Goal: Task Accomplishment & Management: Manage account settings

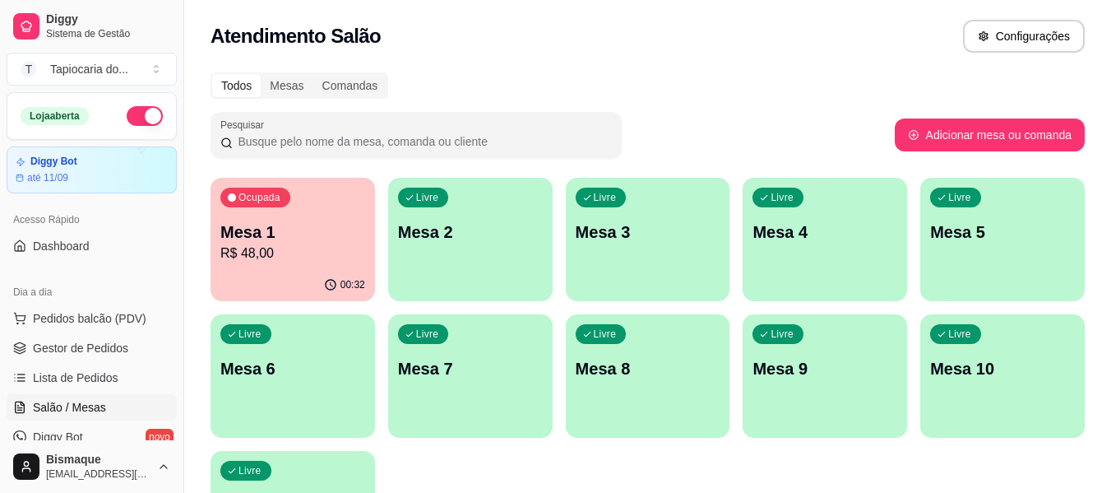
click at [352, 255] on p "R$ 48,00" at bounding box center [292, 253] width 145 height 20
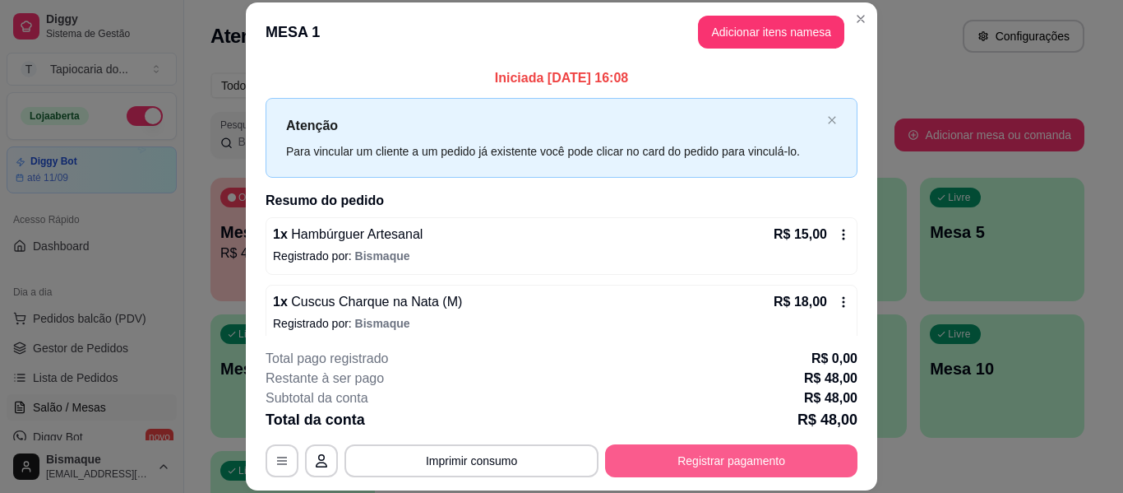
click at [728, 461] on button "Registrar pagamento" at bounding box center [731, 460] width 252 height 33
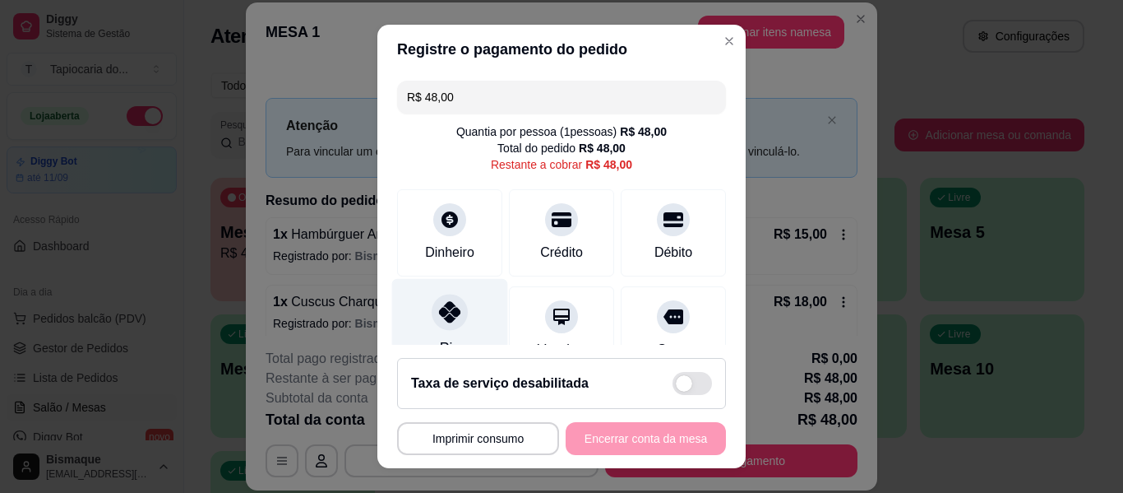
click at [457, 298] on div "Pix" at bounding box center [450, 327] width 116 height 96
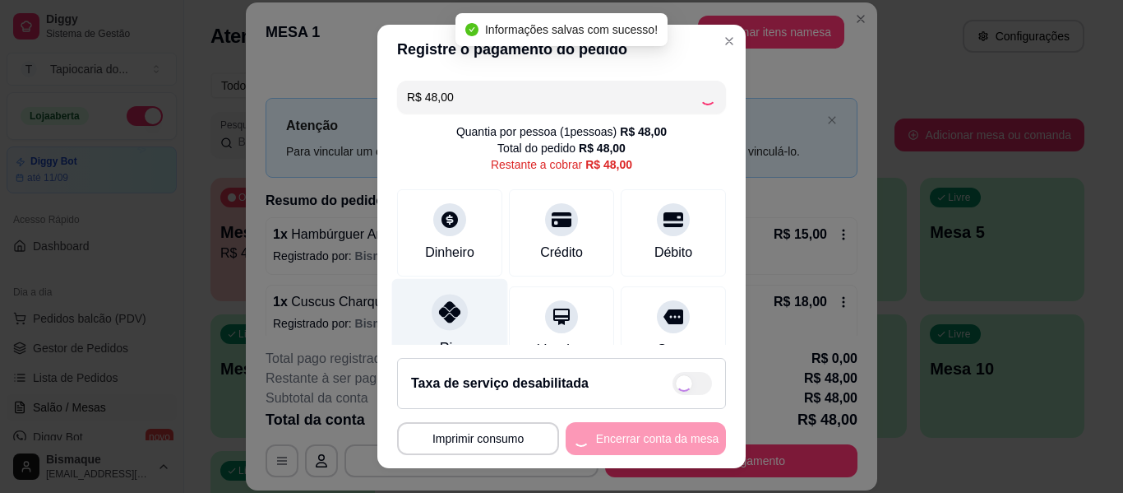
type input "R$ 0,00"
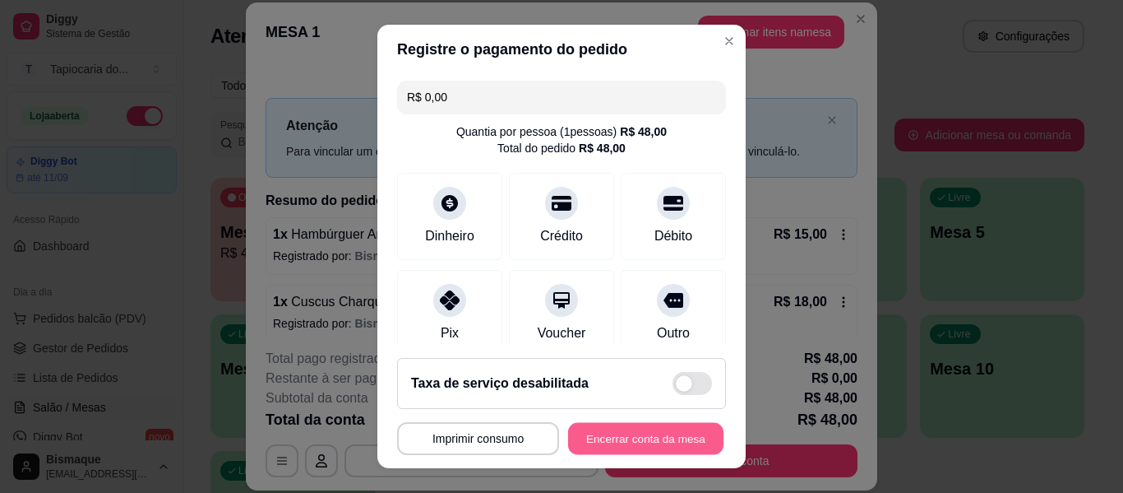
click at [568, 440] on button "Encerrar conta da mesa" at bounding box center [645, 439] width 155 height 32
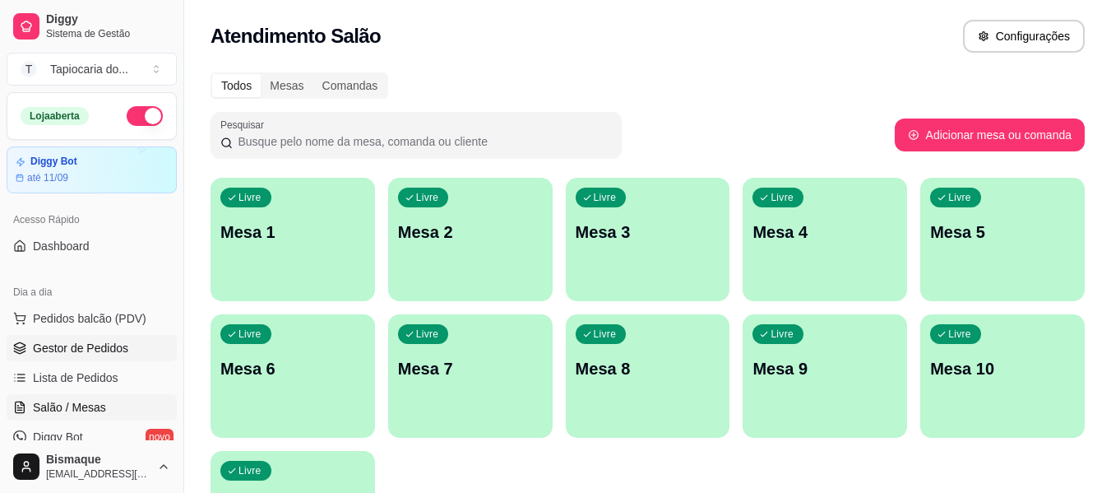
click at [102, 354] on span "Gestor de Pedidos" at bounding box center [80, 348] width 95 height 16
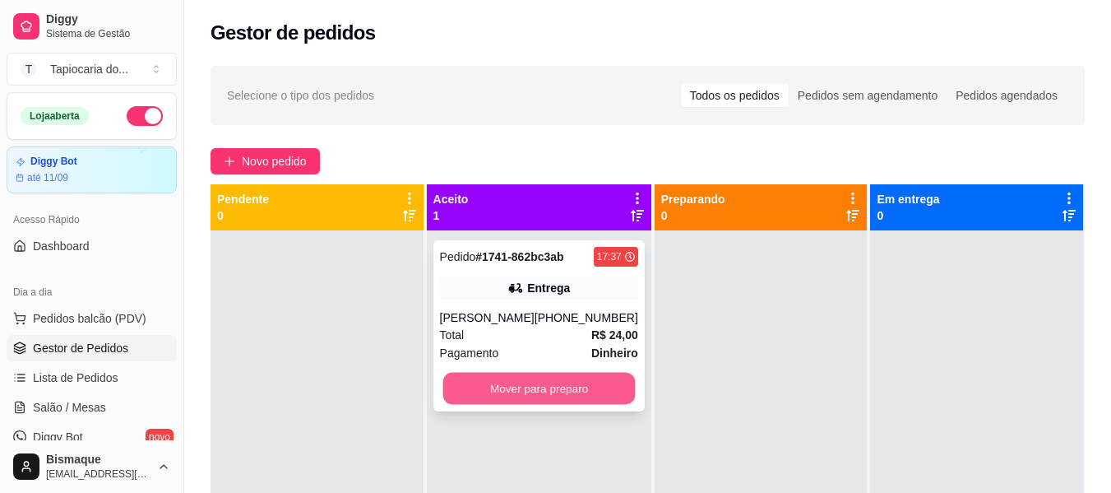
click at [531, 387] on button "Mover para preparo" at bounding box center [538, 389] width 192 height 32
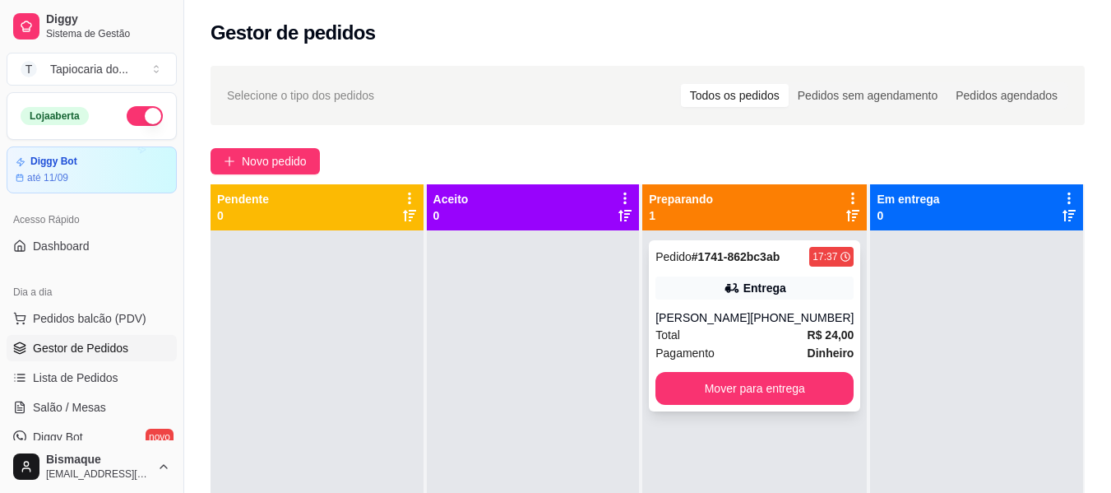
click at [758, 325] on div "[PHONE_NUMBER]" at bounding box center [802, 317] width 104 height 16
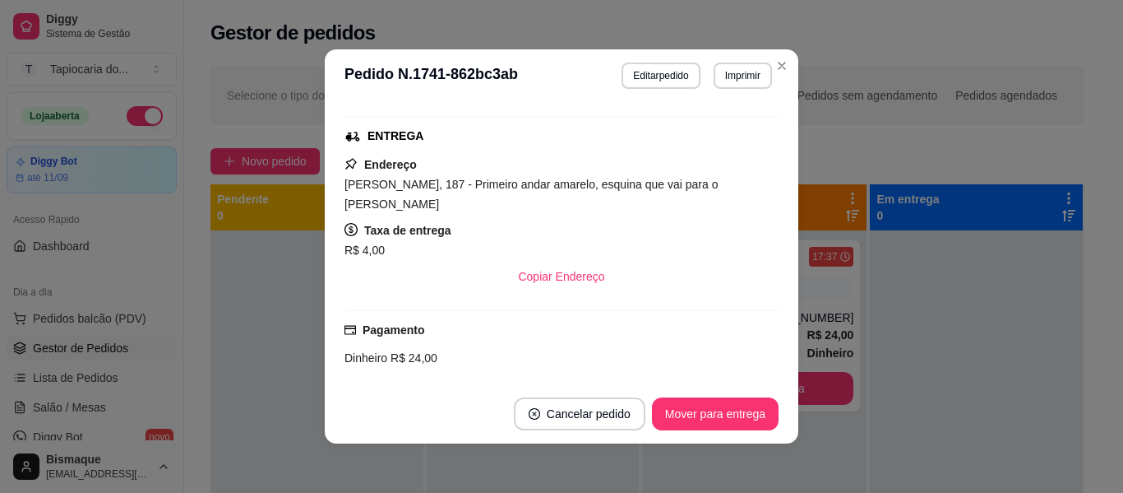
scroll to position [247, 0]
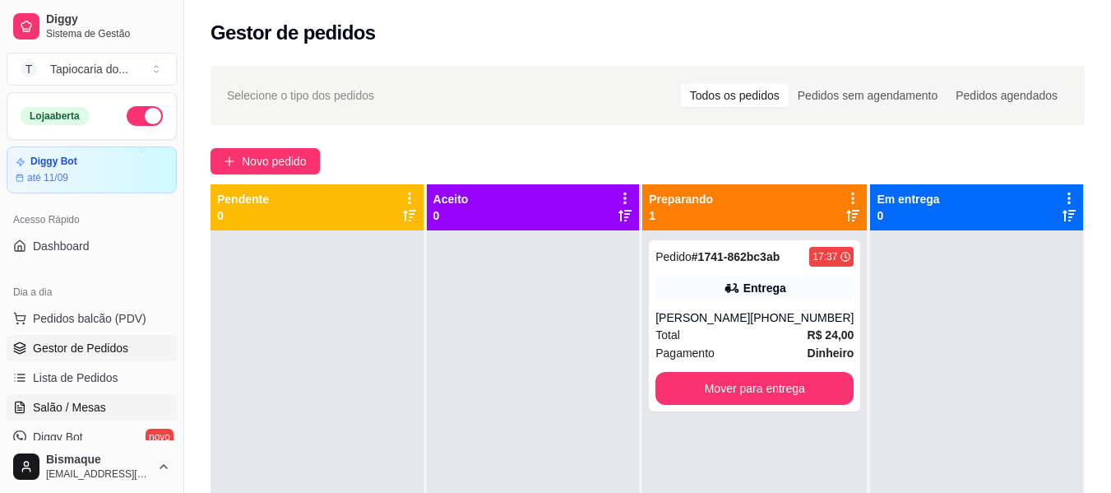
click at [123, 407] on link "Salão / Mesas" at bounding box center [92, 407] width 170 height 26
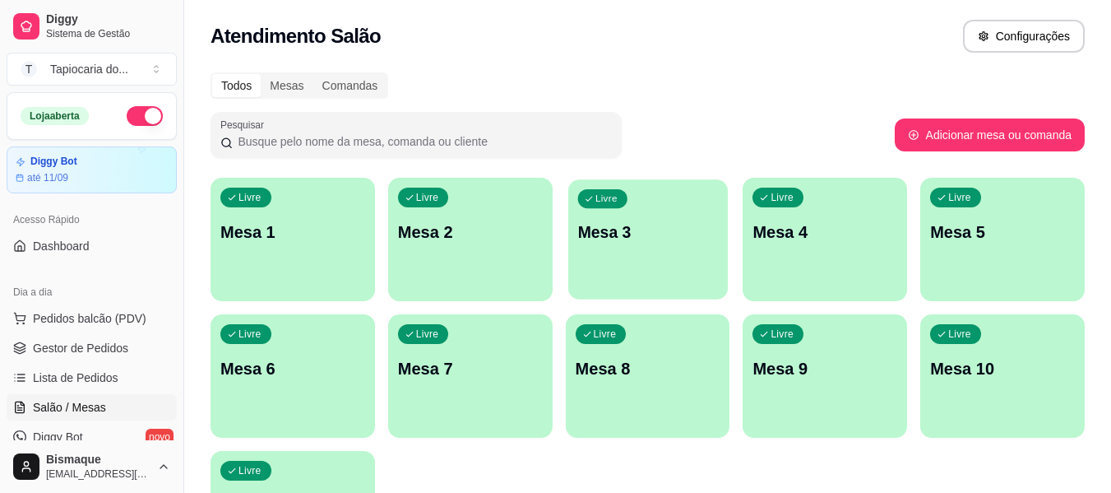
click at [656, 207] on div "Livre Mesa 3" at bounding box center [648, 229] width 160 height 100
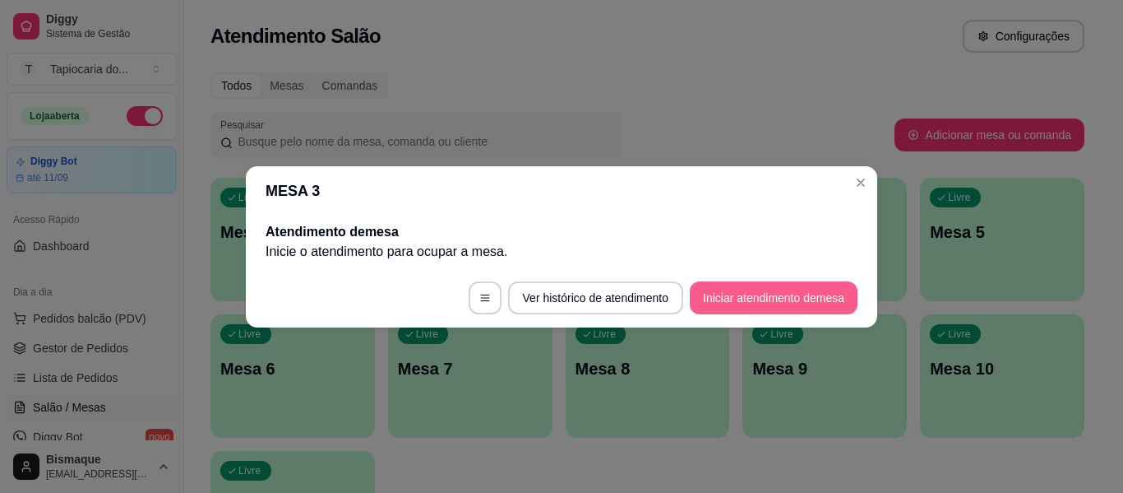
click at [771, 284] on button "Iniciar atendimento de mesa" at bounding box center [774, 297] width 168 height 33
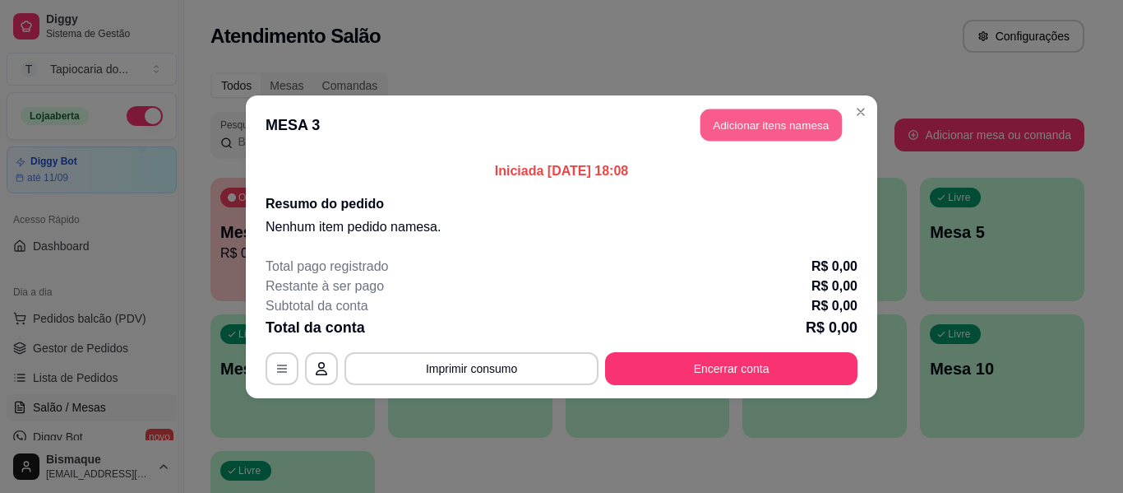
click at [747, 127] on button "Adicionar itens na mesa" at bounding box center [771, 125] width 141 height 32
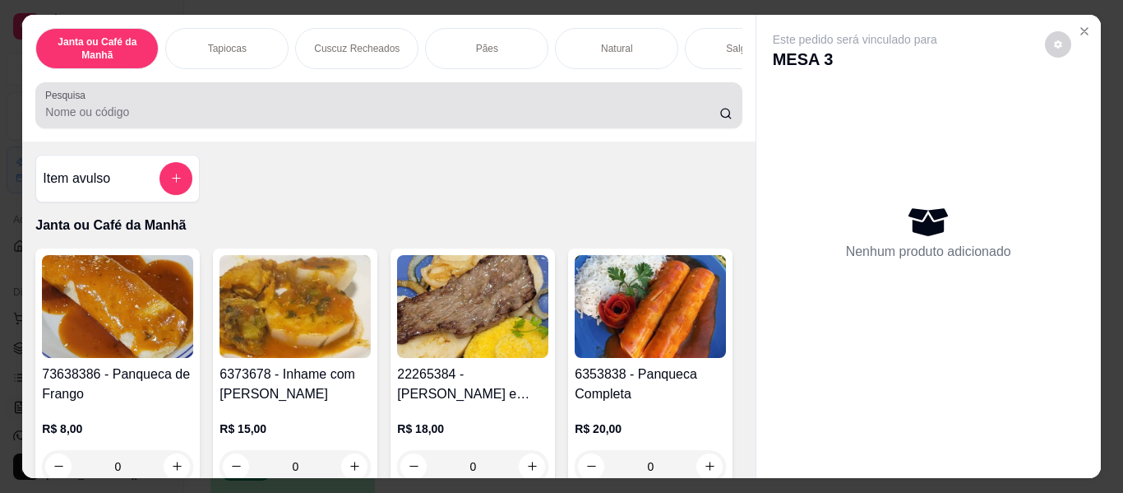
click at [601, 109] on div at bounding box center [388, 105] width 687 height 33
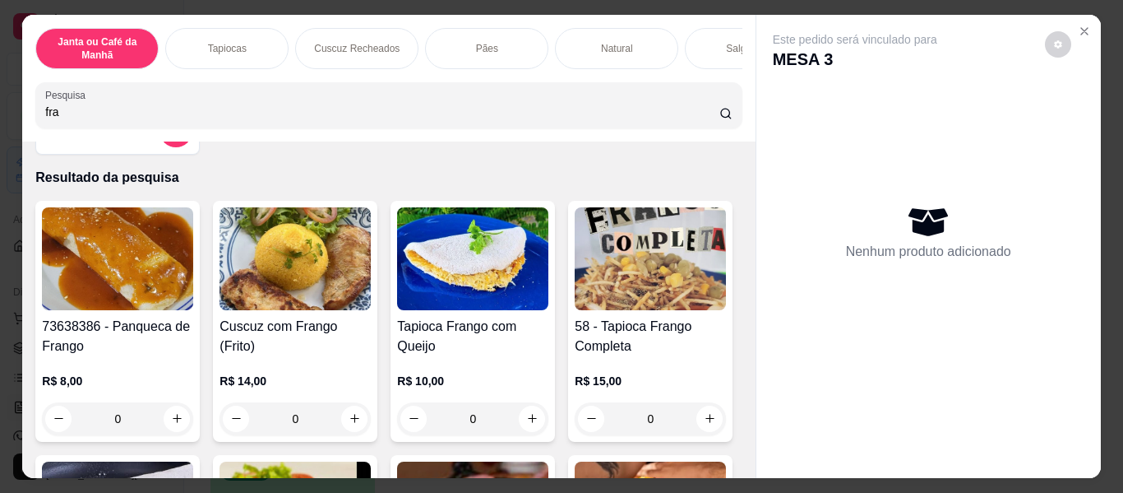
scroll to position [82, 0]
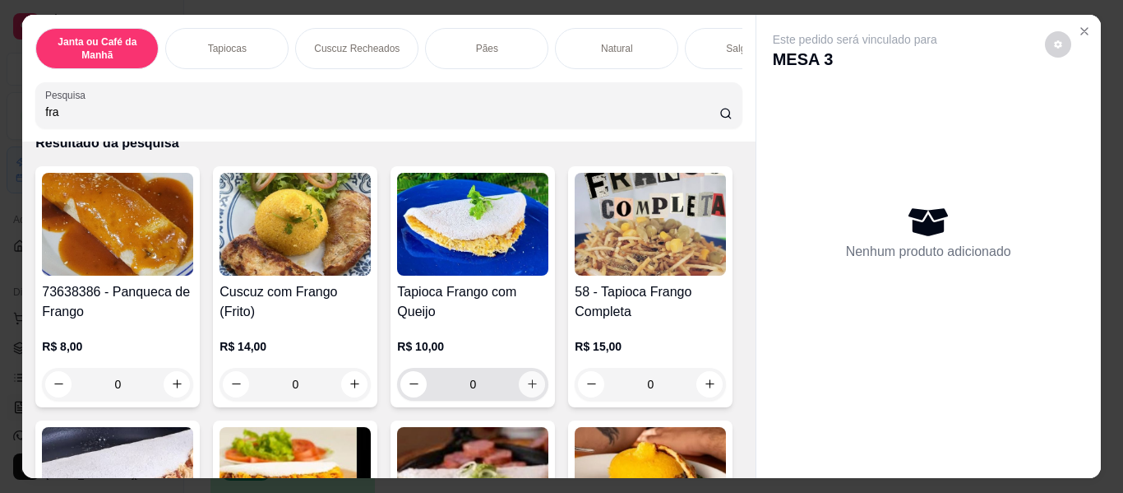
type input "fra"
click at [526, 384] on icon "increase-product-quantity" at bounding box center [532, 384] width 12 height 12
type input "1"
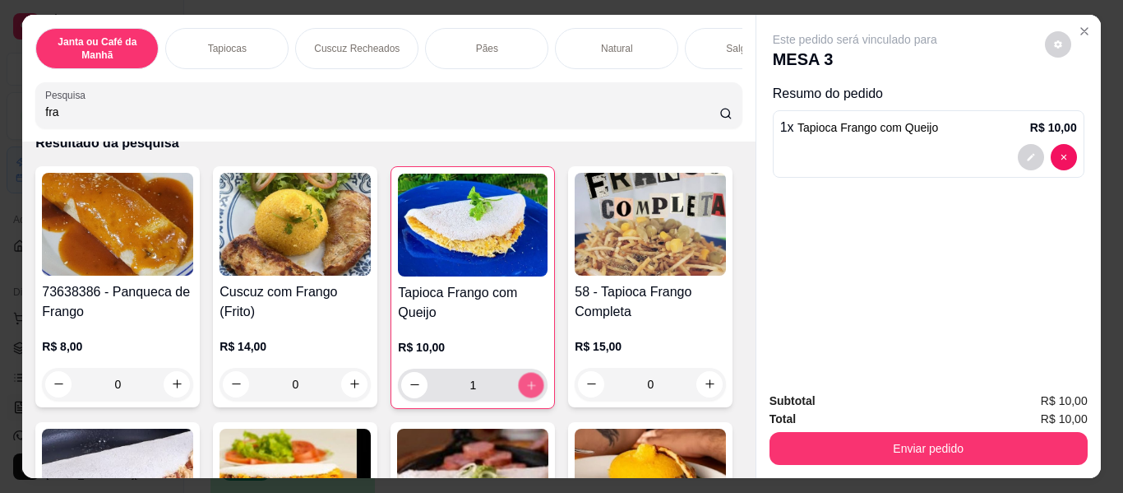
click at [525, 384] on icon "increase-product-quantity" at bounding box center [531, 385] width 12 height 12
type input "2"
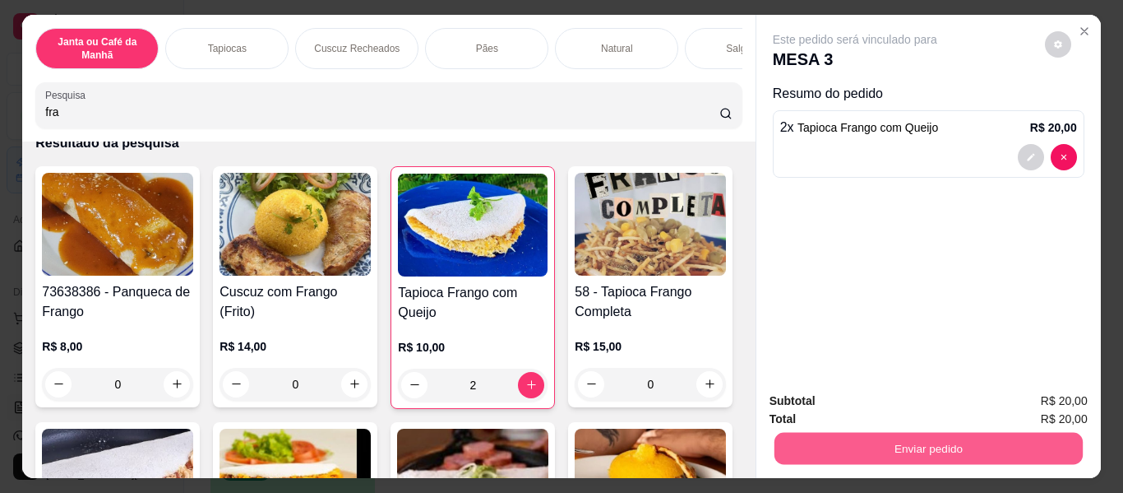
click at [868, 442] on button "Enviar pedido" at bounding box center [928, 449] width 308 height 32
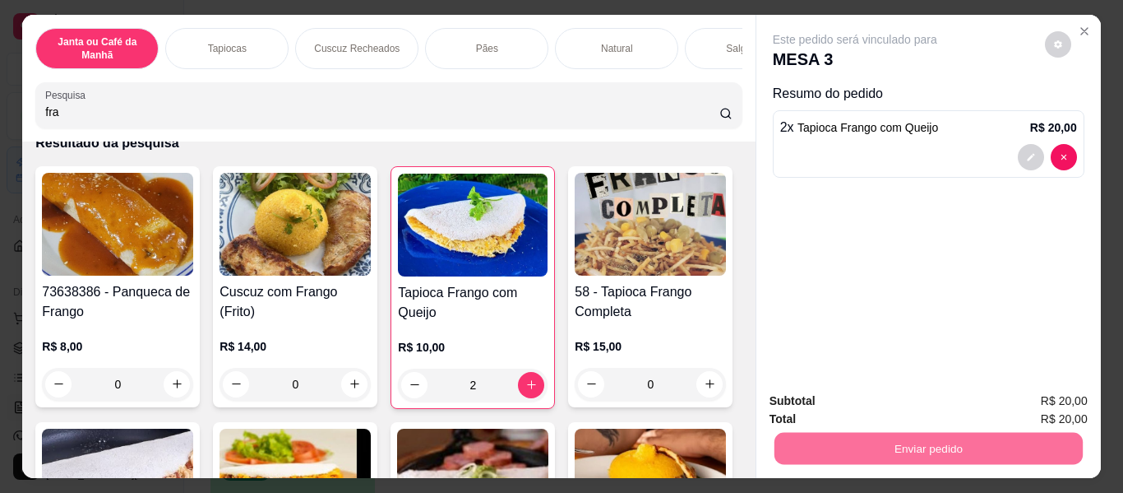
click at [854, 397] on button "Não registrar e enviar pedido" at bounding box center [874, 402] width 166 height 30
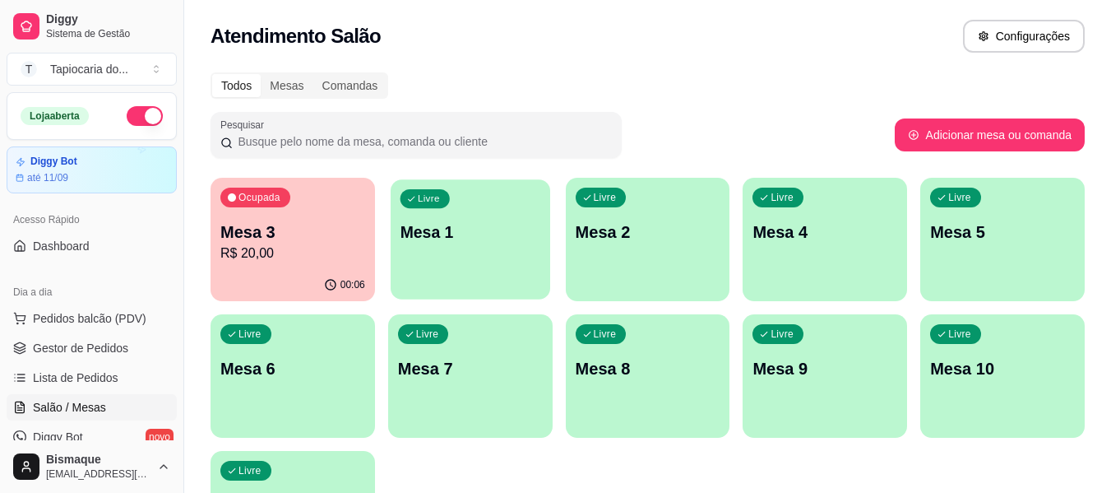
click at [446, 266] on div "Livre Mesa 1" at bounding box center [471, 229] width 160 height 100
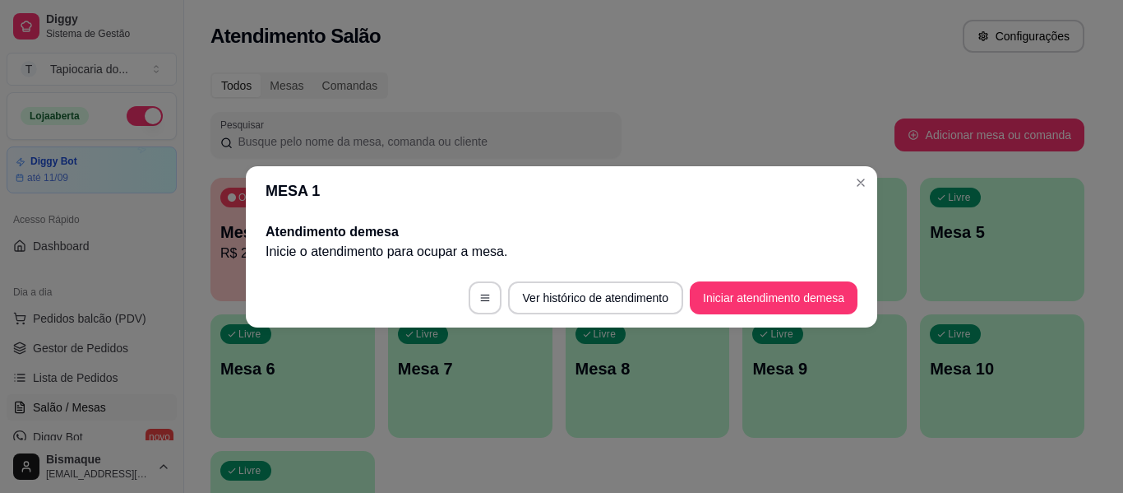
click at [847, 184] on header "MESA 1" at bounding box center [562, 190] width 632 height 49
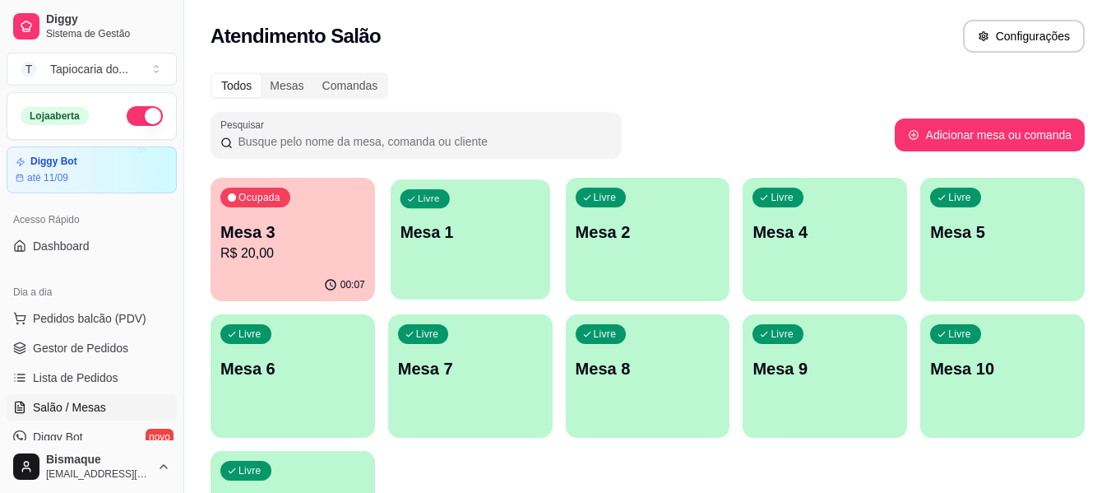
click at [450, 277] on div "Livre Mesa 1" at bounding box center [471, 229] width 160 height 100
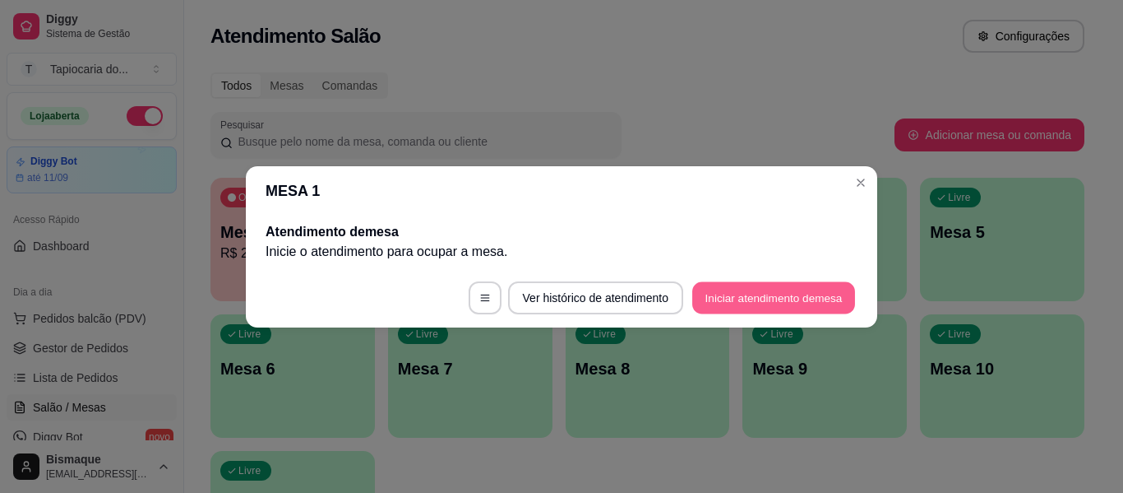
click at [785, 300] on button "Iniciar atendimento de mesa" at bounding box center [773, 297] width 163 height 32
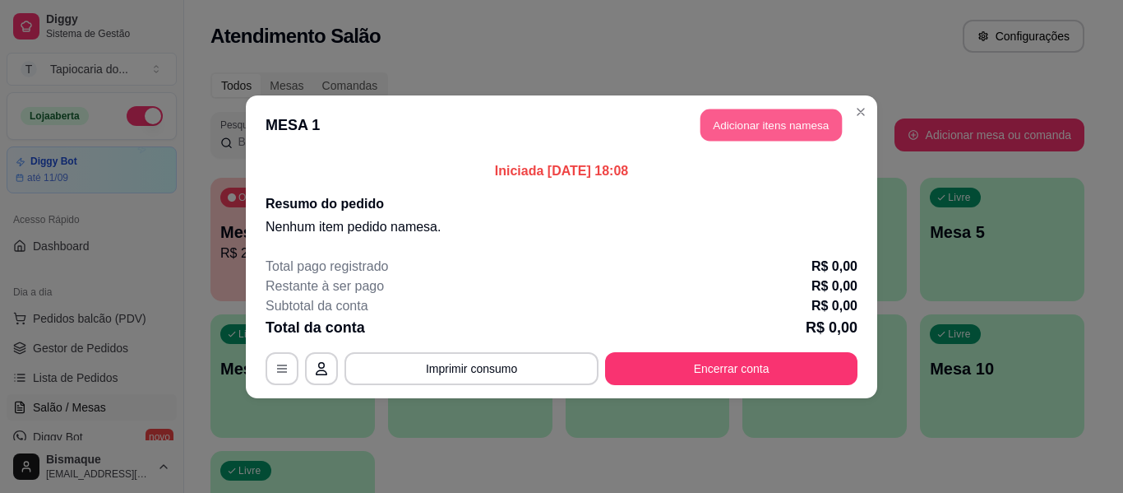
click at [764, 137] on button "Adicionar itens na mesa" at bounding box center [771, 125] width 141 height 32
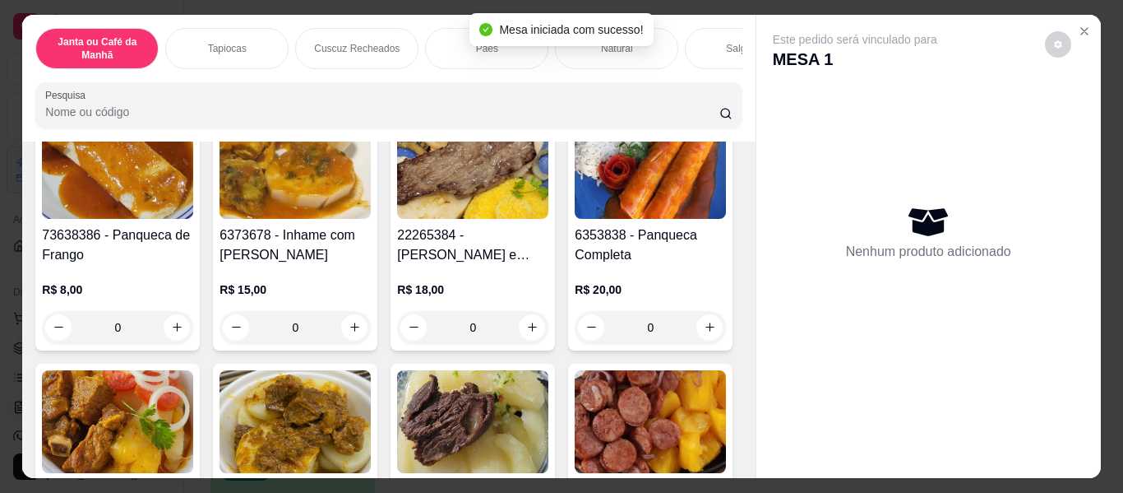
scroll to position [164, 0]
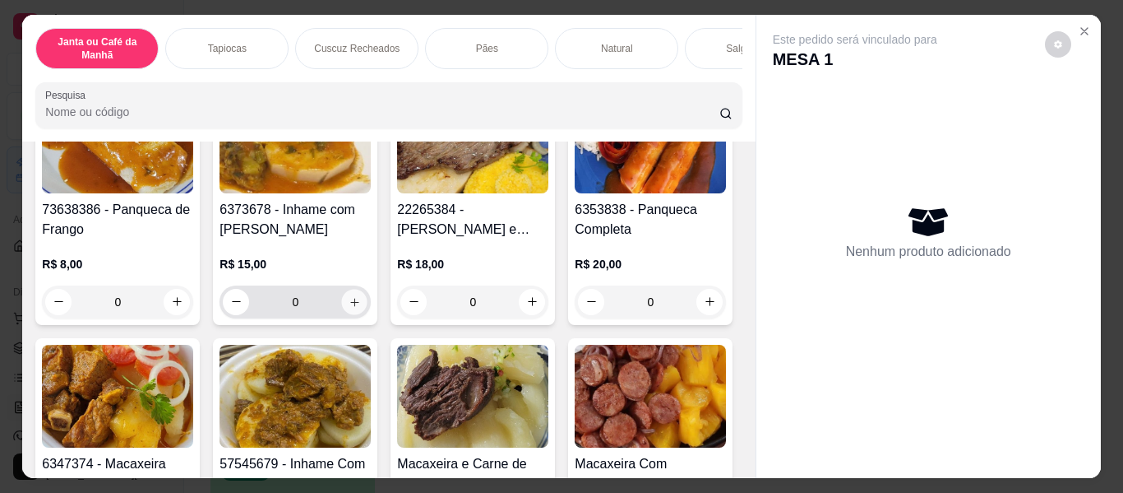
click at [349, 301] on icon "increase-product-quantity" at bounding box center [355, 302] width 12 height 12
type input "1"
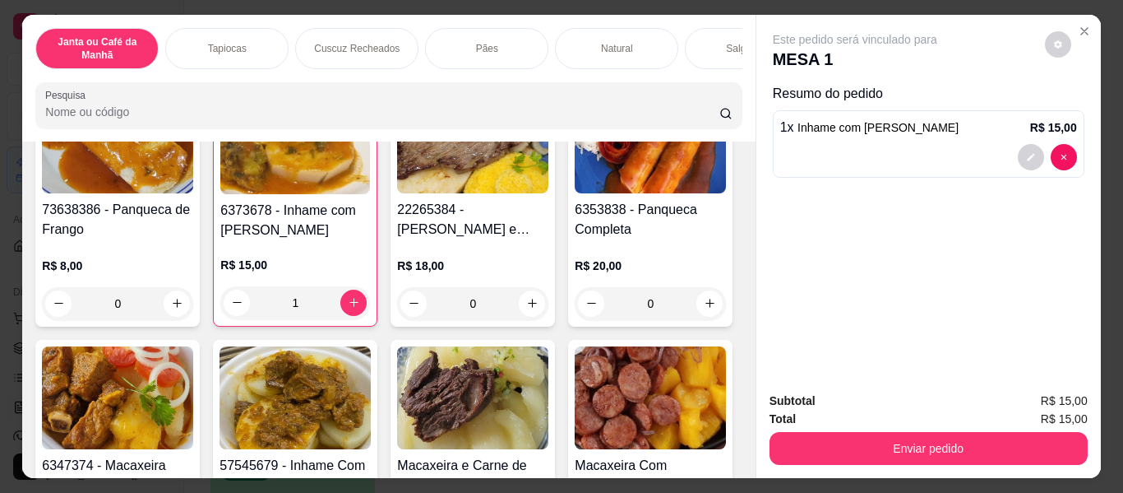
click at [516, 110] on input "Pesquisa" at bounding box center [382, 112] width 674 height 16
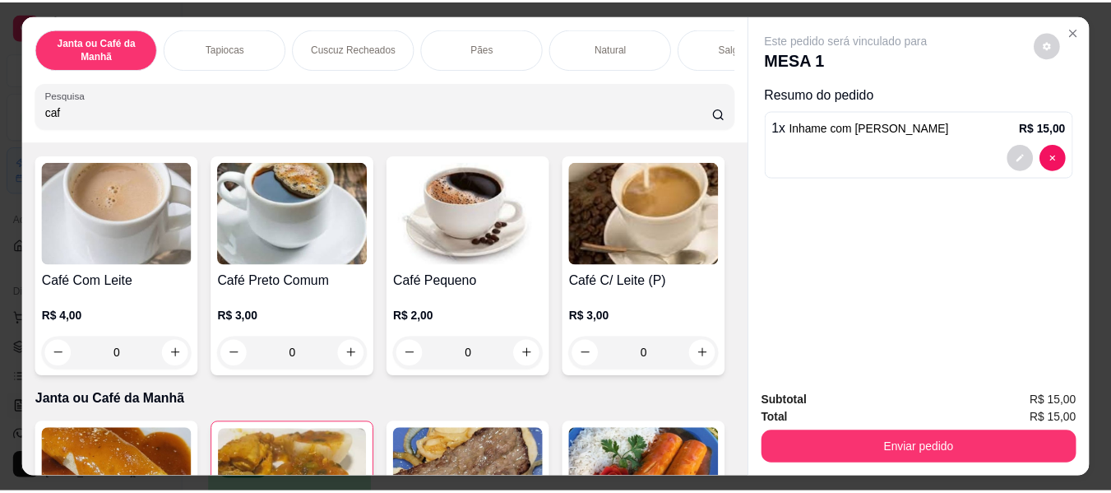
scroll to position [8, 0]
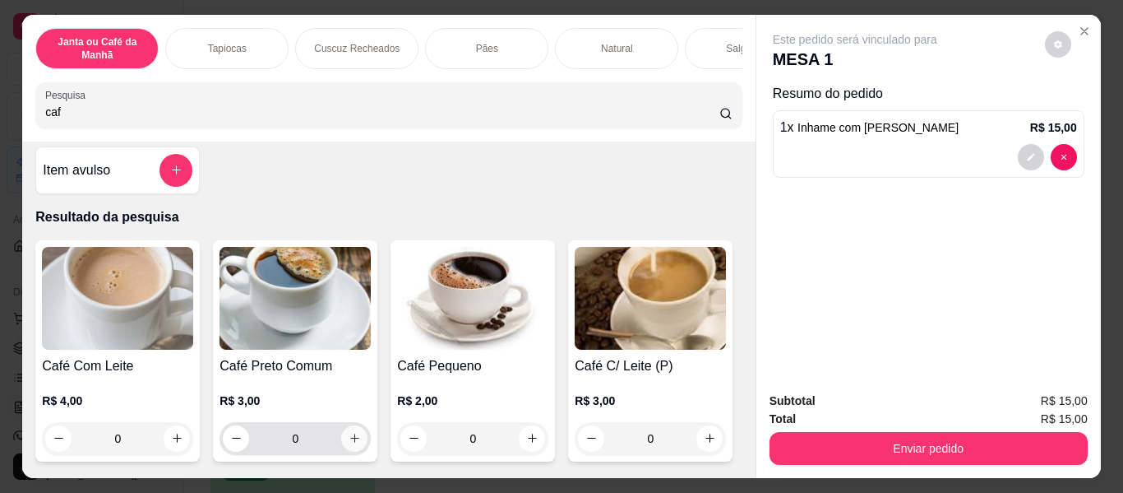
type input "caf"
click at [345, 451] on button "increase-product-quantity" at bounding box center [354, 438] width 26 height 26
type input "1"
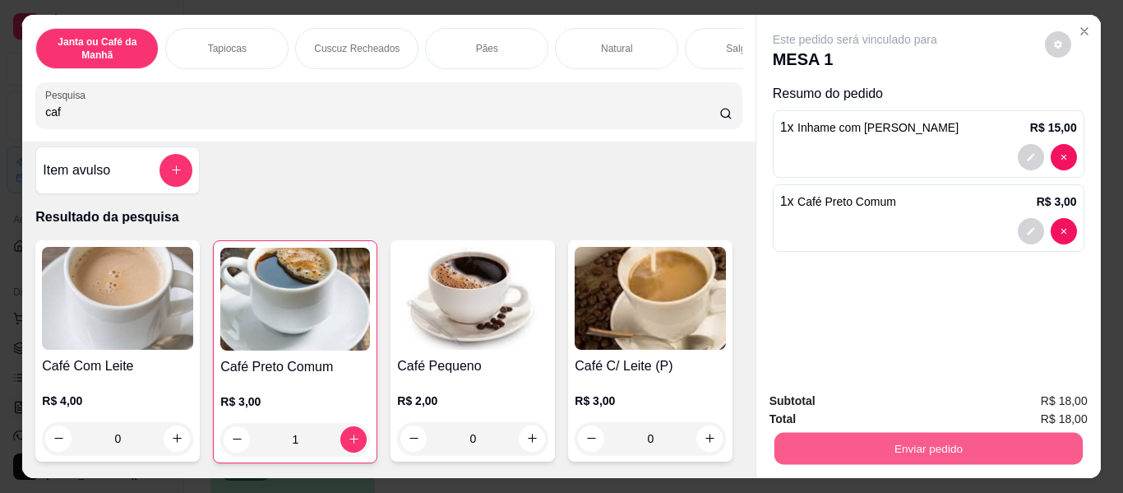
click at [893, 435] on button "Enviar pedido" at bounding box center [928, 449] width 308 height 32
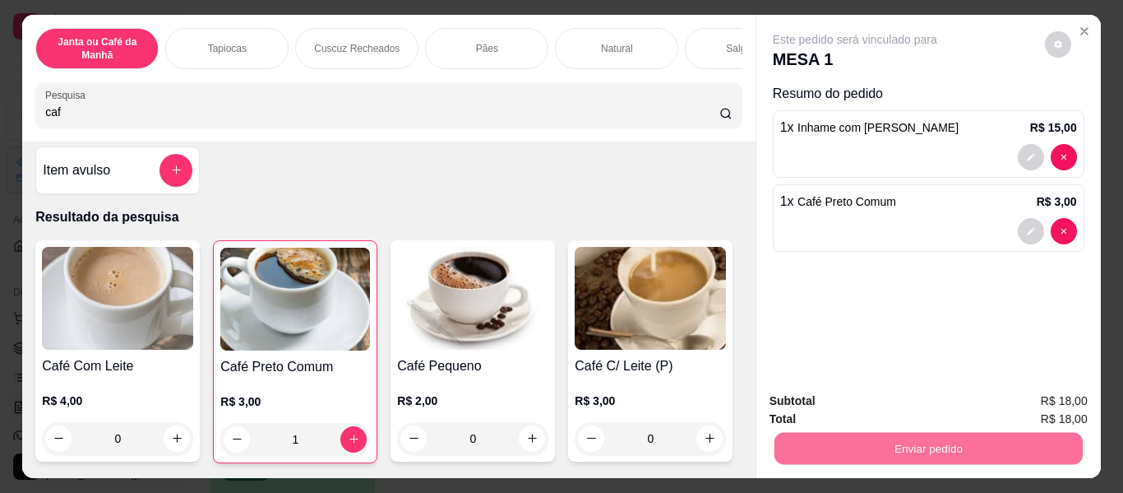
click at [877, 396] on button "Não registrar e enviar pedido" at bounding box center [874, 402] width 171 height 31
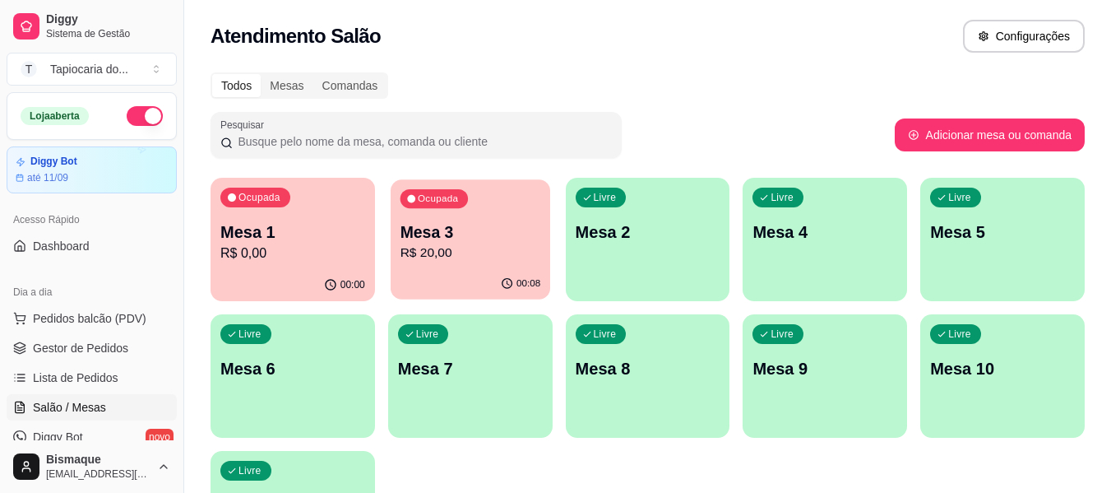
click at [496, 266] on div "Ocupada Mesa 3 R$ 20,00" at bounding box center [471, 223] width 160 height 89
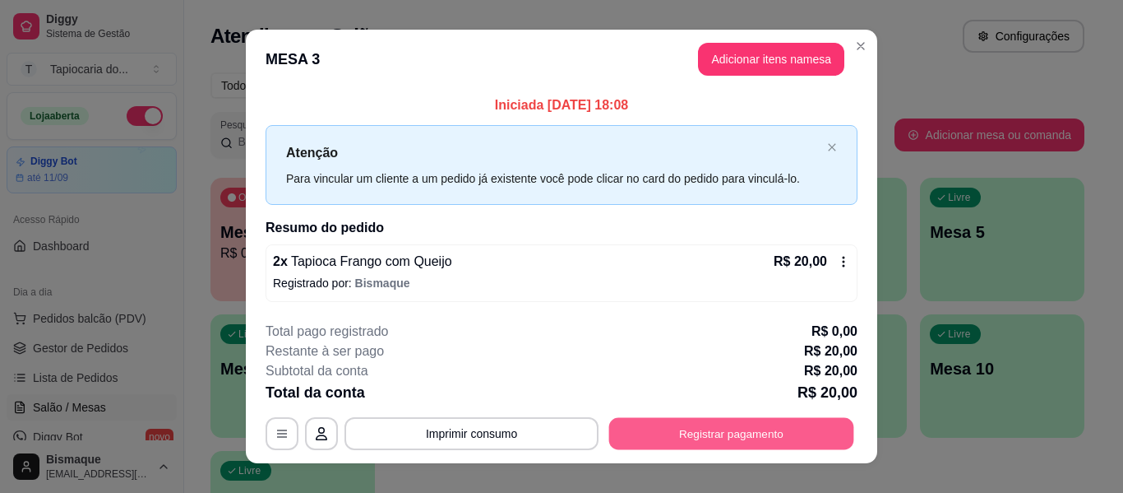
click at [734, 442] on button "Registrar pagamento" at bounding box center [731, 434] width 245 height 32
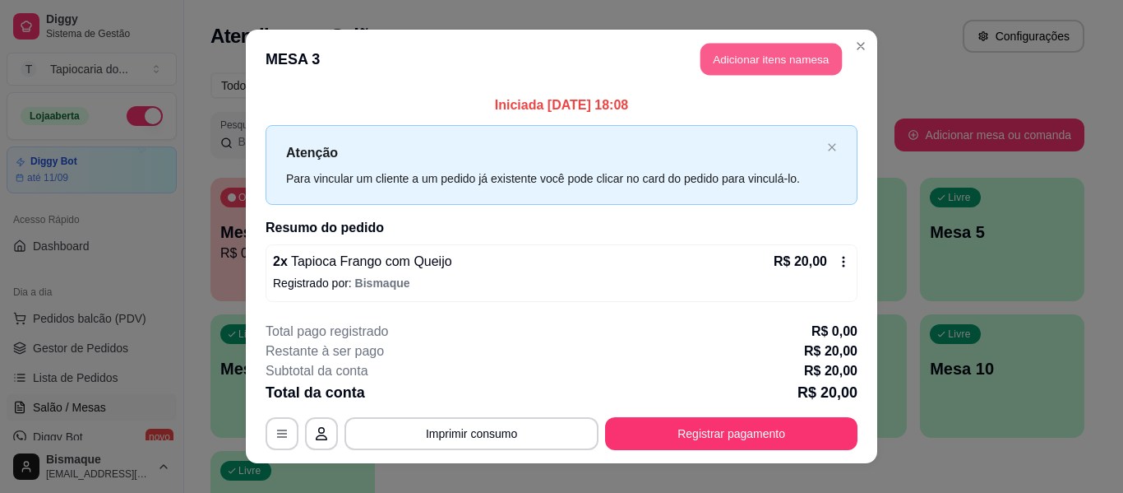
click at [752, 57] on button "Adicionar itens na mesa" at bounding box center [771, 60] width 141 height 32
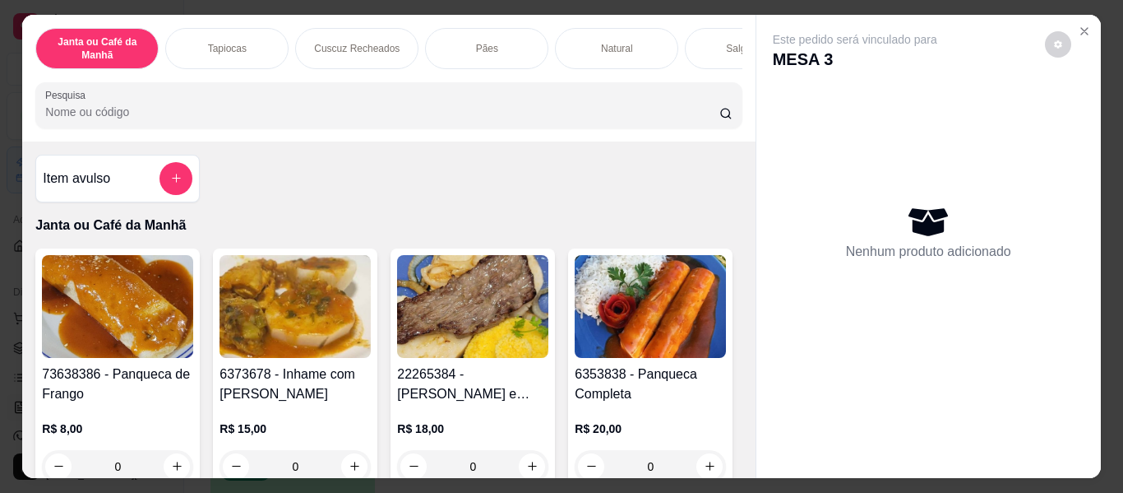
click at [562, 136] on div "Janta ou Café da Manhã Tapiocas Cuscuz Recheados Pães Natural Salgados Tapiocas…" at bounding box center [388, 78] width 733 height 127
click at [544, 120] on input "Pesquisa" at bounding box center [382, 112] width 674 height 16
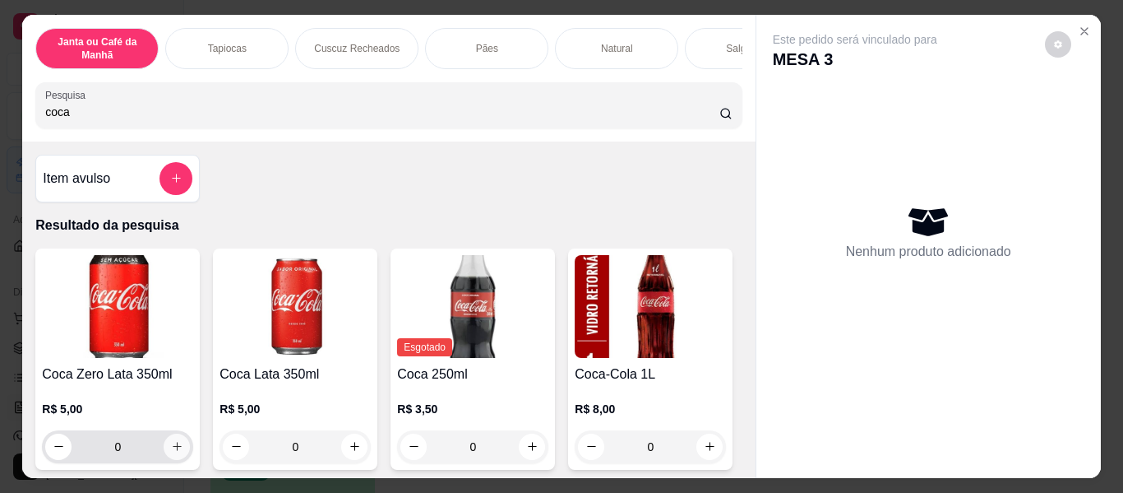
type input "coca"
click at [167, 441] on button "increase-product-quantity" at bounding box center [176, 445] width 25 height 25
type input "1"
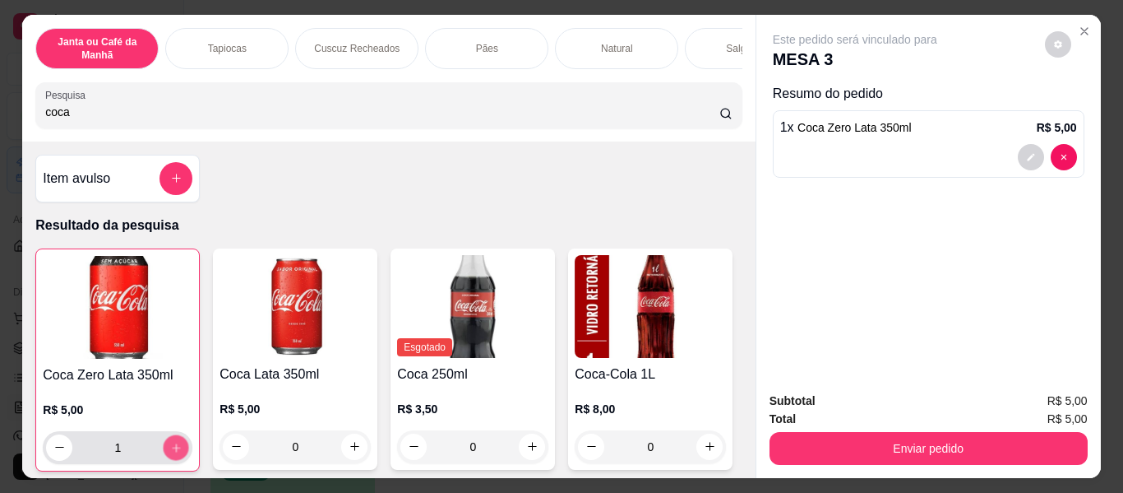
click at [167, 441] on button "increase-product-quantity" at bounding box center [176, 446] width 25 height 25
type input "2"
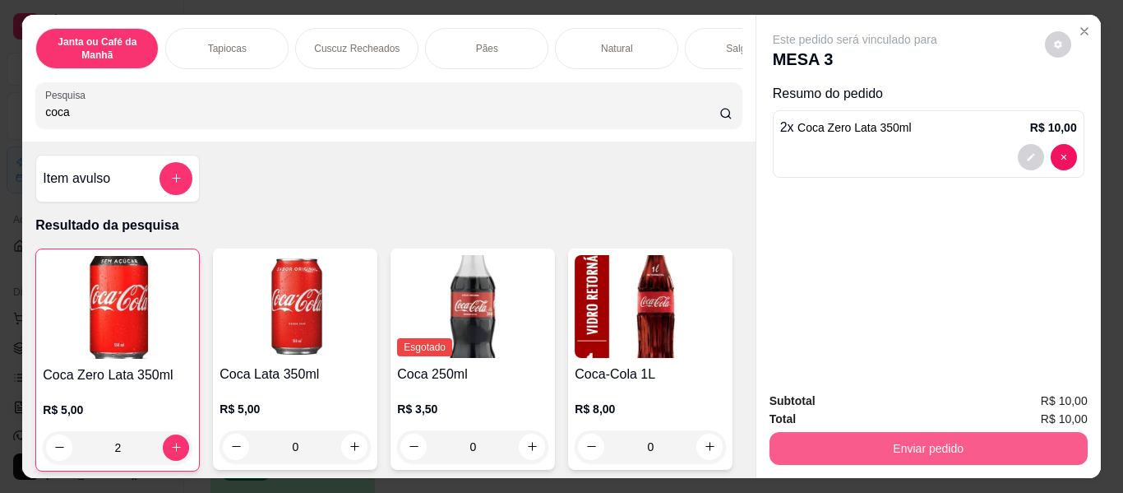
click at [947, 434] on button "Enviar pedido" at bounding box center [929, 448] width 318 height 33
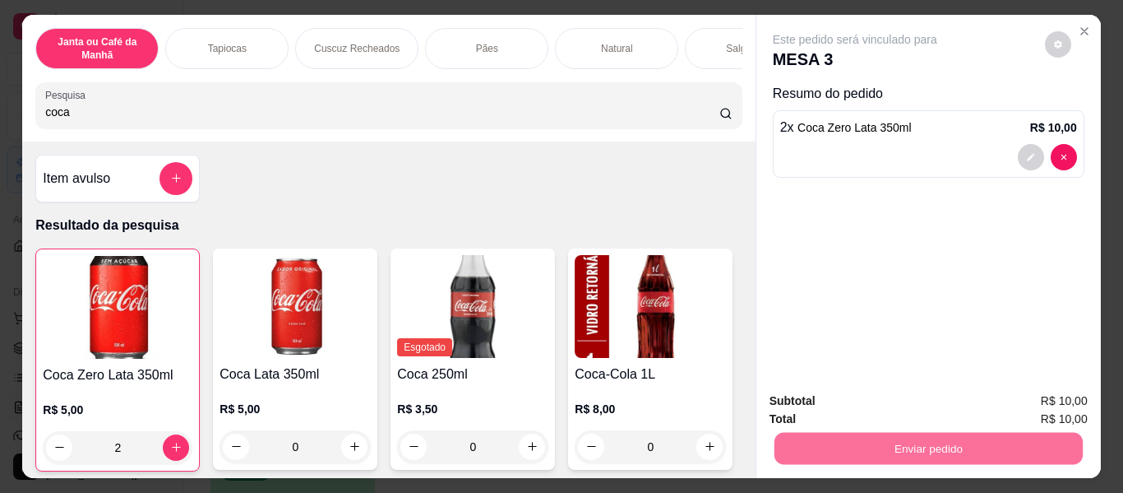
click at [930, 399] on button "Não registrar e enviar pedido" at bounding box center [874, 402] width 166 height 30
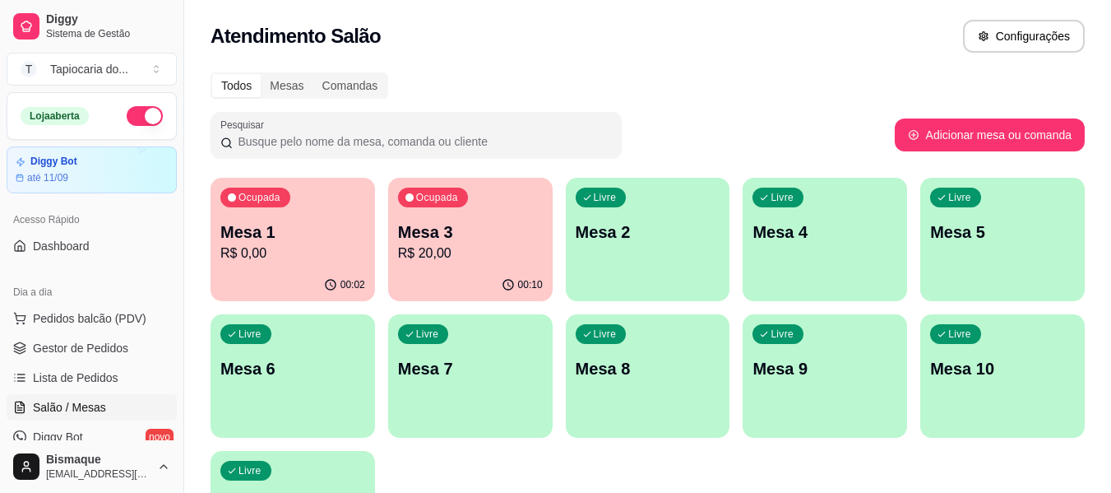
click at [289, 264] on div "Ocupada Mesa 1 R$ 0,00" at bounding box center [293, 223] width 164 height 91
click at [59, 359] on link "Gestor de Pedidos" at bounding box center [92, 348] width 170 height 26
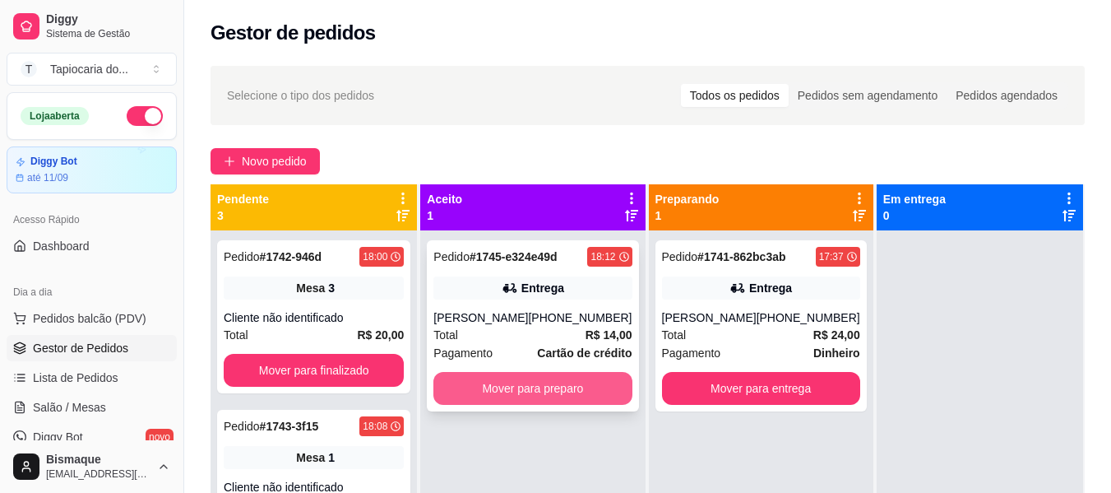
click at [474, 387] on button "Mover para preparo" at bounding box center [532, 388] width 198 height 33
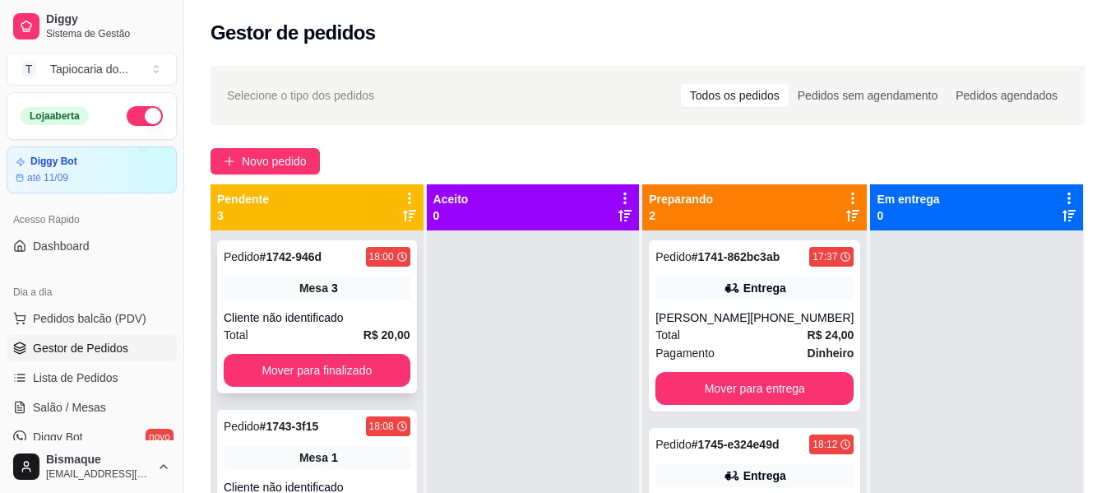
click at [295, 387] on div "Pedido # 1742-946d 18:00 Mesa 3 Cliente não identificado Total R$ 20,00 Mover p…" at bounding box center [317, 316] width 200 height 153
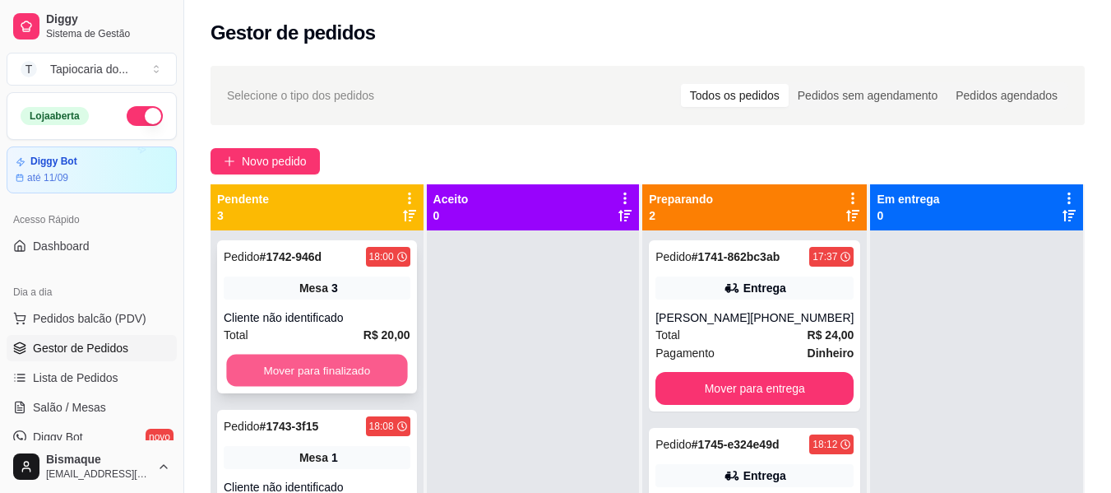
click at [391, 365] on button "Mover para finalizado" at bounding box center [316, 370] width 181 height 32
click at [336, 371] on button "Mover para finalizado" at bounding box center [316, 370] width 181 height 32
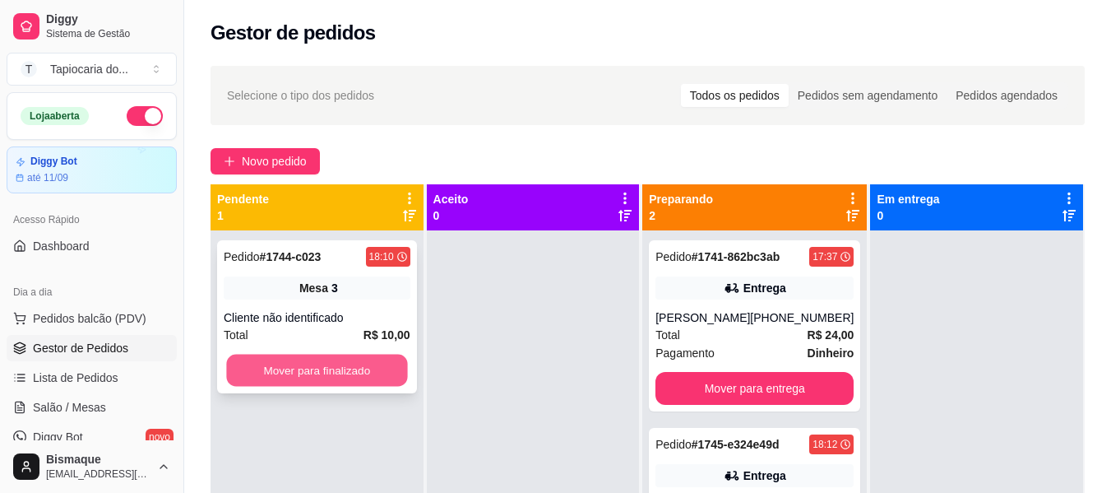
click at [363, 369] on button "Mover para finalizado" at bounding box center [316, 370] width 181 height 32
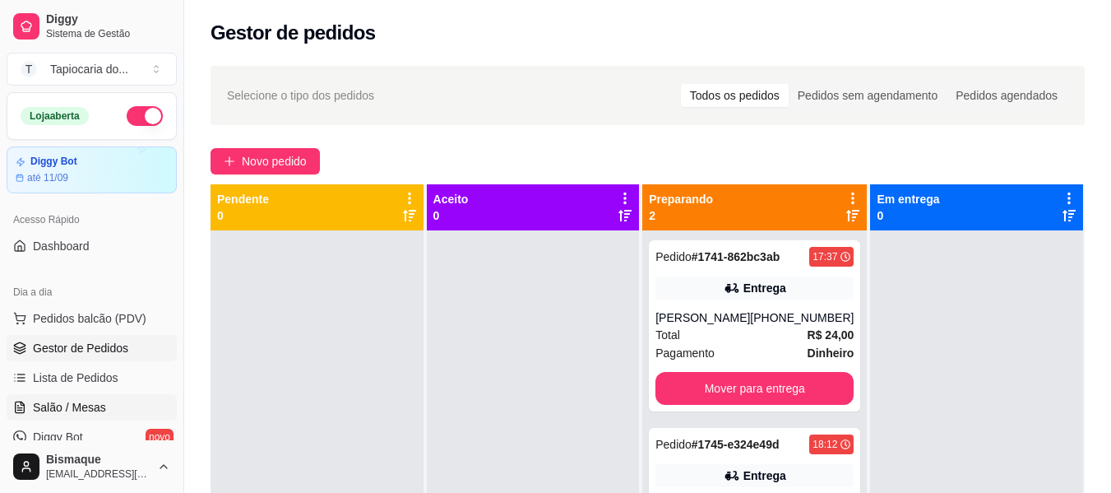
click at [55, 398] on link "Salão / Mesas" at bounding box center [92, 407] width 170 height 26
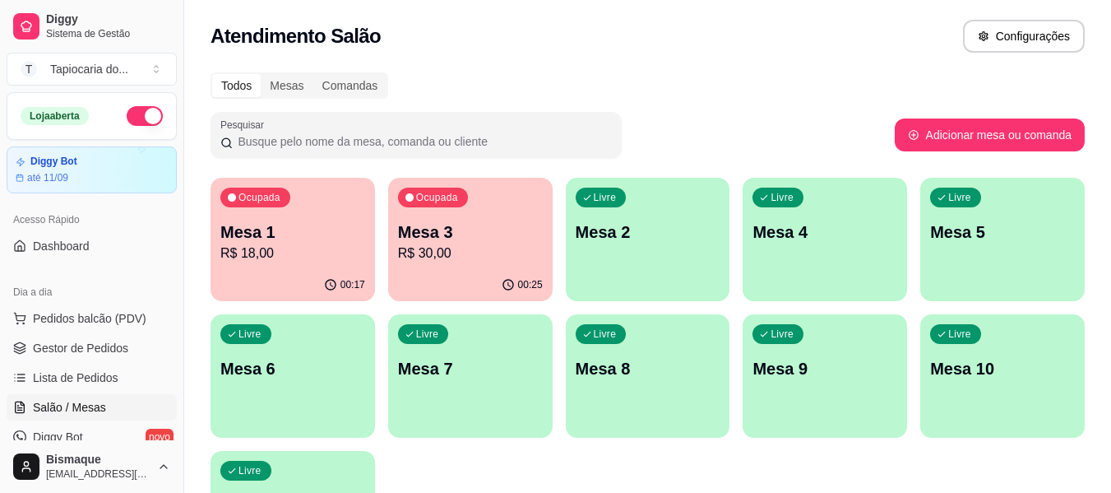
click at [467, 243] on div "Mesa 3 R$ 30,00" at bounding box center [470, 241] width 145 height 43
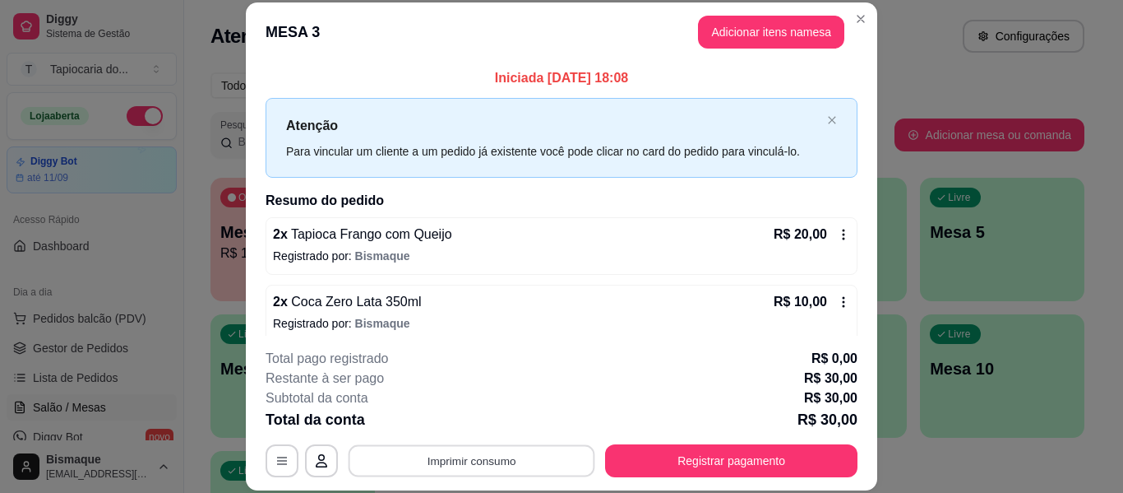
click at [517, 452] on button "Imprimir consumo" at bounding box center [472, 461] width 247 height 32
click at [505, 424] on button "Impressora" at bounding box center [470, 422] width 115 height 25
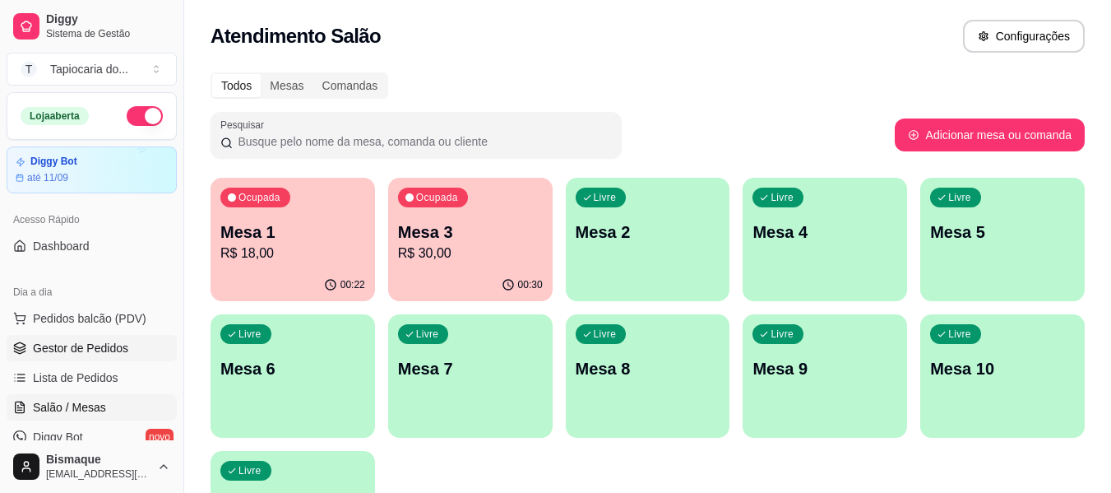
click at [87, 336] on link "Gestor de Pedidos" at bounding box center [92, 348] width 170 height 26
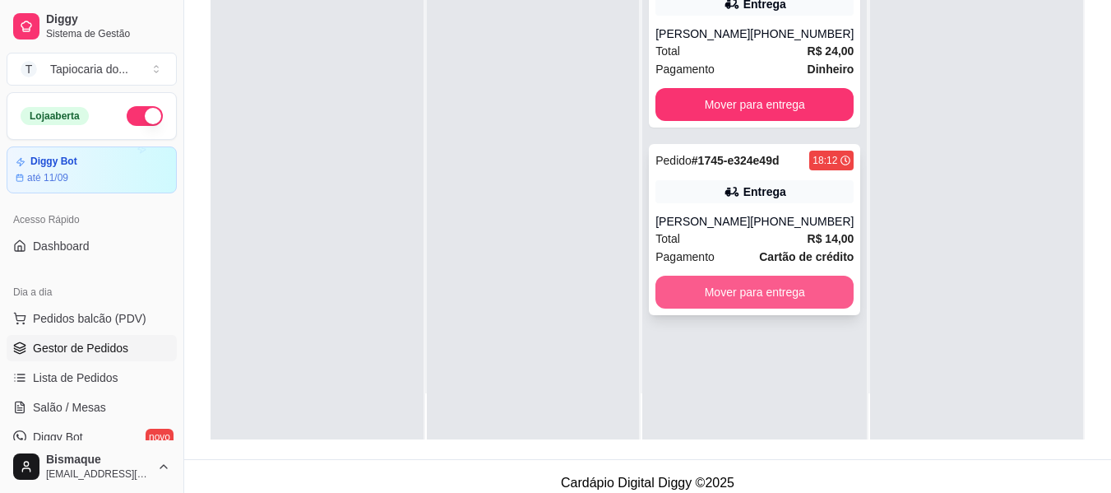
scroll to position [247, 0]
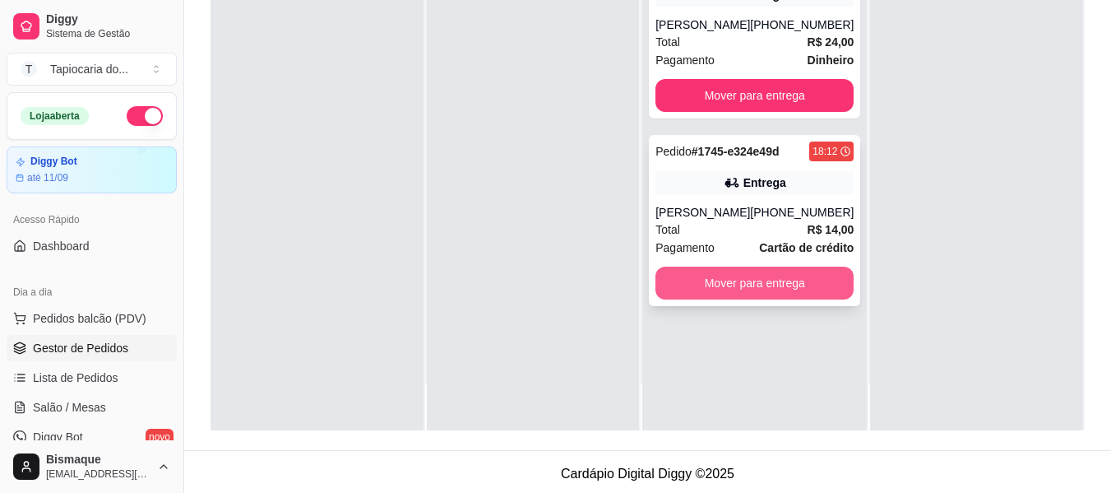
click at [711, 273] on button "Mover para entrega" at bounding box center [754, 282] width 198 height 33
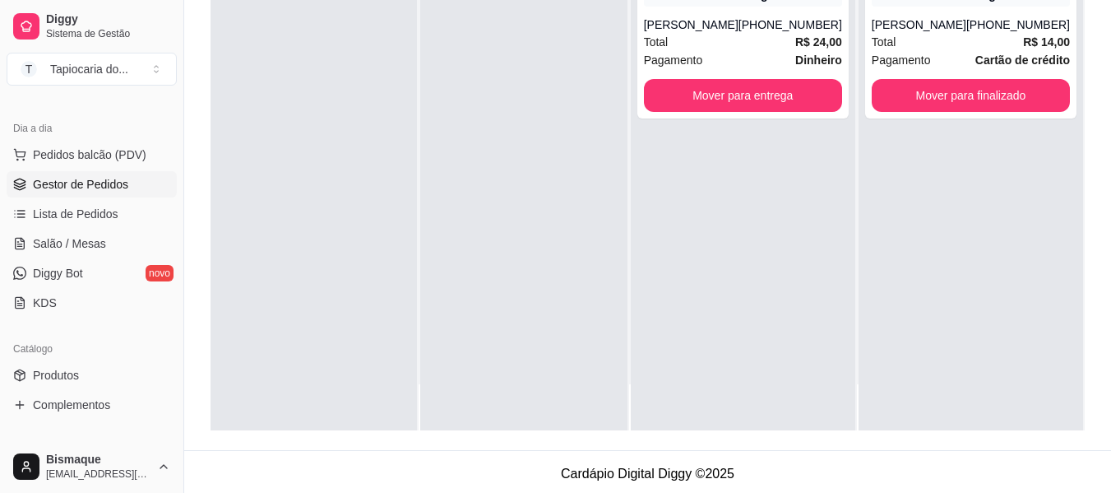
scroll to position [164, 0]
click at [81, 377] on link "Produtos" at bounding box center [92, 374] width 170 height 26
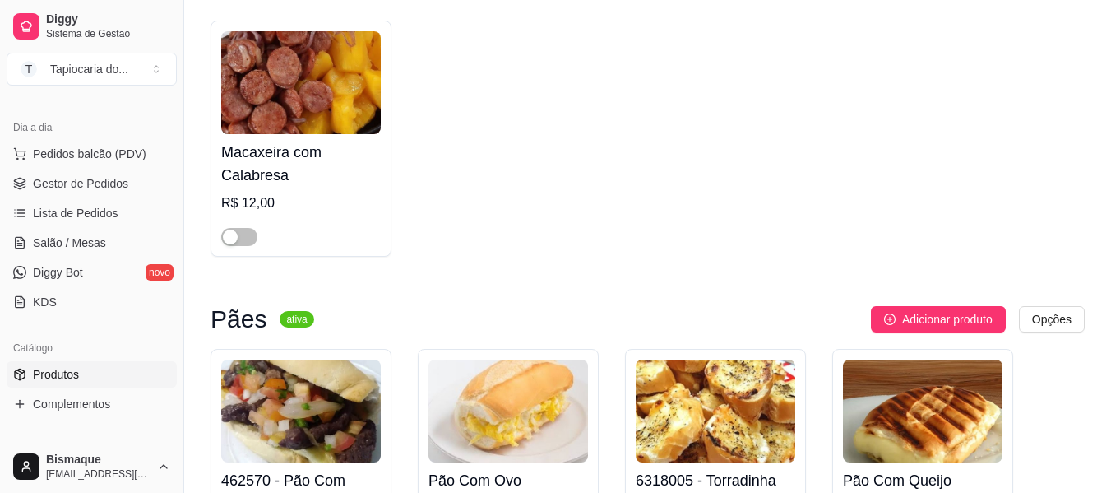
scroll to position [3701, 0]
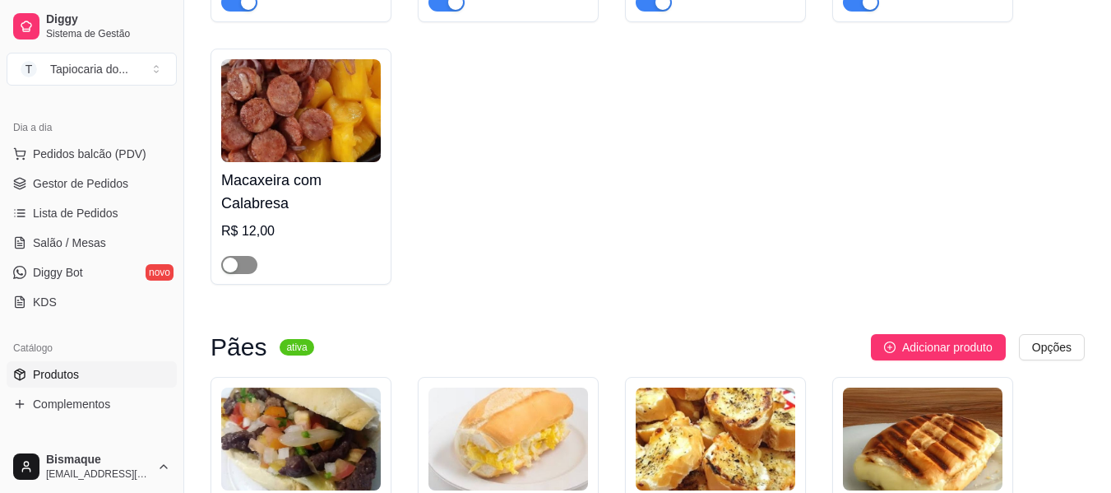
click at [254, 272] on span "button" at bounding box center [239, 265] width 36 height 18
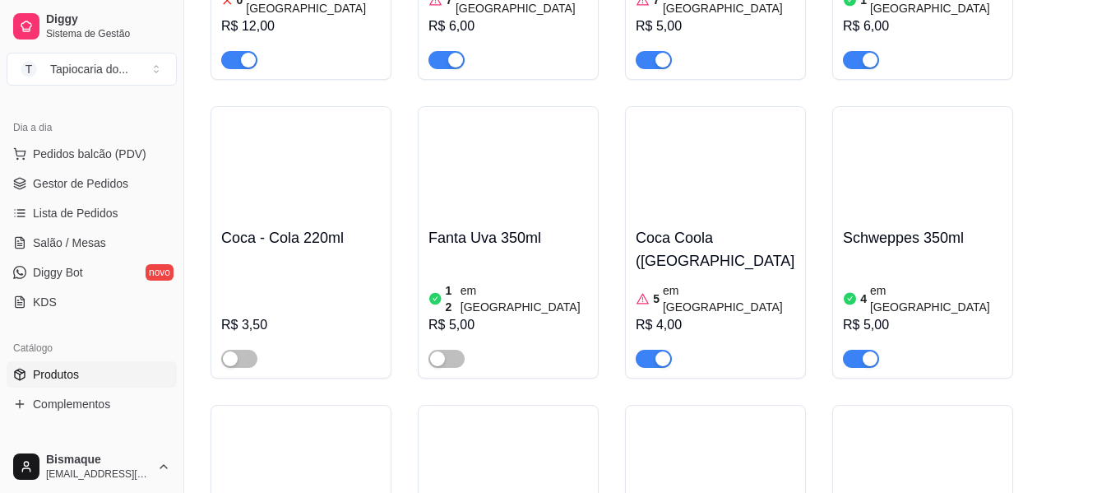
scroll to position [7484, 0]
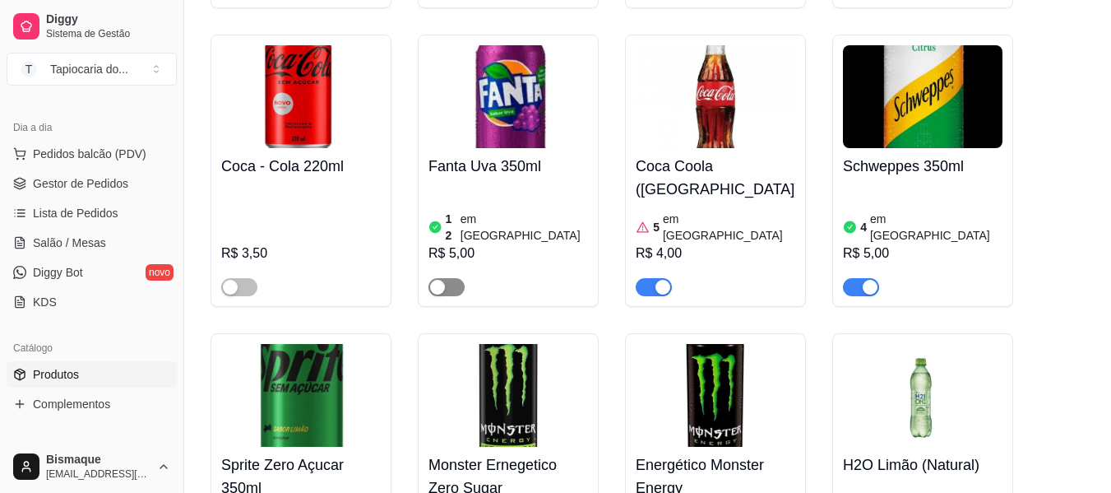
click at [448, 278] on button "button" at bounding box center [446, 287] width 36 height 18
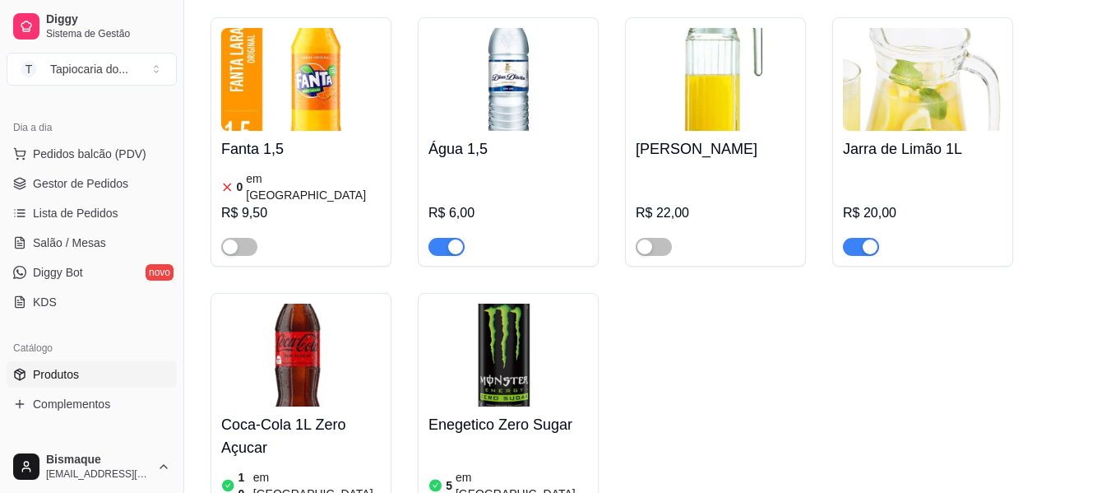
scroll to position [8059, 0]
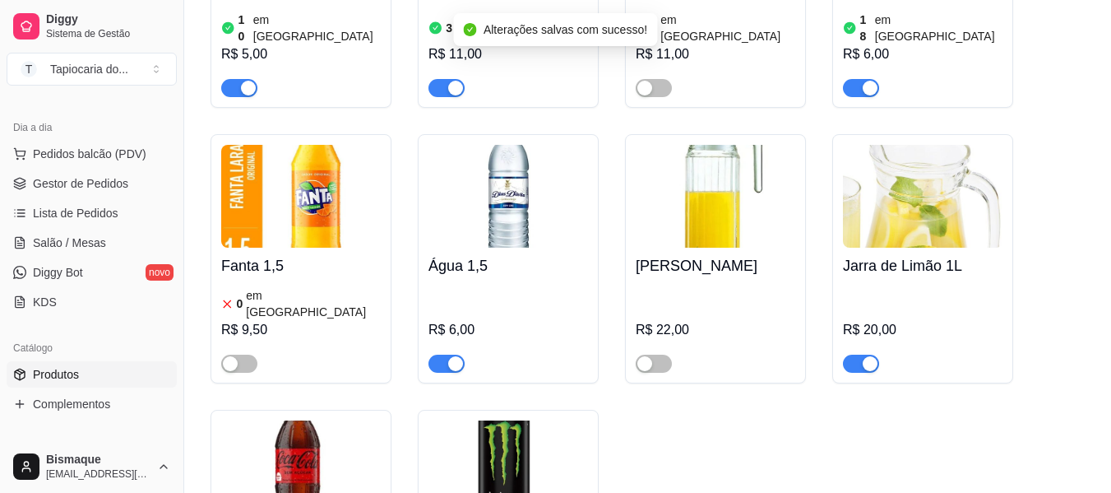
scroll to position [7977, 0]
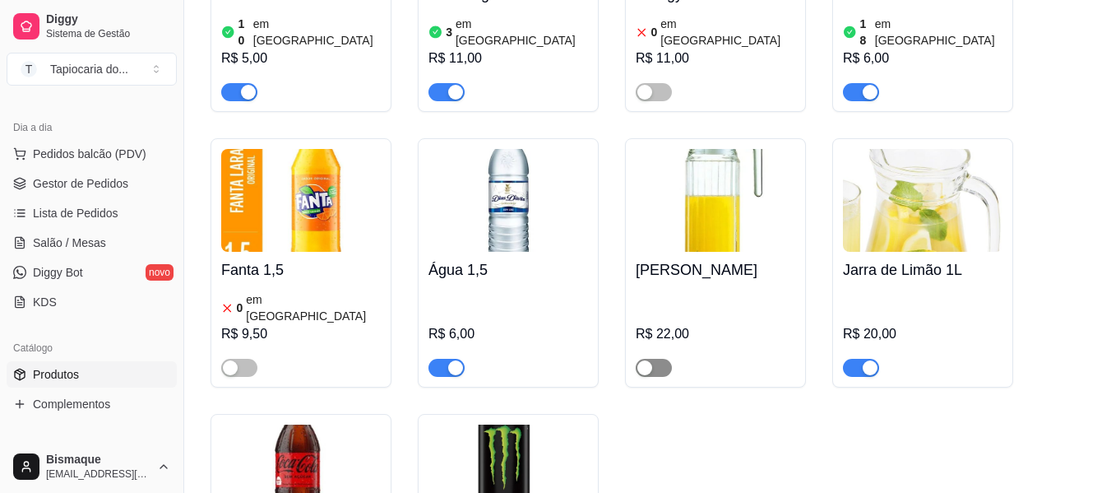
click at [657, 359] on span "button" at bounding box center [654, 368] width 36 height 18
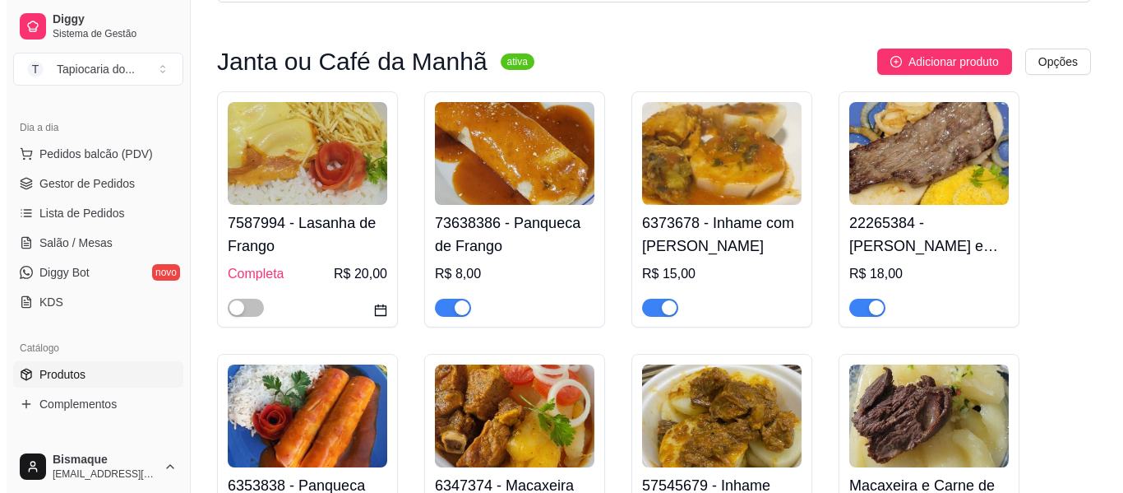
scroll to position [0, 0]
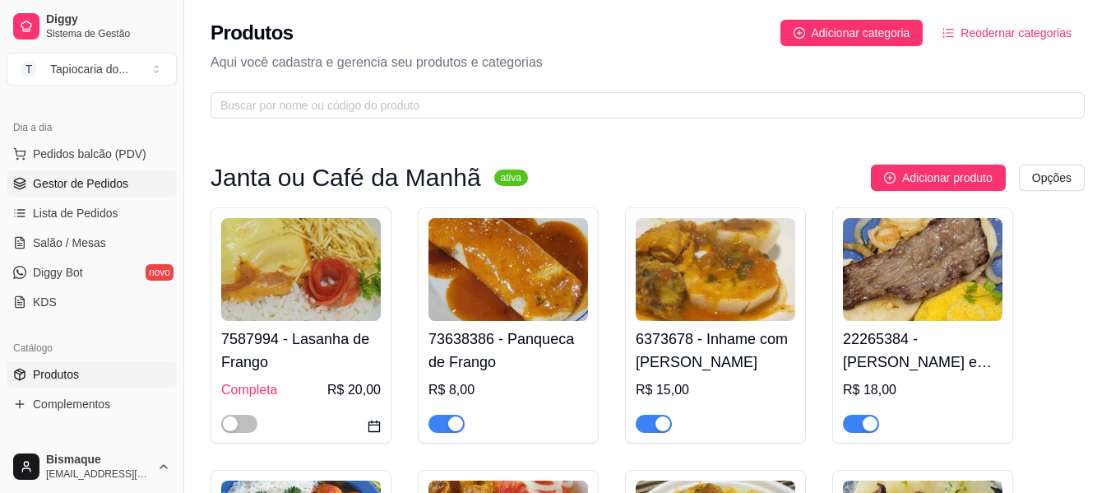
click at [65, 181] on span "Gestor de Pedidos" at bounding box center [80, 183] width 95 height 16
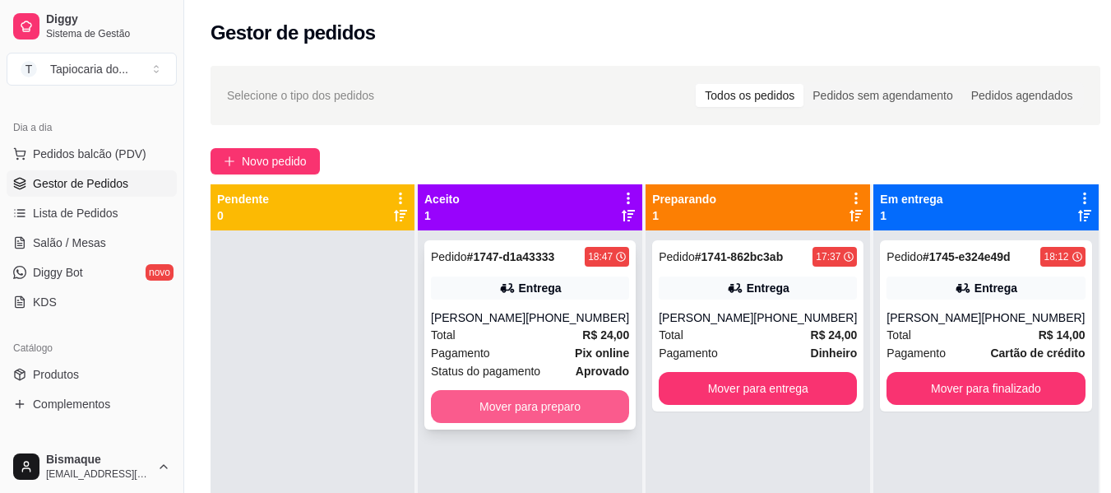
click at [465, 407] on button "Mover para preparo" at bounding box center [530, 406] width 198 height 33
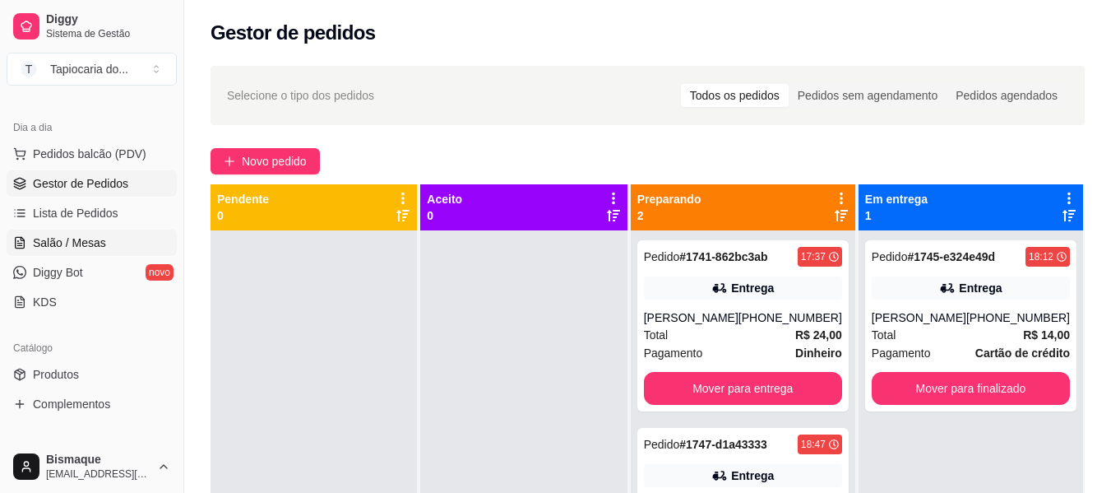
click at [89, 231] on link "Salão / Mesas" at bounding box center [92, 242] width 170 height 26
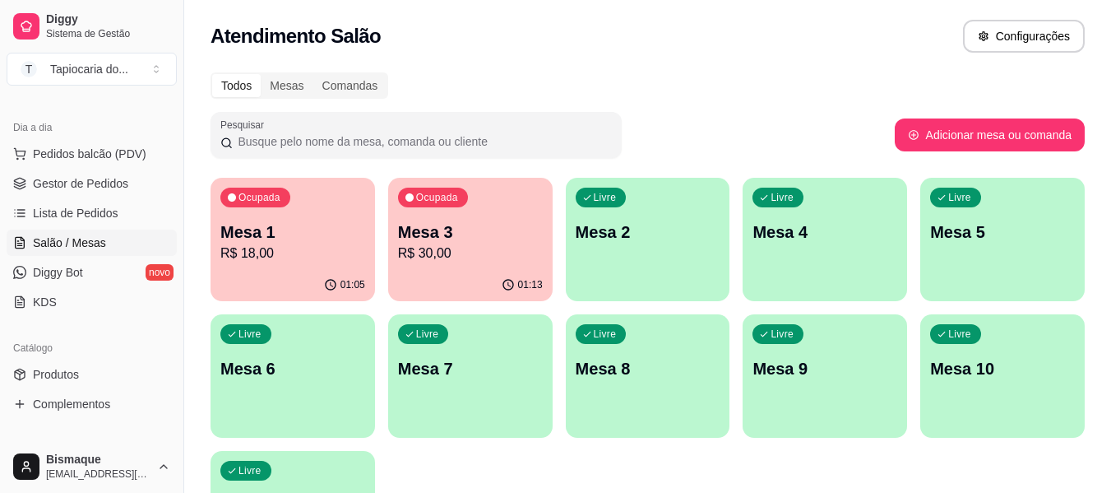
click at [289, 264] on div "Ocupada Mesa 1 R$ 18,00" at bounding box center [293, 223] width 164 height 91
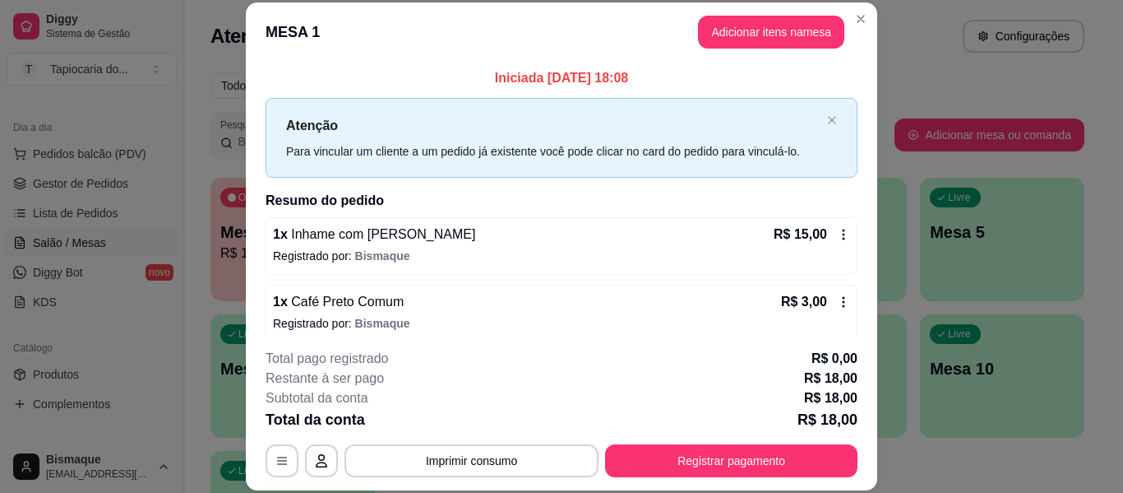
click at [657, 477] on footer "**********" at bounding box center [562, 413] width 632 height 155
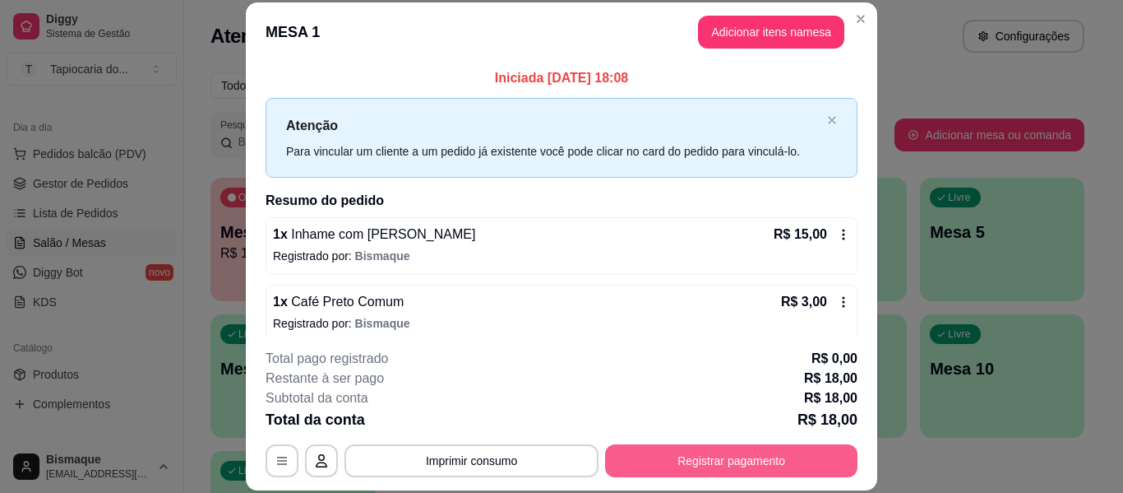
click at [662, 468] on button "Registrar pagamento" at bounding box center [731, 460] width 252 height 33
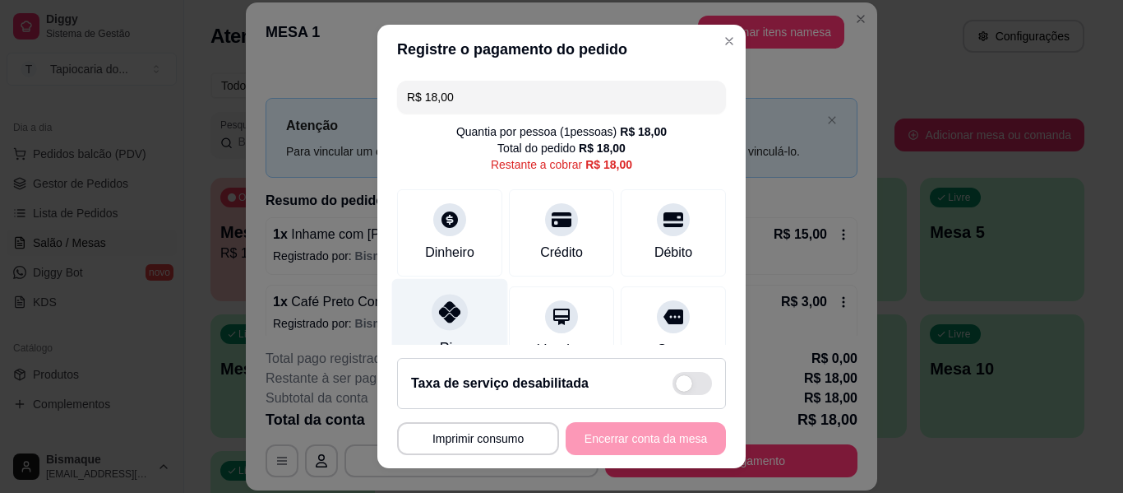
click at [456, 311] on div at bounding box center [450, 312] width 36 height 36
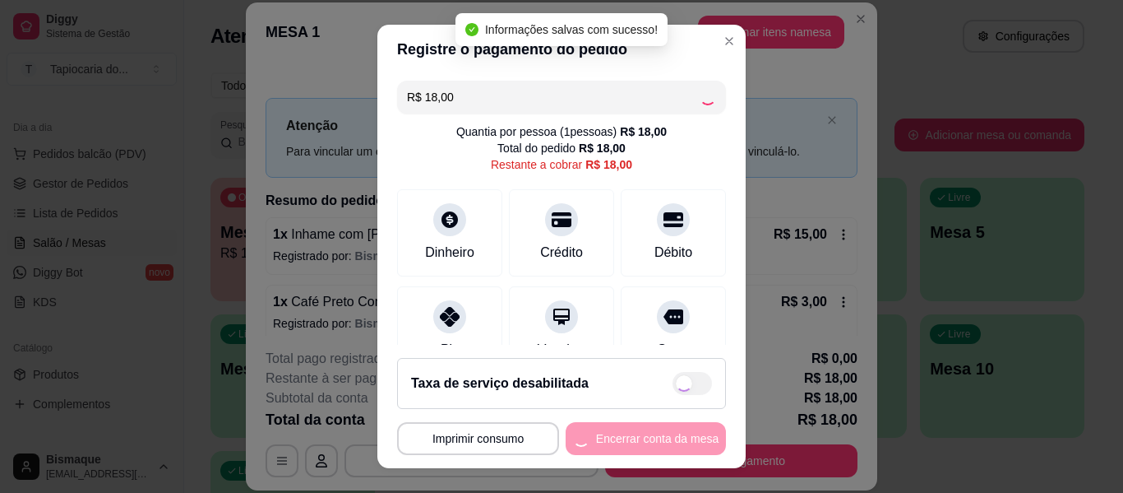
type input "R$ 0,00"
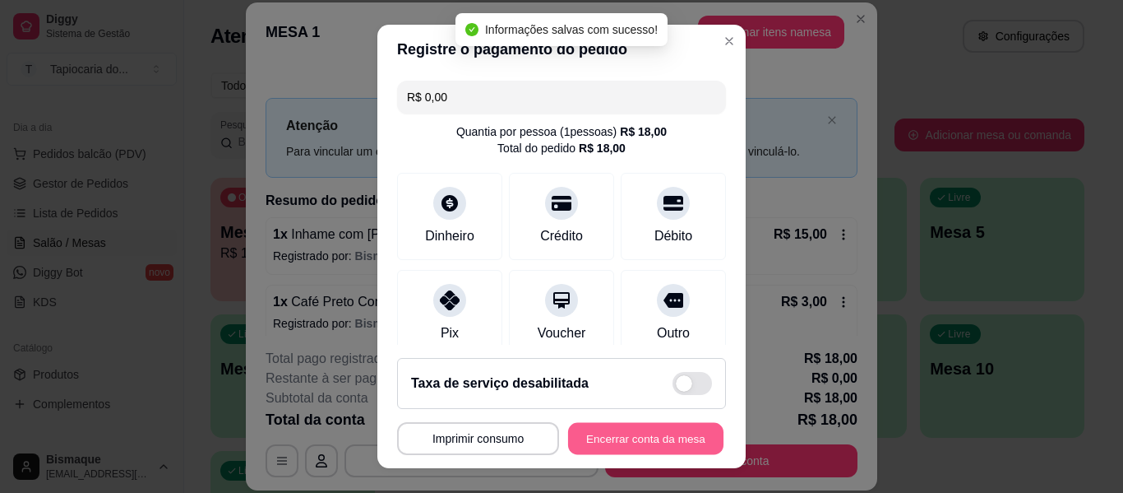
click at [624, 442] on button "Encerrar conta da mesa" at bounding box center [645, 439] width 155 height 32
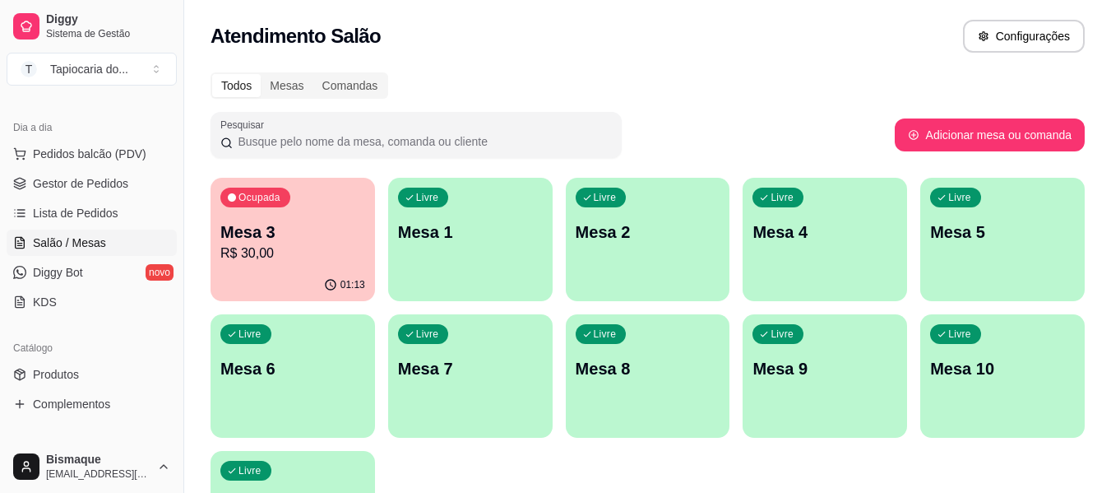
click at [313, 234] on p "Mesa 3" at bounding box center [292, 231] width 145 height 23
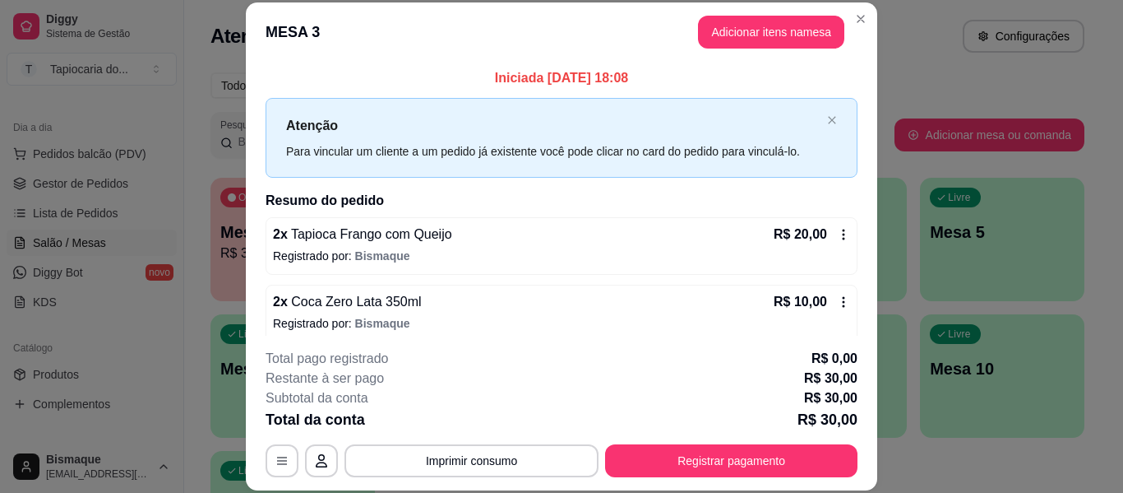
scroll to position [13, 0]
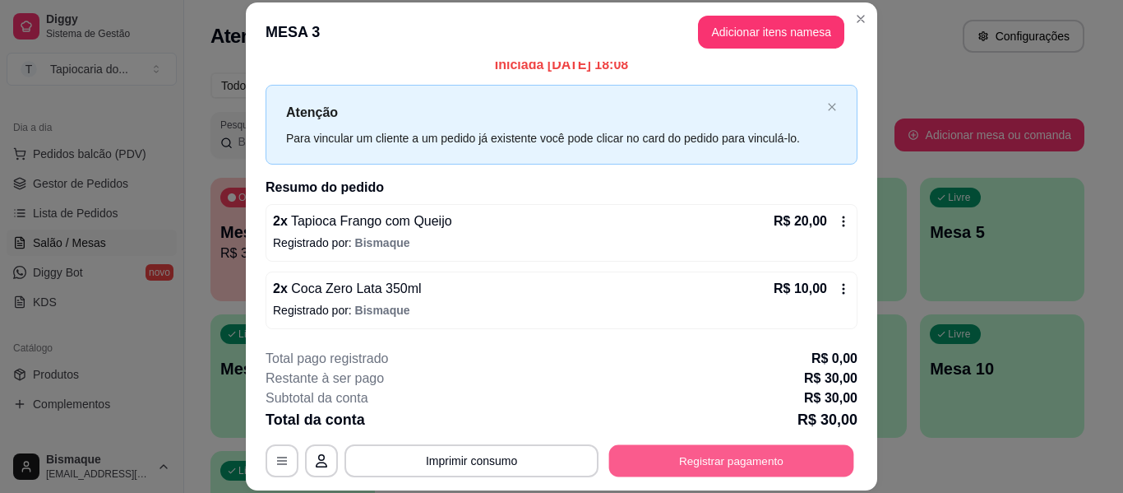
click at [696, 475] on button "Registrar pagamento" at bounding box center [731, 461] width 245 height 32
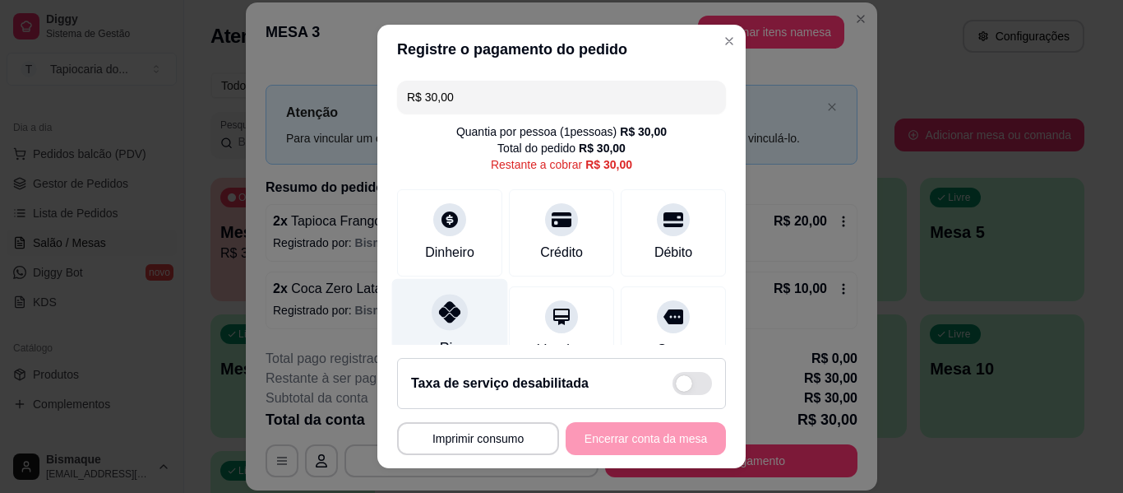
click at [408, 308] on div "Pix" at bounding box center [450, 327] width 116 height 96
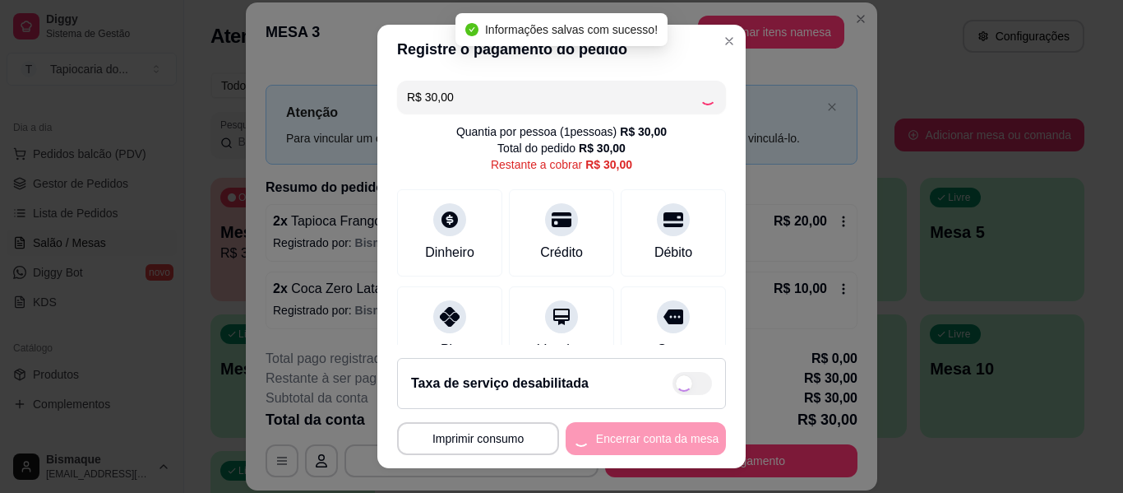
type input "R$ 0,00"
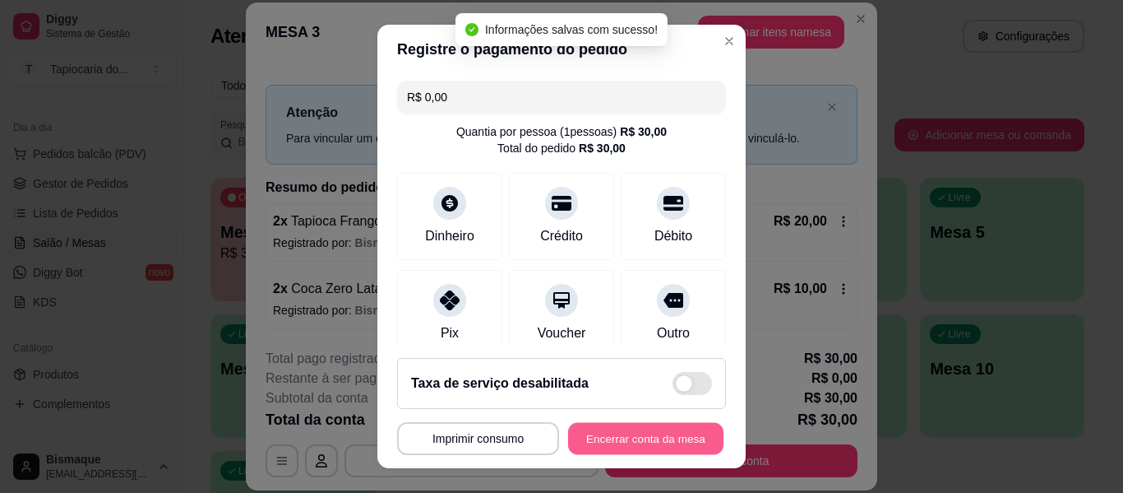
click at [595, 434] on button "Encerrar conta da mesa" at bounding box center [645, 439] width 155 height 32
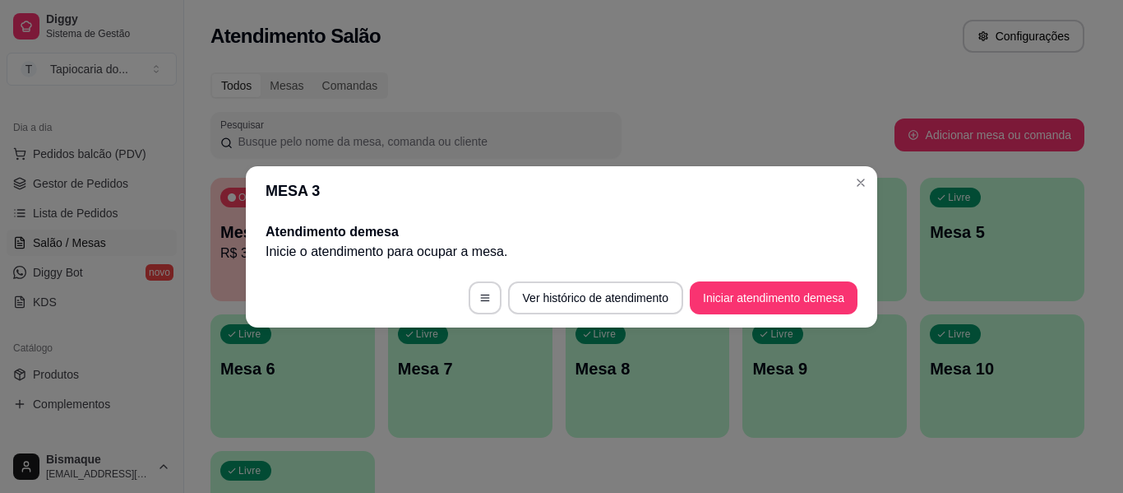
scroll to position [0, 0]
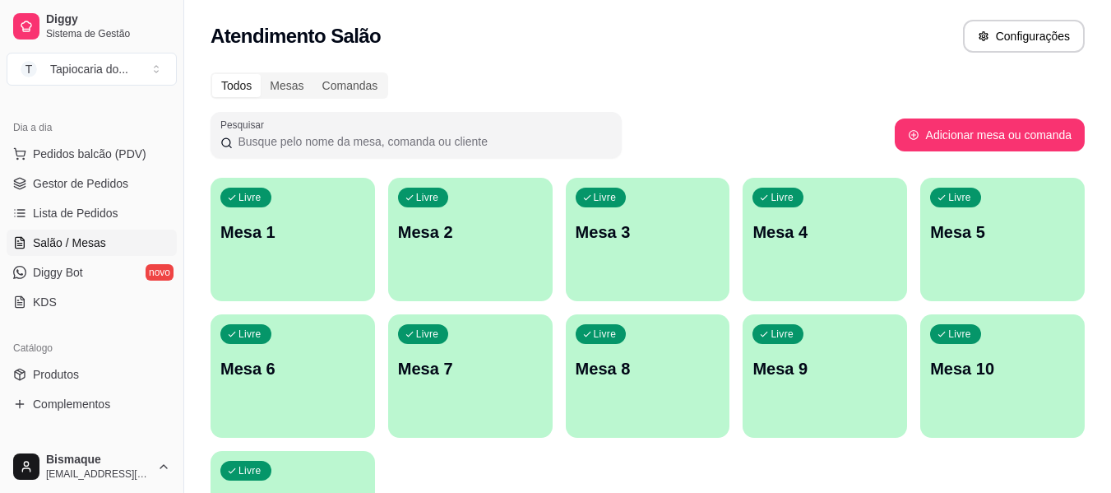
click at [486, 340] on div "Livre Mesa 7" at bounding box center [470, 366] width 164 height 104
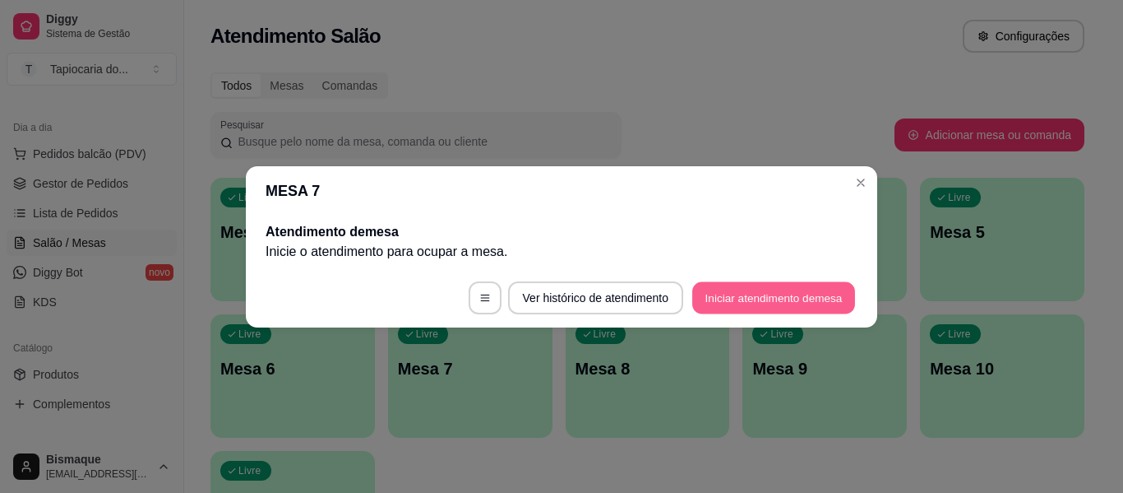
click at [775, 294] on button "Iniciar atendimento de mesa" at bounding box center [773, 297] width 163 height 32
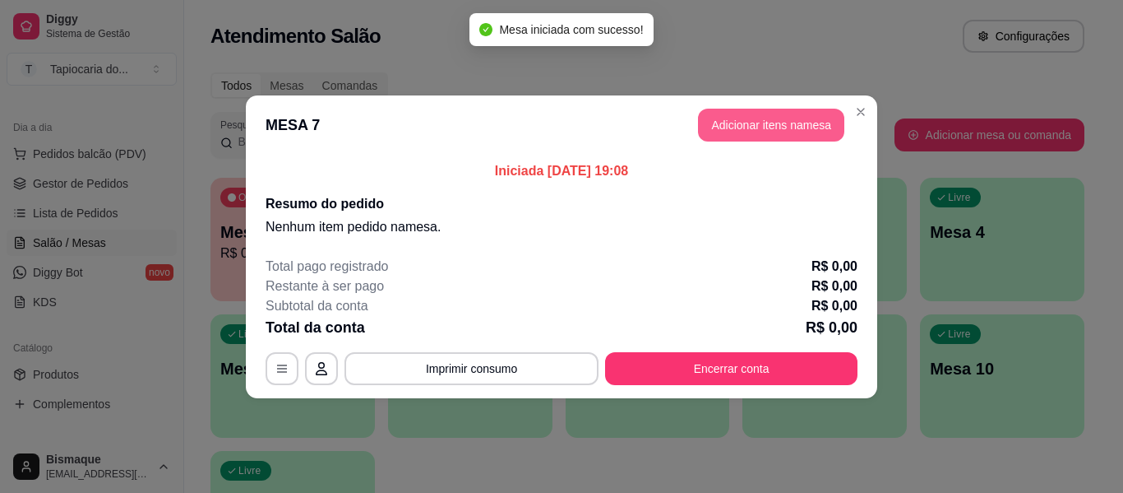
click at [708, 131] on button "Adicionar itens na mesa" at bounding box center [771, 125] width 146 height 33
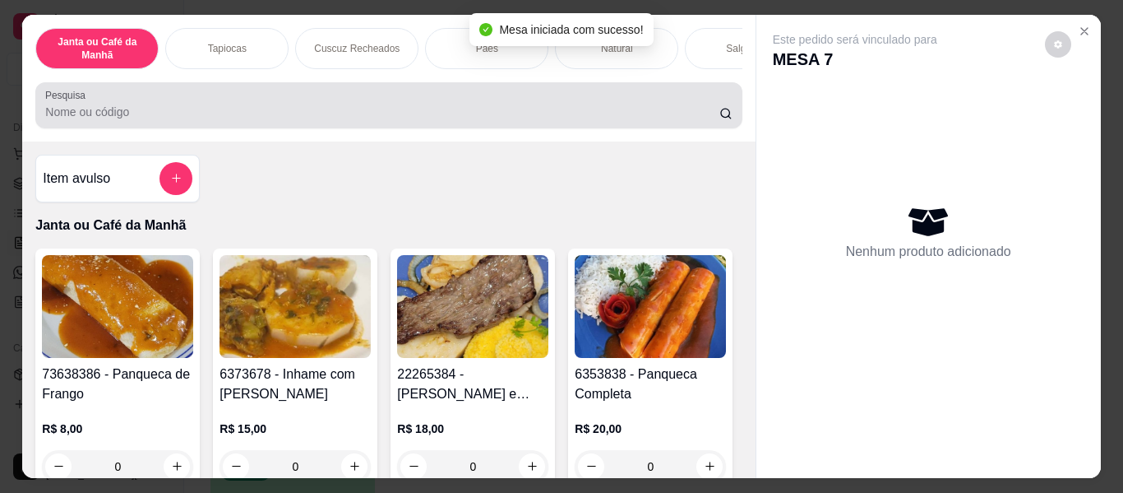
click at [664, 120] on input "Pesquisa" at bounding box center [382, 112] width 674 height 16
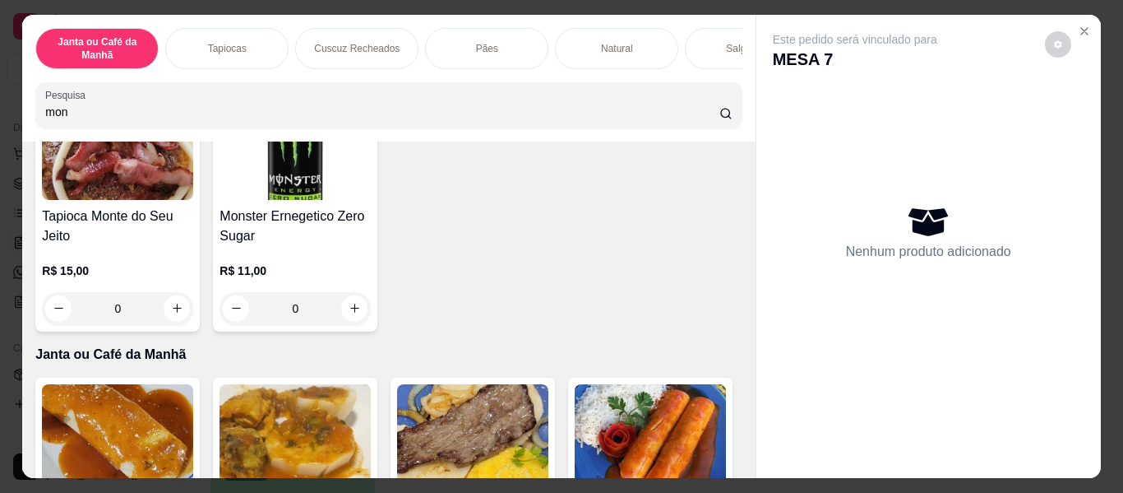
scroll to position [164, 0]
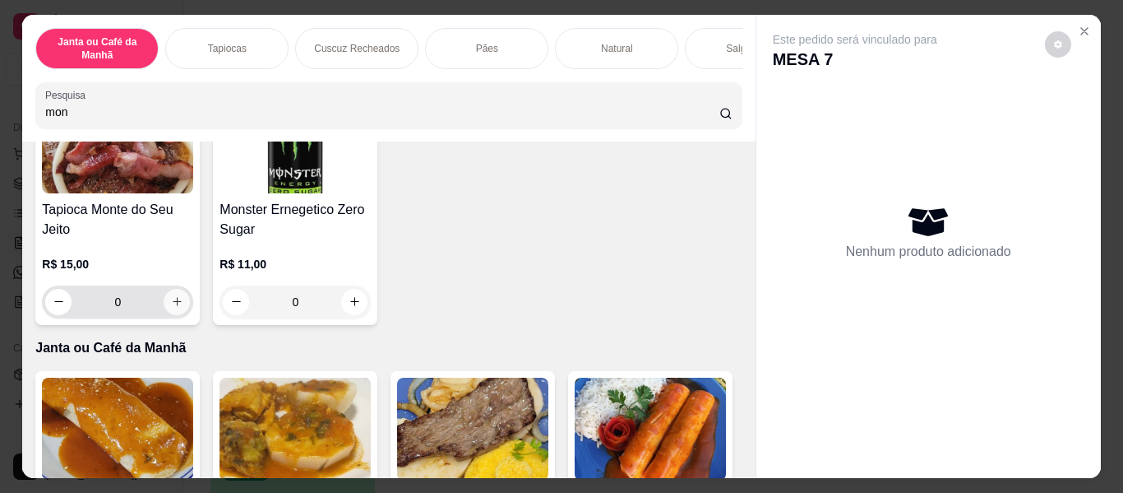
type input "mon"
click at [178, 302] on button "increase-product-quantity" at bounding box center [176, 301] width 25 height 25
type input "1"
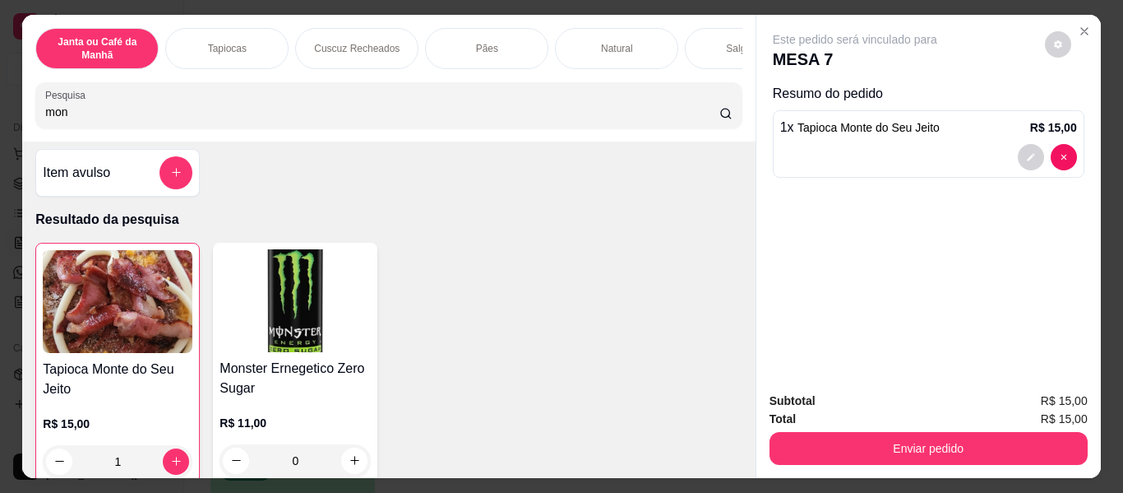
scroll to position [0, 0]
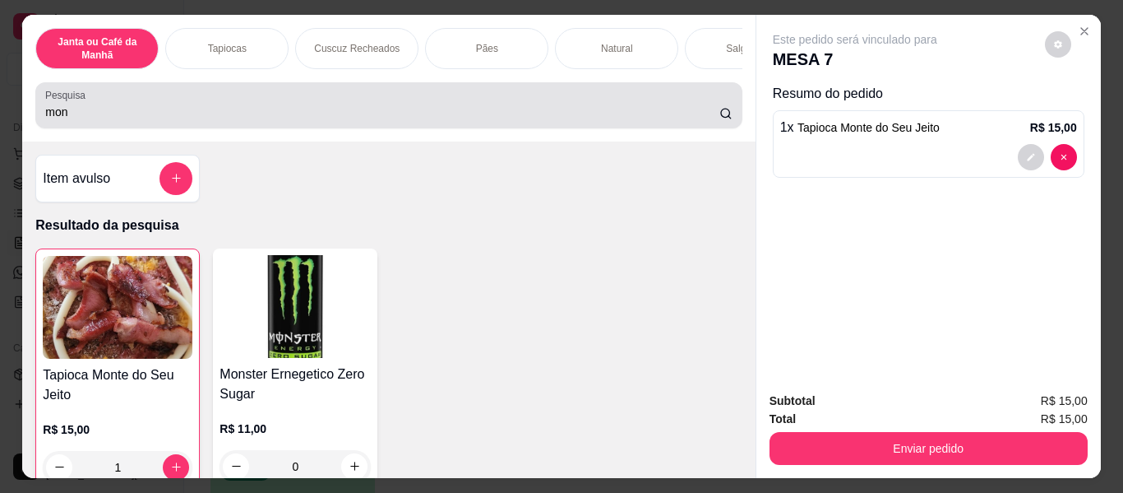
click at [285, 119] on input "mon" at bounding box center [382, 112] width 674 height 16
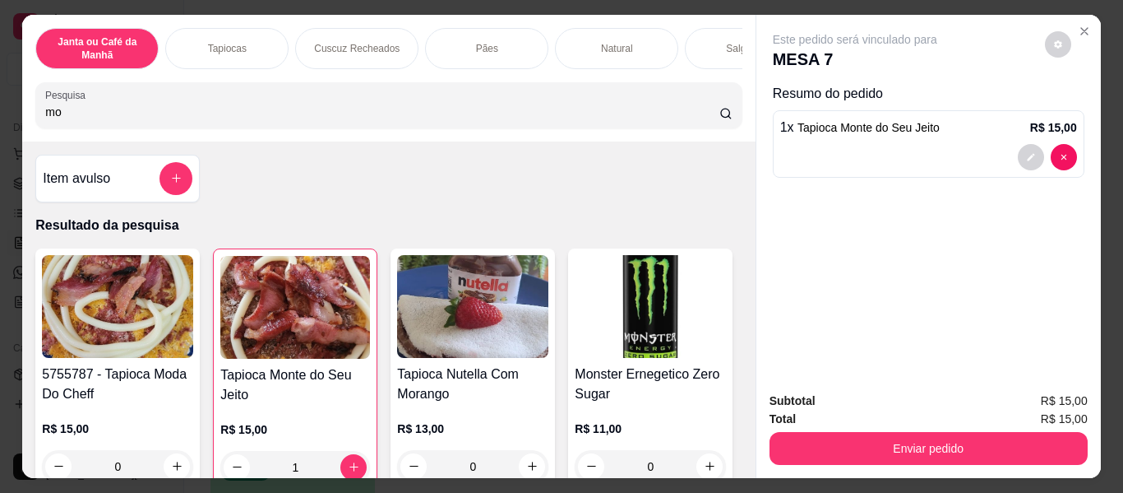
type input "m"
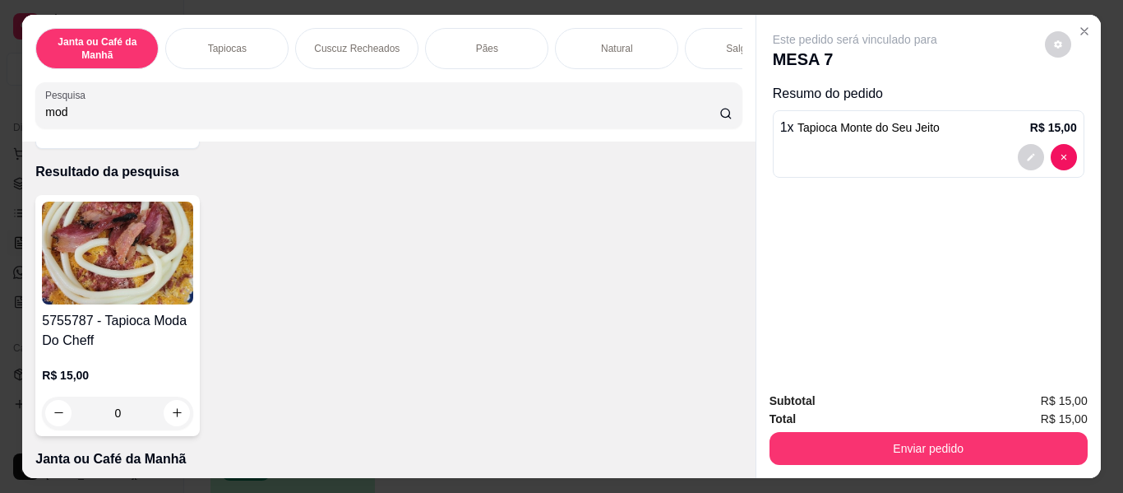
scroll to position [82, 0]
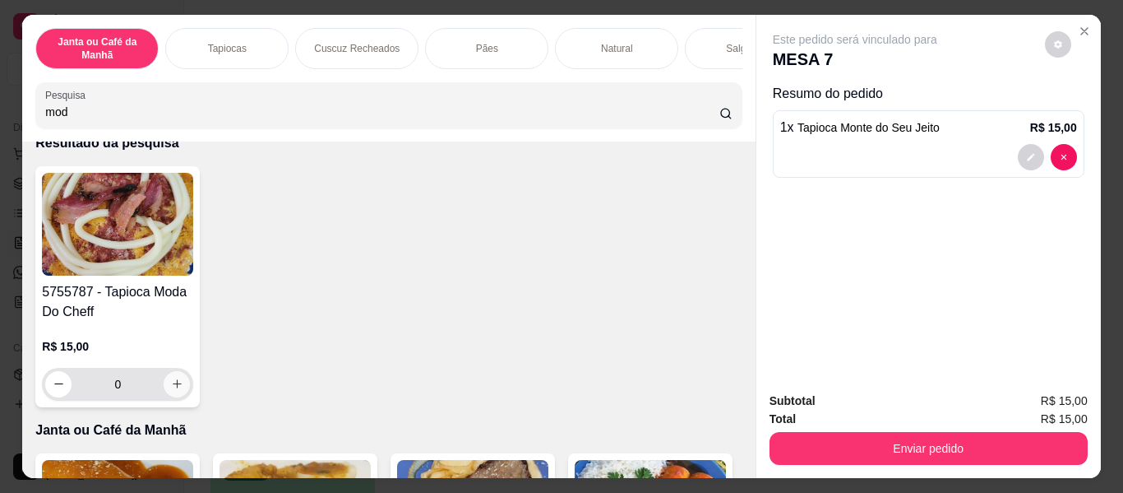
type input "mod"
click at [177, 388] on icon "increase-product-quantity" at bounding box center [177, 383] width 12 height 12
type input "1"
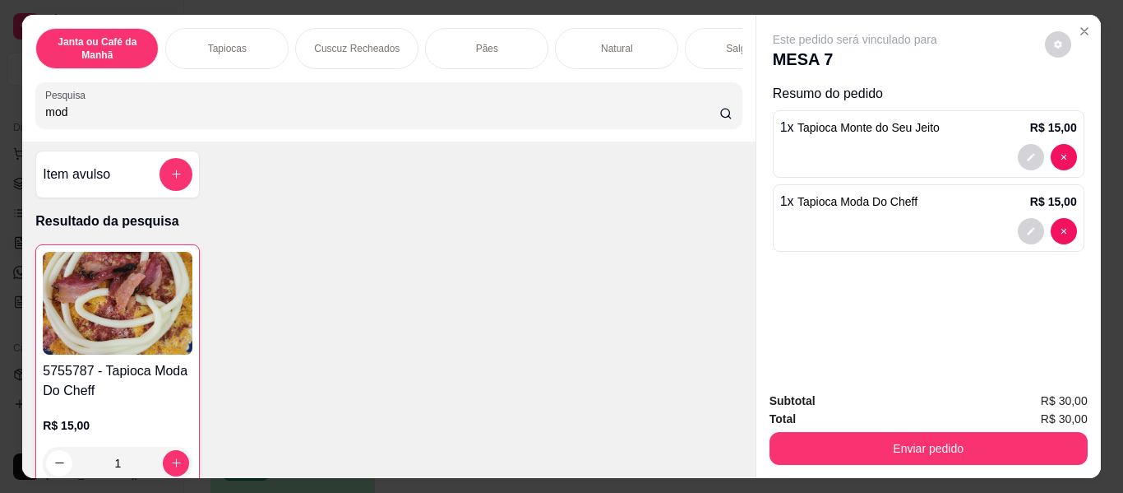
scroll to position [0, 0]
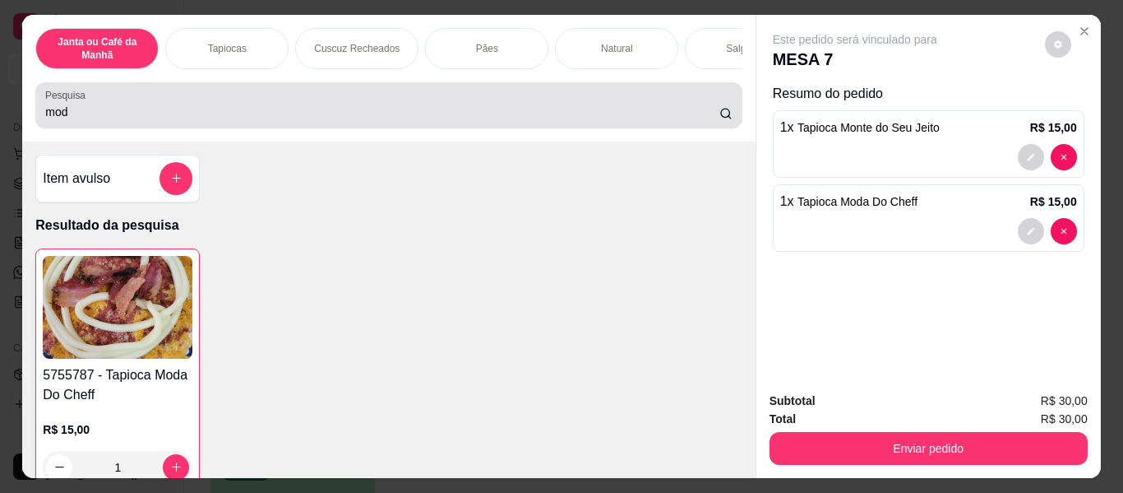
click at [317, 122] on div "mod" at bounding box center [388, 105] width 687 height 33
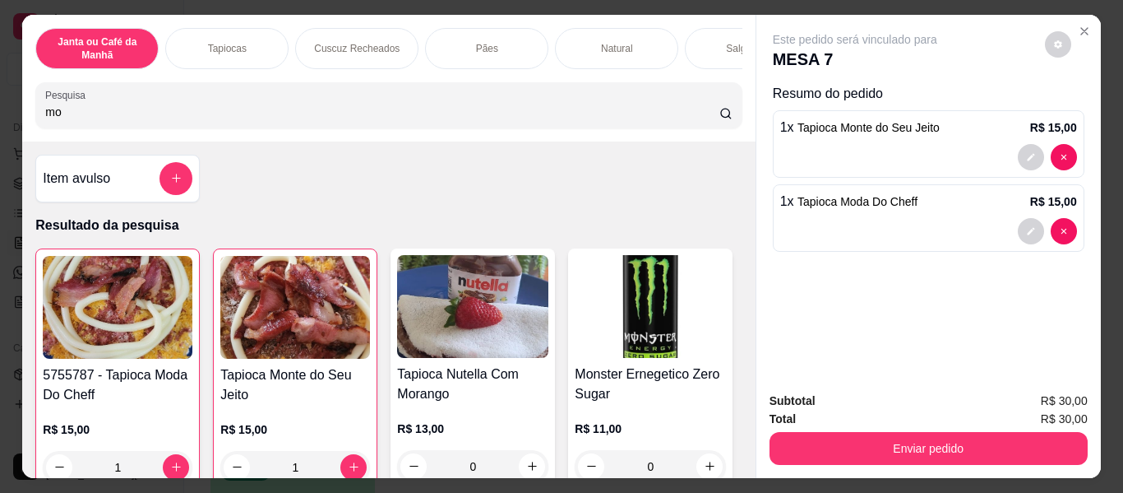
type input "m"
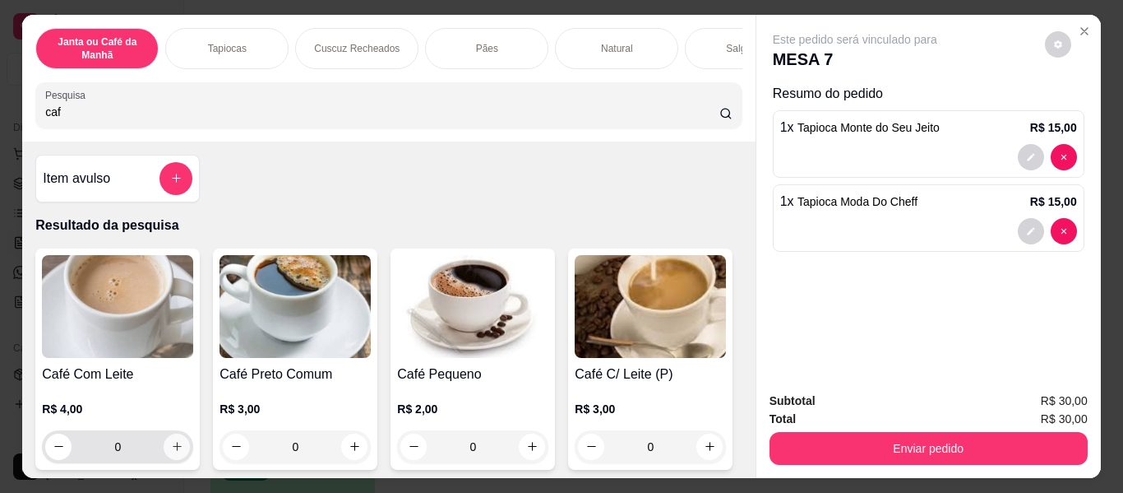
type input "caf"
click at [174, 453] on icon "increase-product-quantity" at bounding box center [177, 447] width 12 height 12
type input "2"
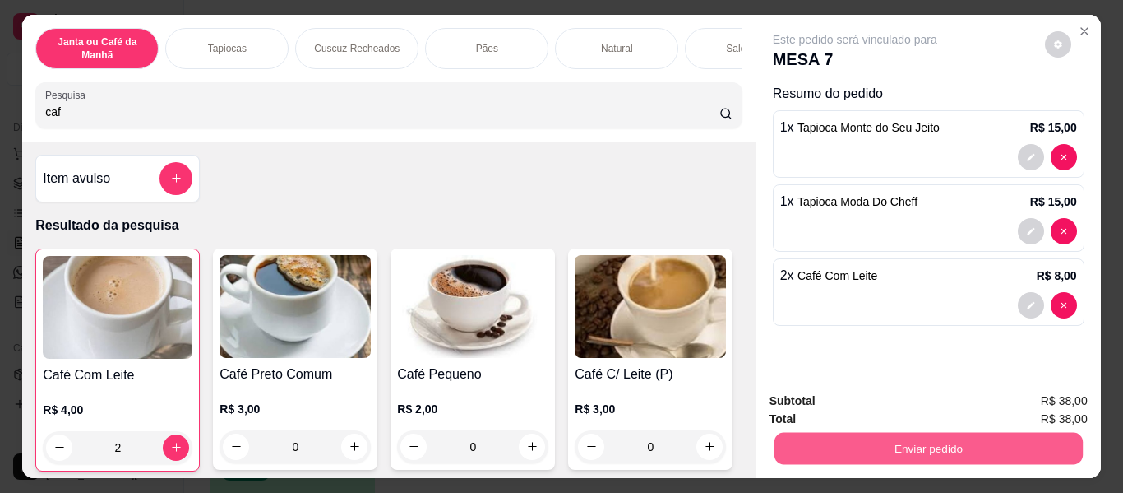
click at [871, 443] on button "Enviar pedido" at bounding box center [928, 449] width 308 height 32
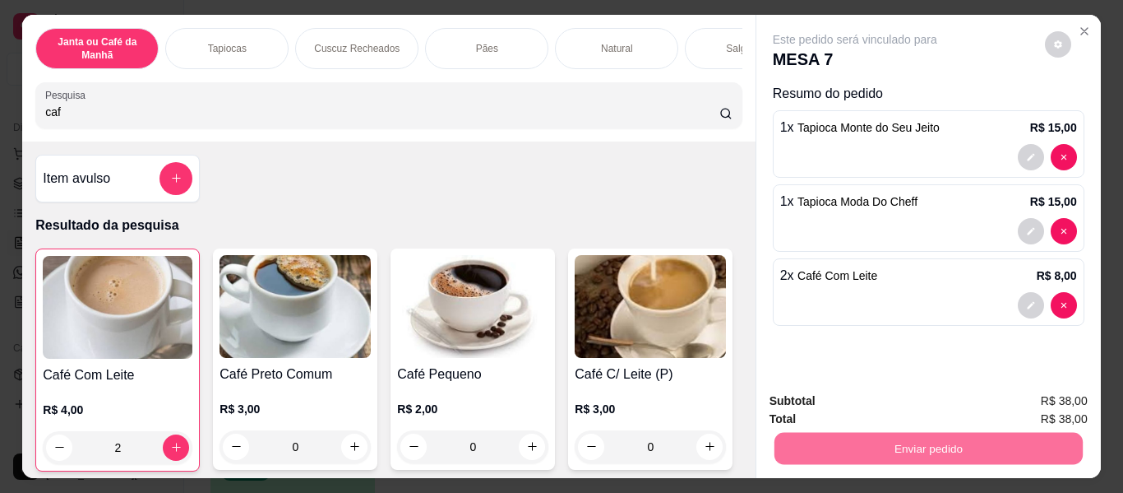
click at [891, 407] on button "Não registrar e enviar pedido" at bounding box center [874, 402] width 171 height 31
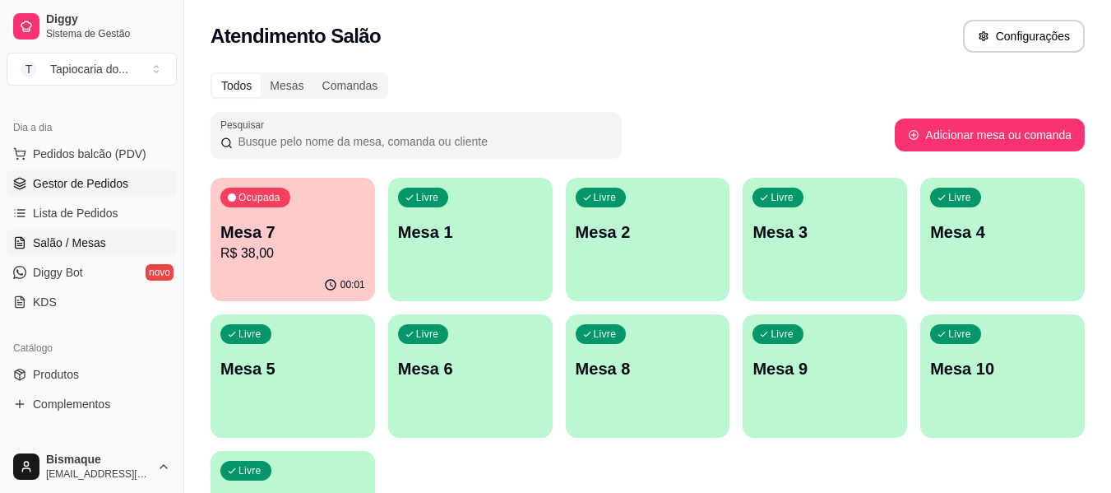
click at [91, 183] on span "Gestor de Pedidos" at bounding box center [80, 183] width 95 height 16
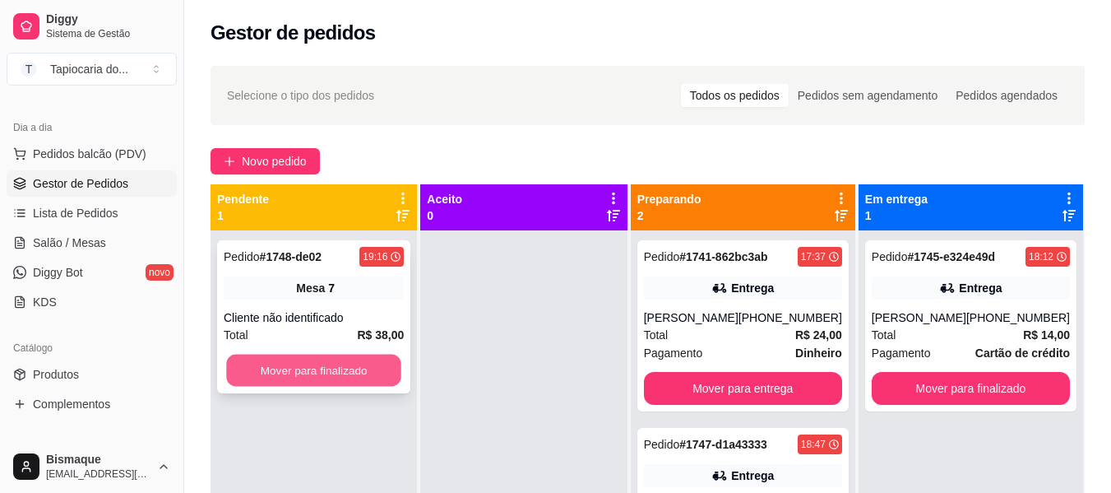
click at [360, 375] on button "Mover para finalizado" at bounding box center [313, 370] width 175 height 32
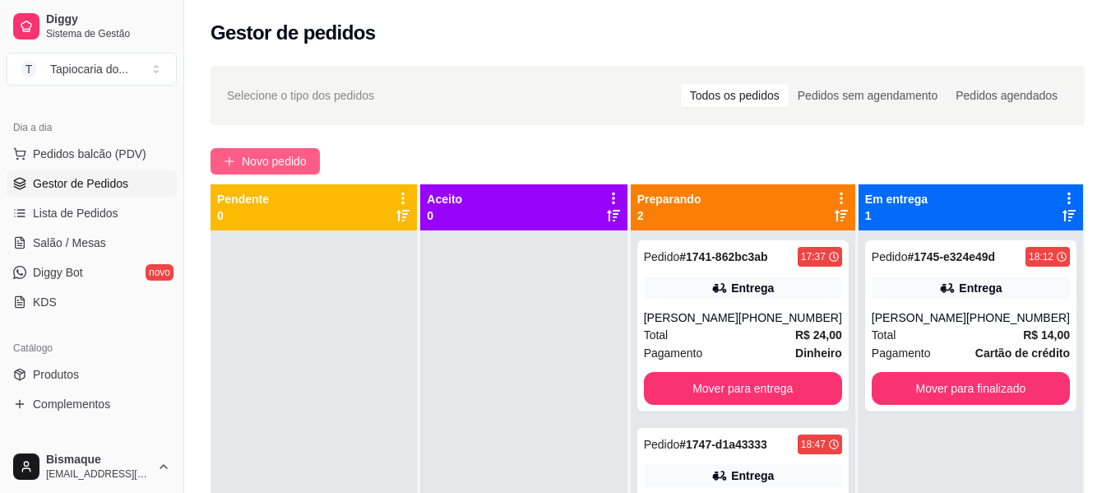
click at [234, 162] on icon "plus" at bounding box center [230, 161] width 12 height 12
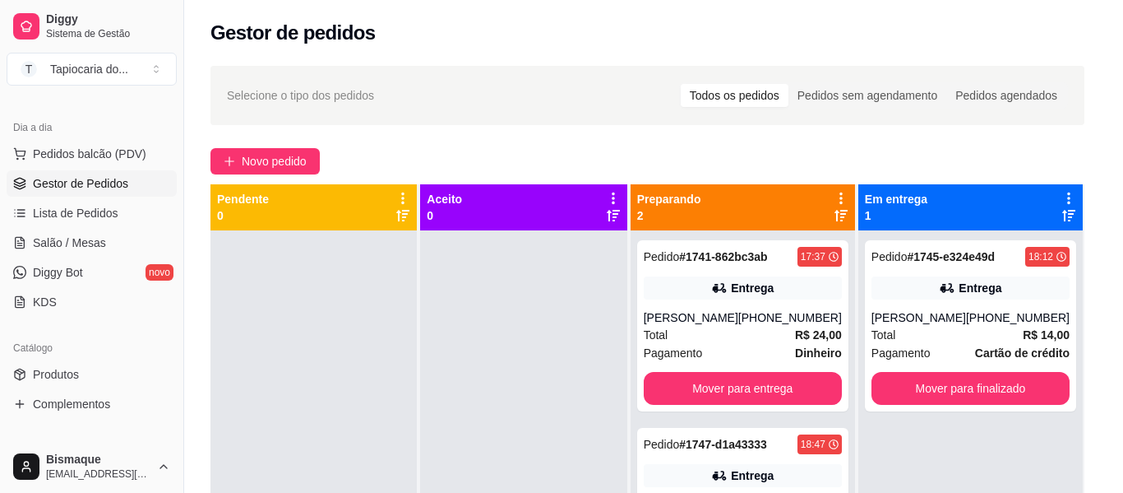
click at [367, 108] on div at bounding box center [388, 105] width 687 height 33
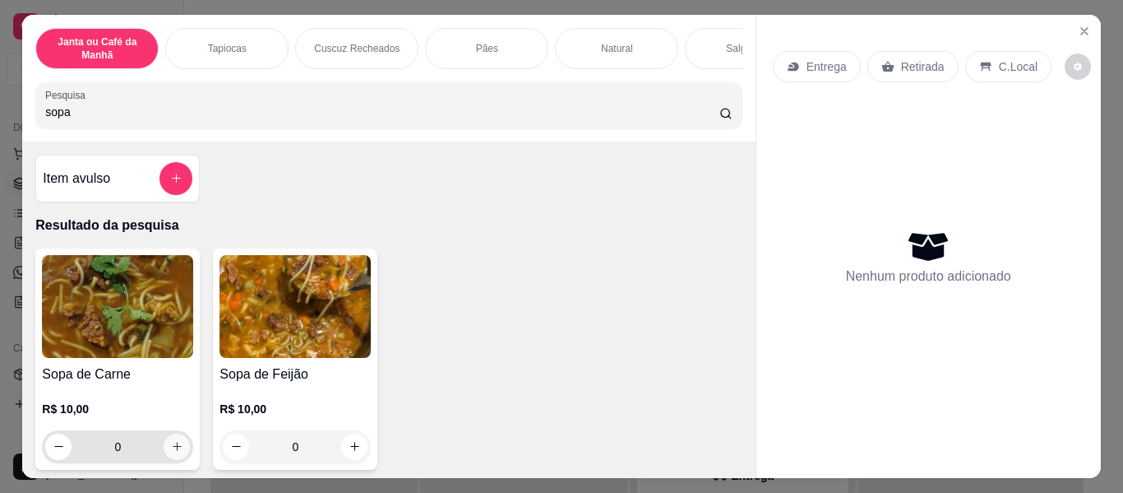
type input "sopa"
click at [172, 452] on icon "increase-product-quantity" at bounding box center [177, 446] width 12 height 12
type input "1"
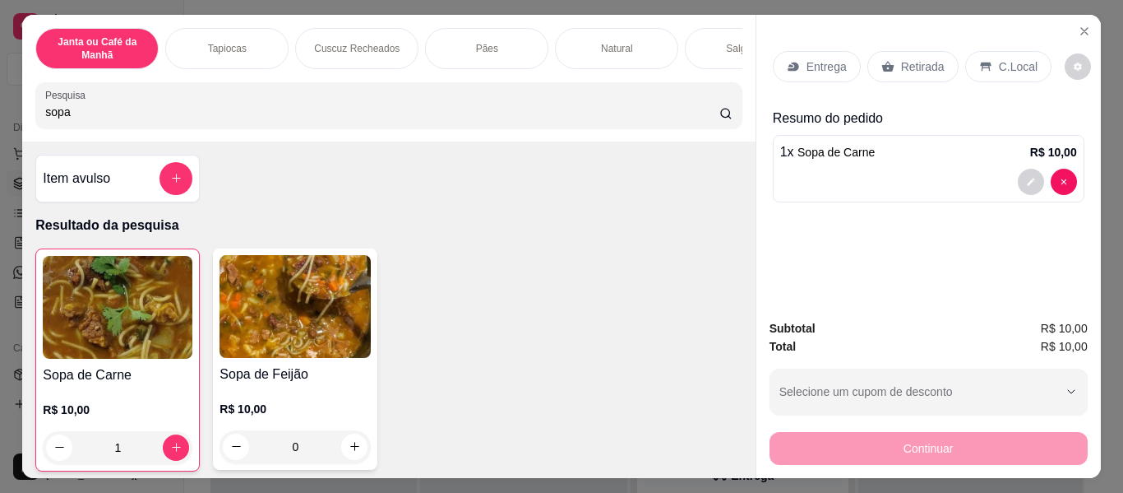
click at [828, 58] on p "Entrega" at bounding box center [827, 66] width 40 height 16
click at [1104, 22] on div "Janta ou Café da Manhã Tapiocas Cuscuz Recheados Pães Natural Salgados Tapiocas…" at bounding box center [561, 246] width 1123 height 493
drag, startPoint x: 1074, startPoint y: 8, endPoint x: 1083, endPoint y: 28, distance: 21.7
click at [1076, 15] on section "Janta ou Café da Manhã Tapiocas Cuscuz Recheados Pães Natural Salgados Tapiocas…" at bounding box center [561, 246] width 1078 height 463
click at [1078, 25] on icon "Close" at bounding box center [1084, 31] width 13 height 13
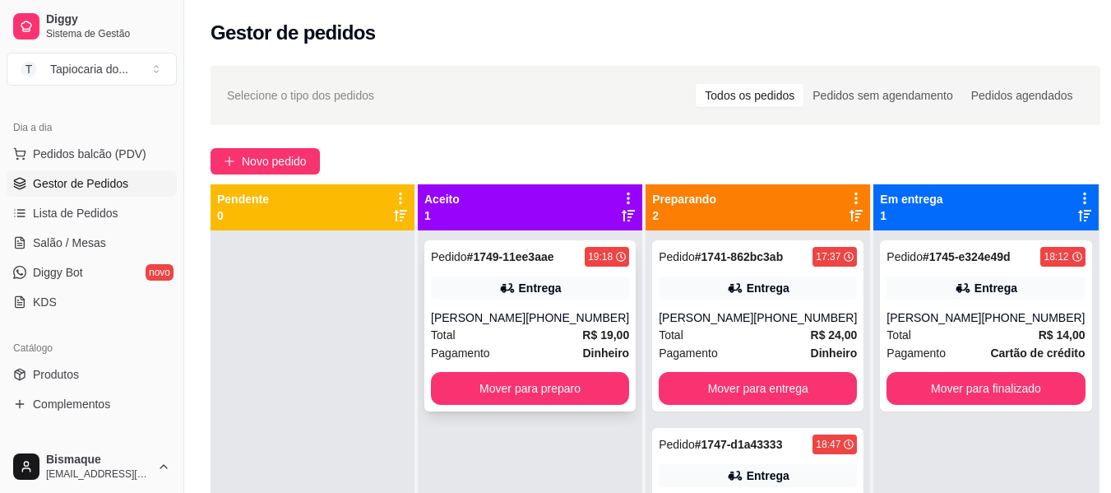
click at [540, 328] on div "Total R$ 19,00" at bounding box center [530, 335] width 198 height 18
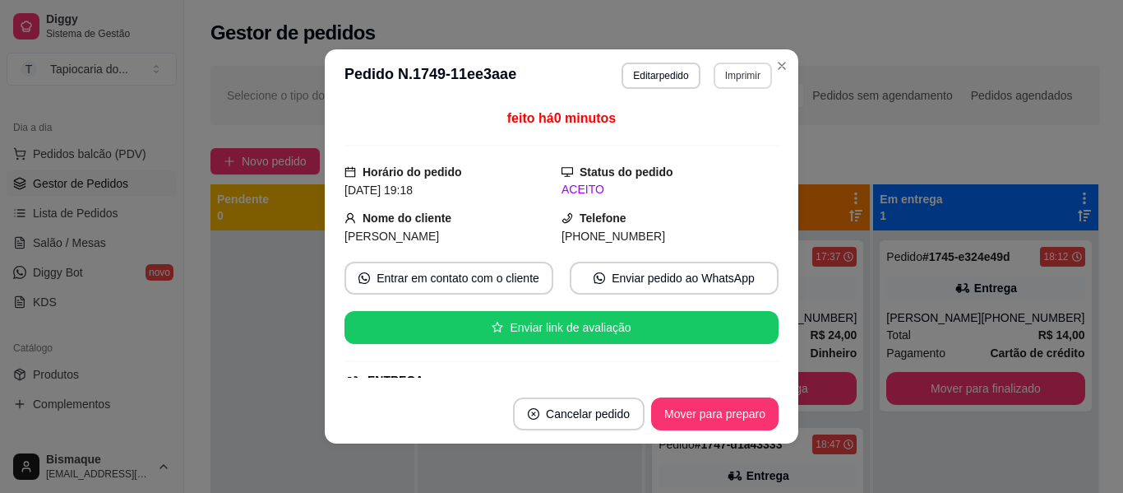
click at [735, 81] on button "Imprimir" at bounding box center [743, 76] width 58 height 26
click at [706, 138] on button "Impressora" at bounding box center [707, 132] width 115 height 25
click at [695, 418] on button "Mover para preparo" at bounding box center [714, 414] width 123 height 32
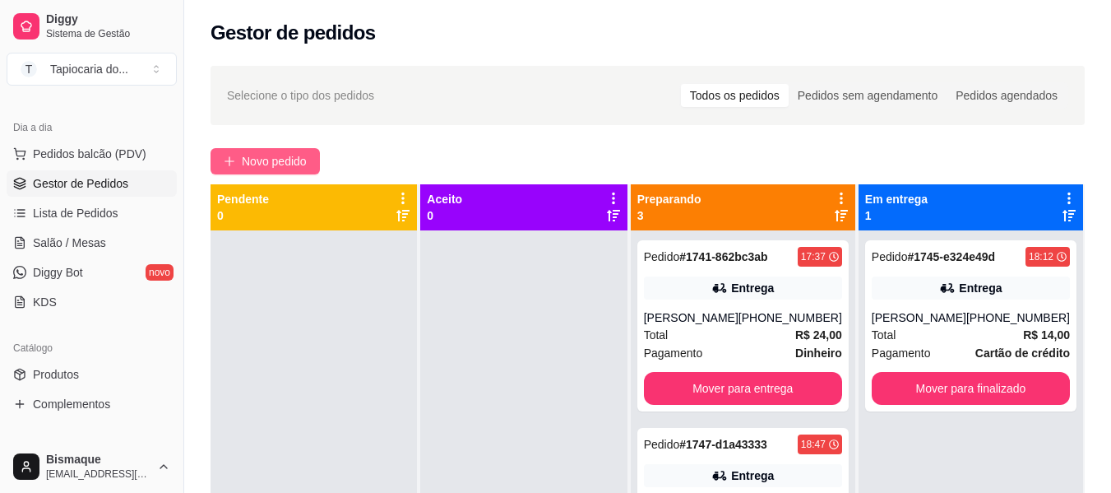
click at [303, 152] on span "Novo pedido" at bounding box center [274, 161] width 65 height 18
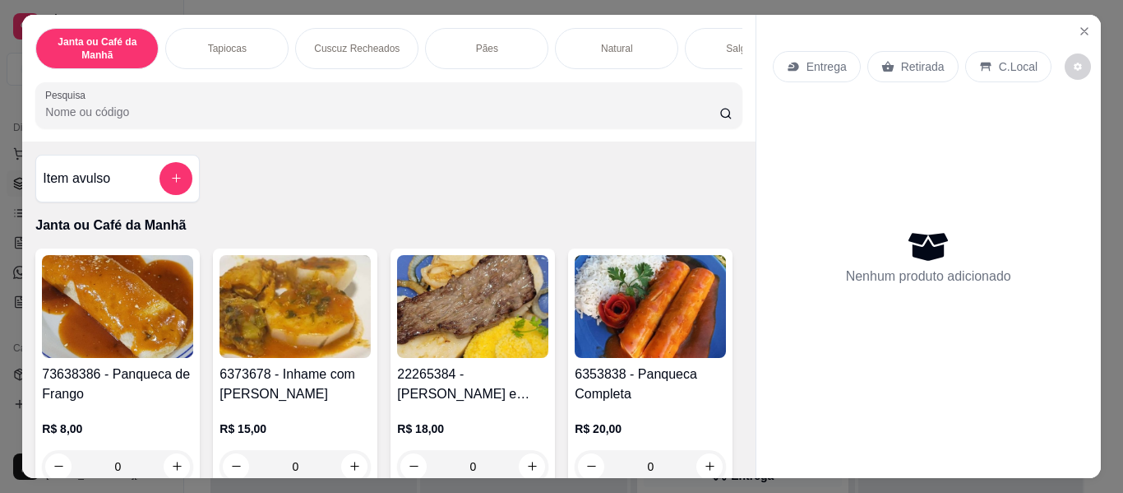
click at [302, 118] on input "Pesquisa" at bounding box center [382, 112] width 674 height 16
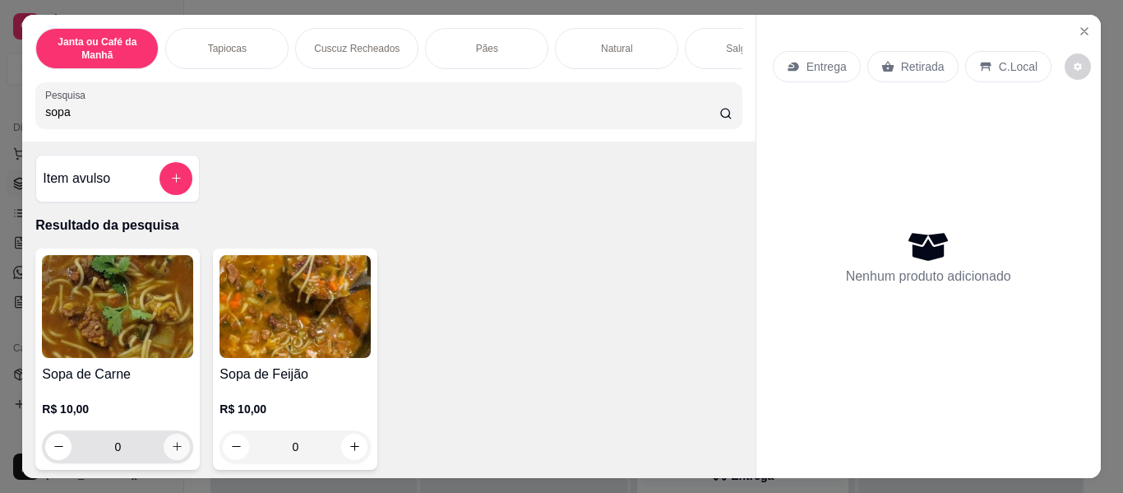
type input "sopa"
click at [171, 453] on icon "increase-product-quantity" at bounding box center [177, 447] width 12 height 12
type input "1"
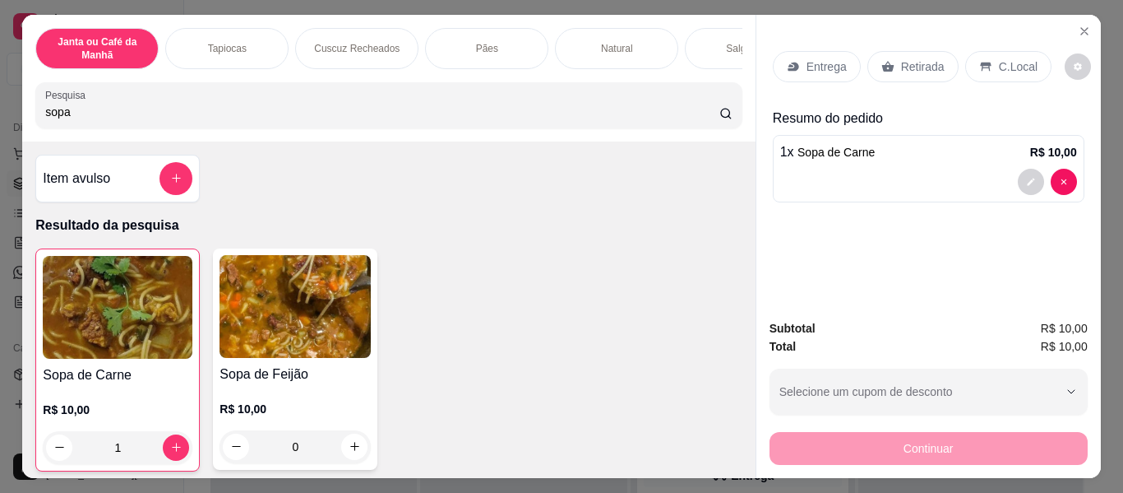
click at [824, 67] on p "Entrega" at bounding box center [827, 66] width 40 height 16
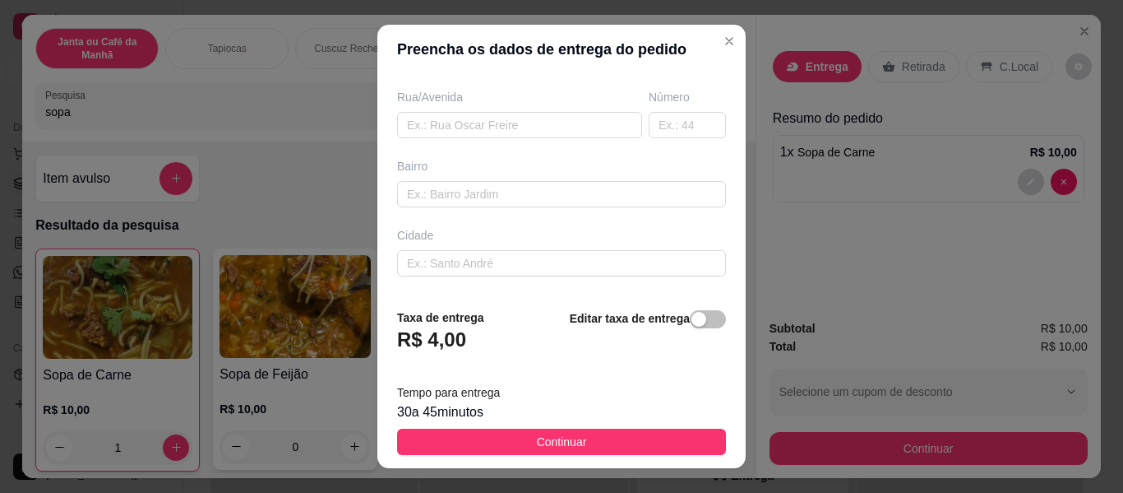
scroll to position [333, 0]
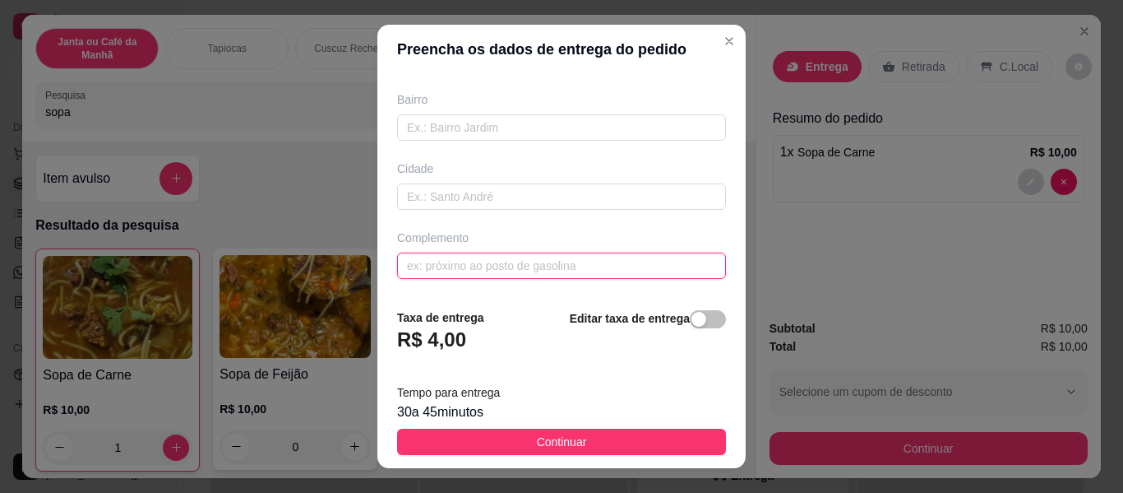
paste input "[GEOGRAPHIC_DATA], em frente ao prédio verde e branco, [GEOGRAPHIC_DATA]"
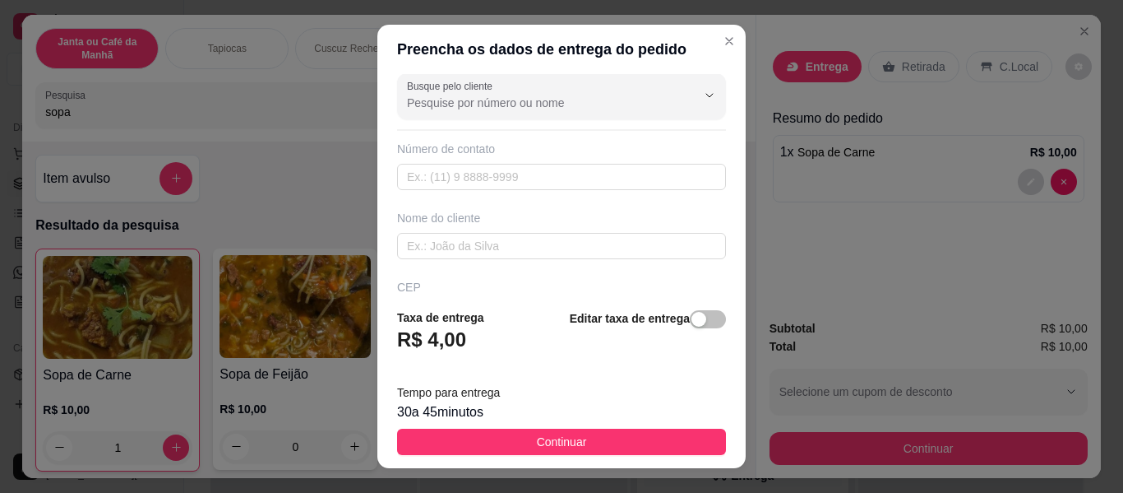
scroll to position [0, 0]
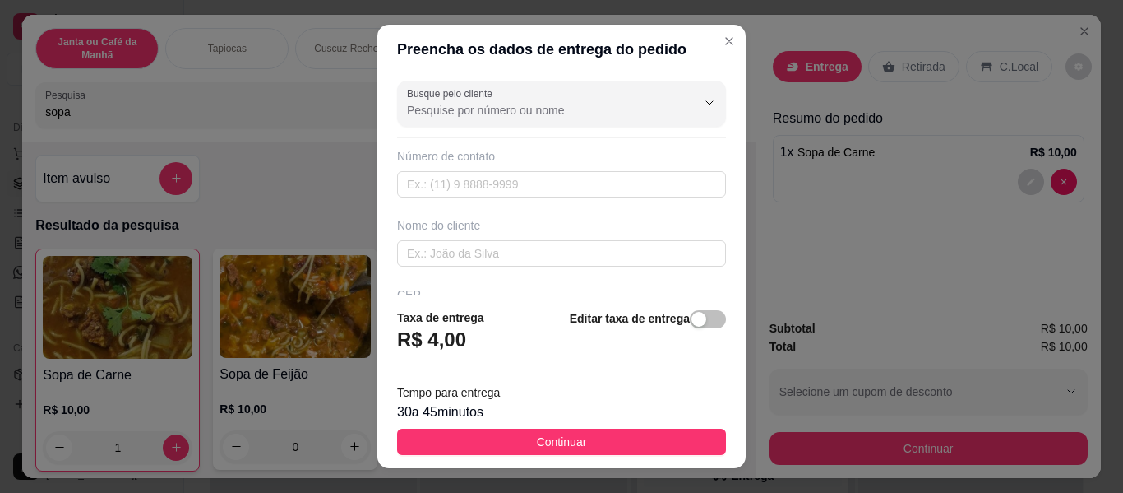
type input "[GEOGRAPHIC_DATA], em frente ao prédio verde e branco, [GEOGRAPHIC_DATA]"
paste input "[PHONE_NUMBER]"
click at [431, 183] on input "[PHONE_NUMBER]" at bounding box center [561, 184] width 329 height 26
type input "[PHONE_NUMBER]"
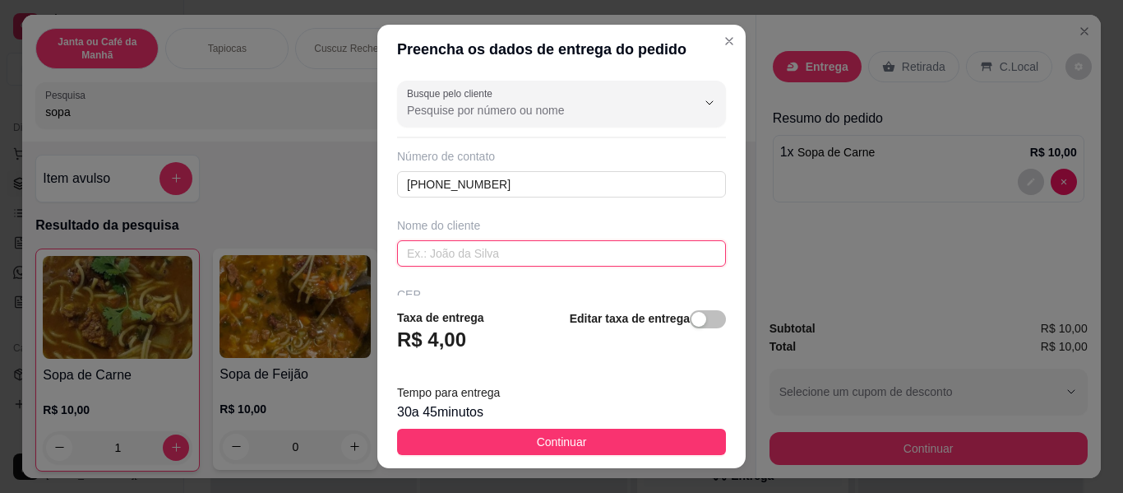
click at [461, 259] on input "text" at bounding box center [561, 253] width 329 height 26
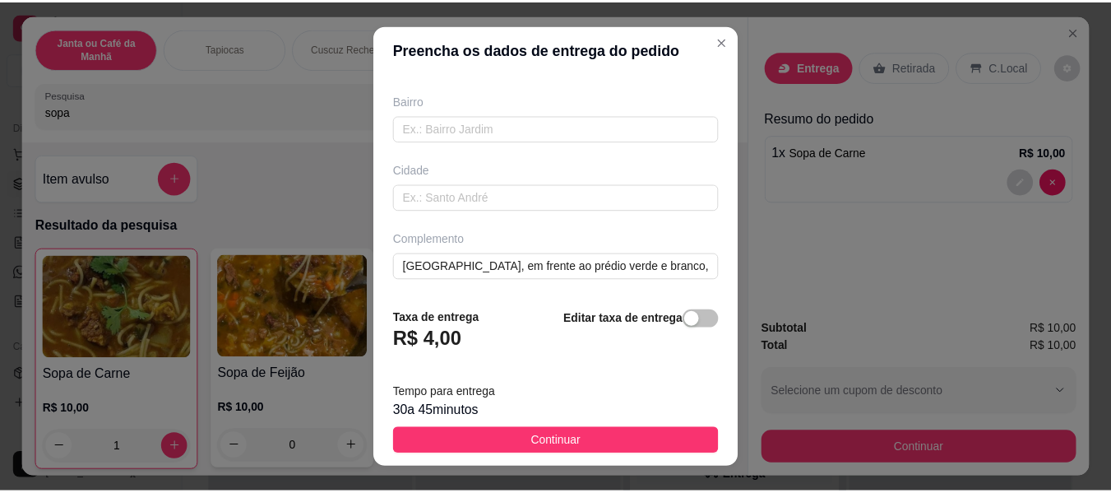
scroll to position [333, 0]
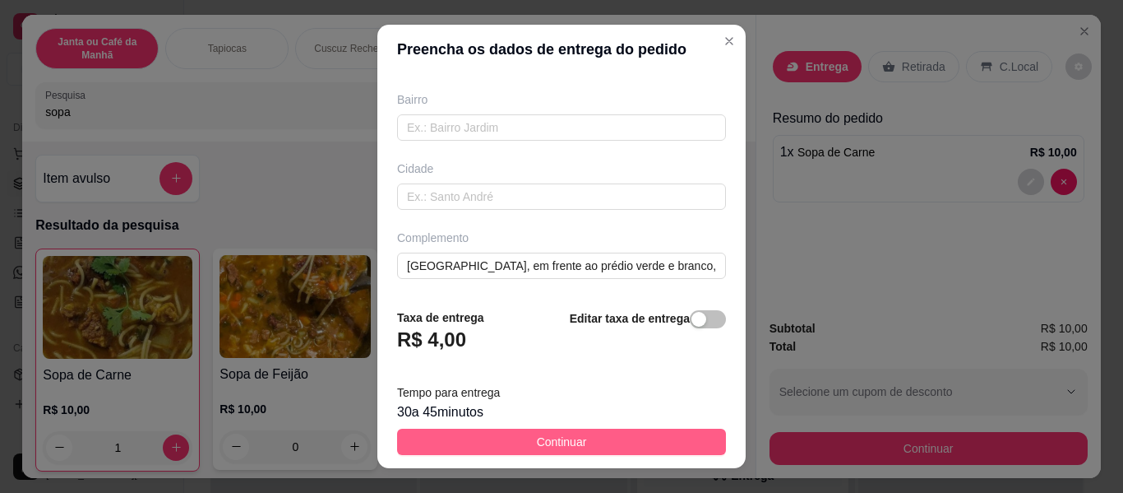
type input "[PERSON_NAME]"
click at [611, 435] on button "Continuar" at bounding box center [561, 441] width 329 height 26
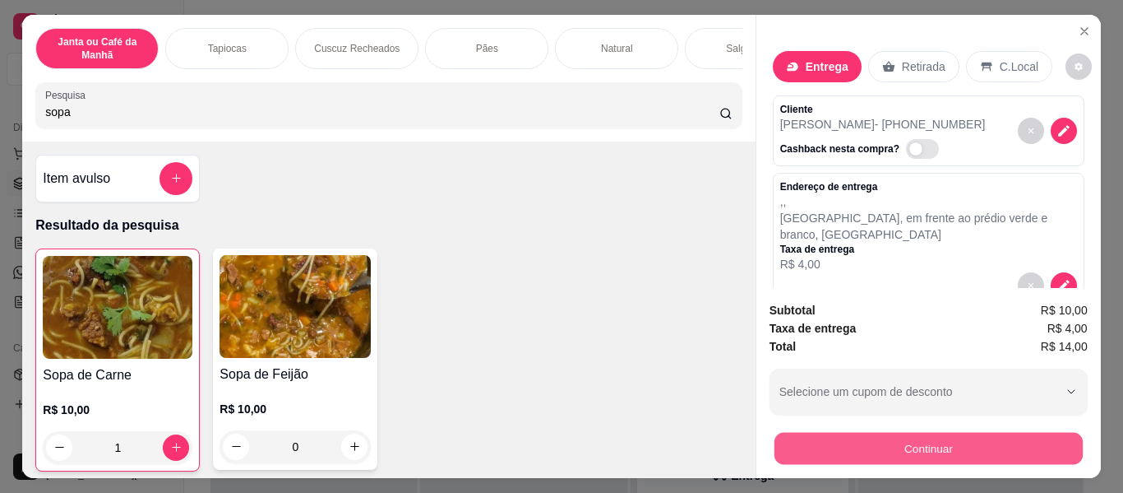
click at [845, 450] on button "Continuar" at bounding box center [928, 449] width 308 height 32
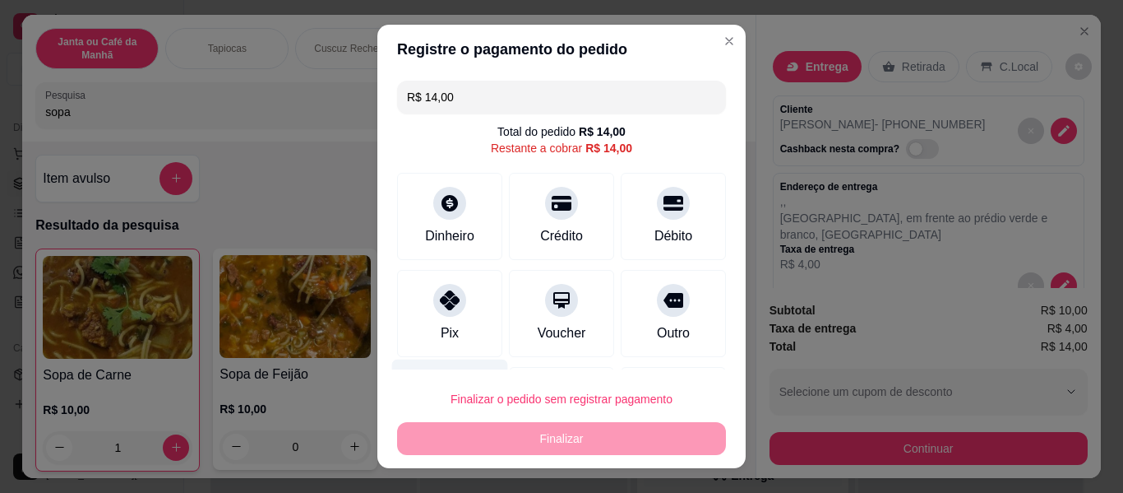
drag, startPoint x: 446, startPoint y: 304, endPoint x: 410, endPoint y: 357, distance: 63.4
click at [440, 308] on div at bounding box center [449, 300] width 33 height 33
type input "R$ 0,00"
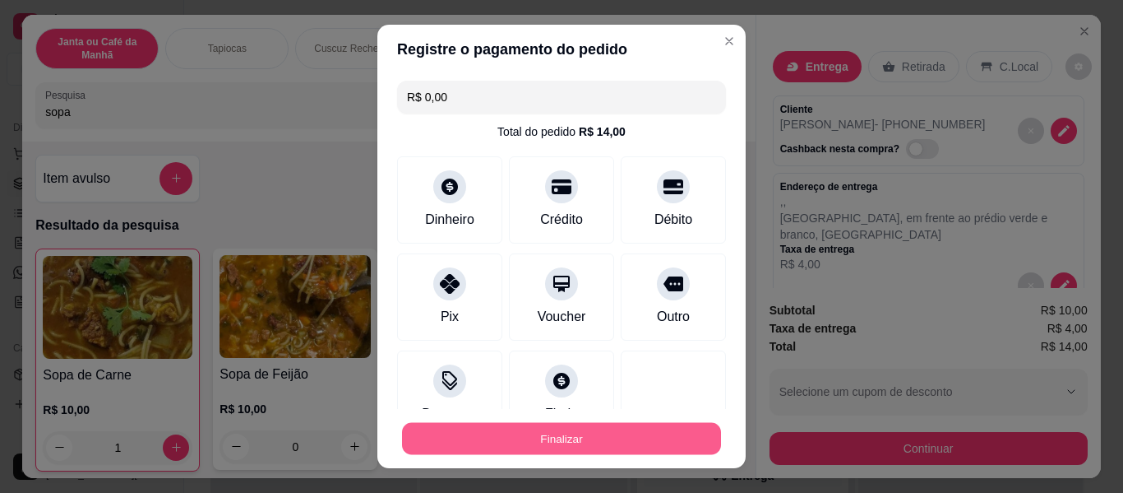
click at [522, 440] on button "Finalizar" at bounding box center [561, 439] width 319 height 32
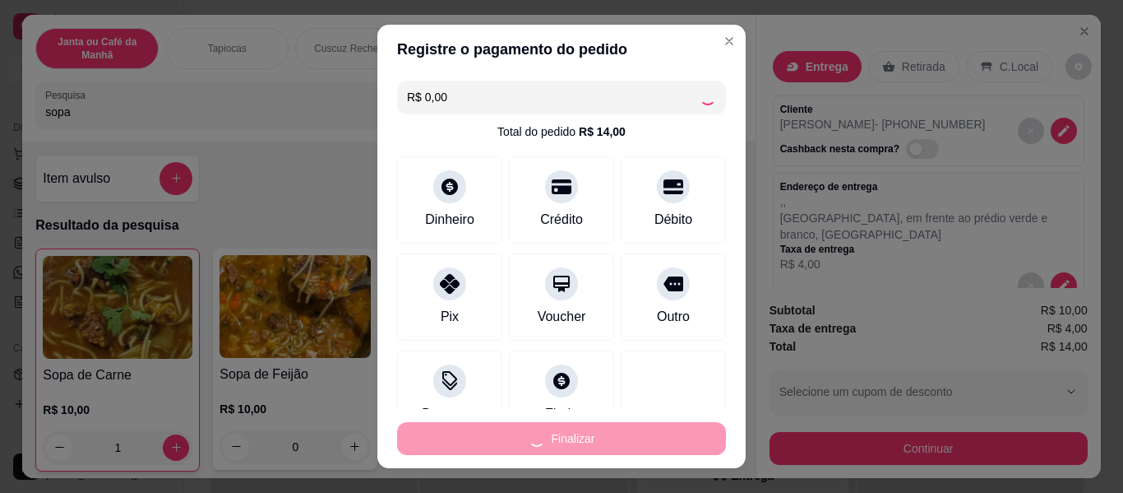
type input "0"
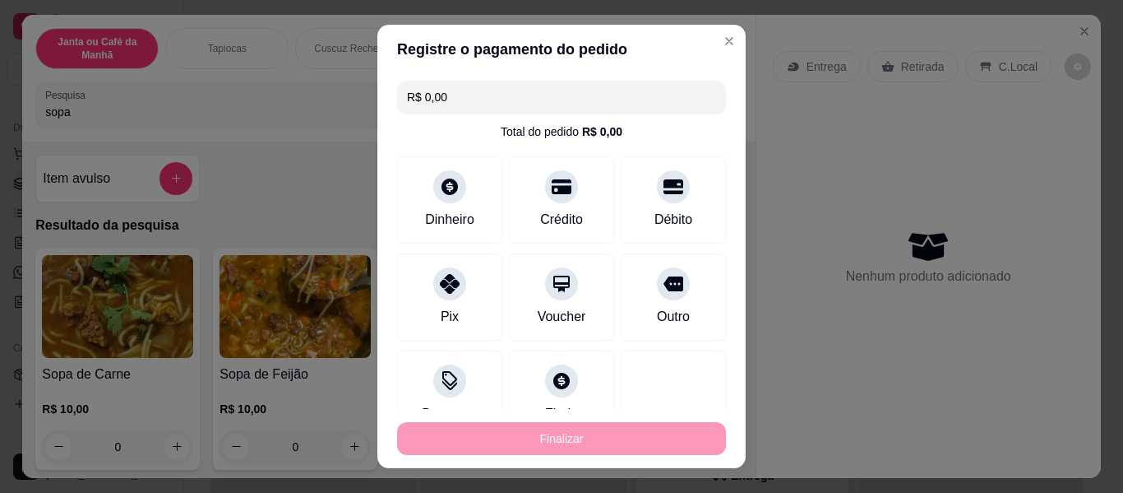
type input "-R$ 14,00"
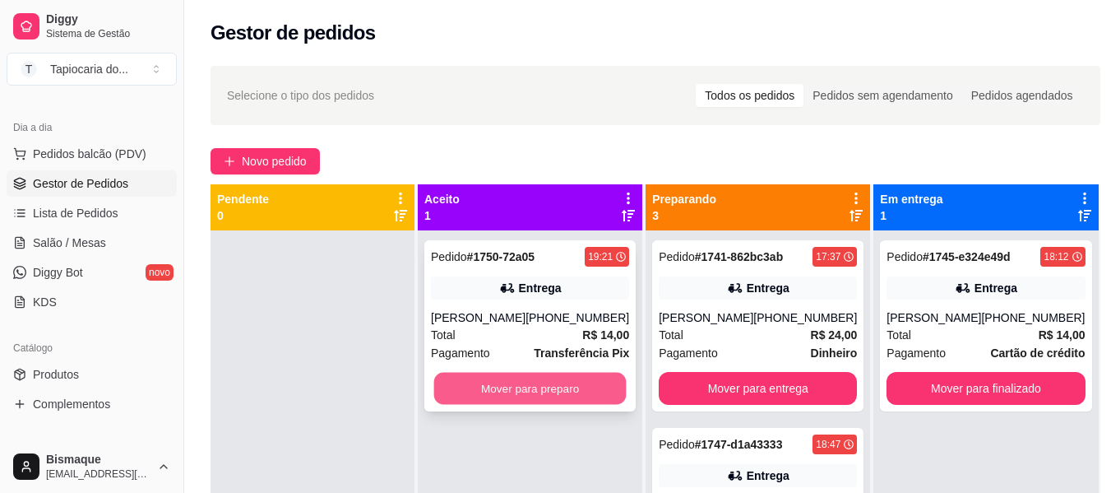
click at [539, 382] on button "Mover para preparo" at bounding box center [530, 389] width 192 height 32
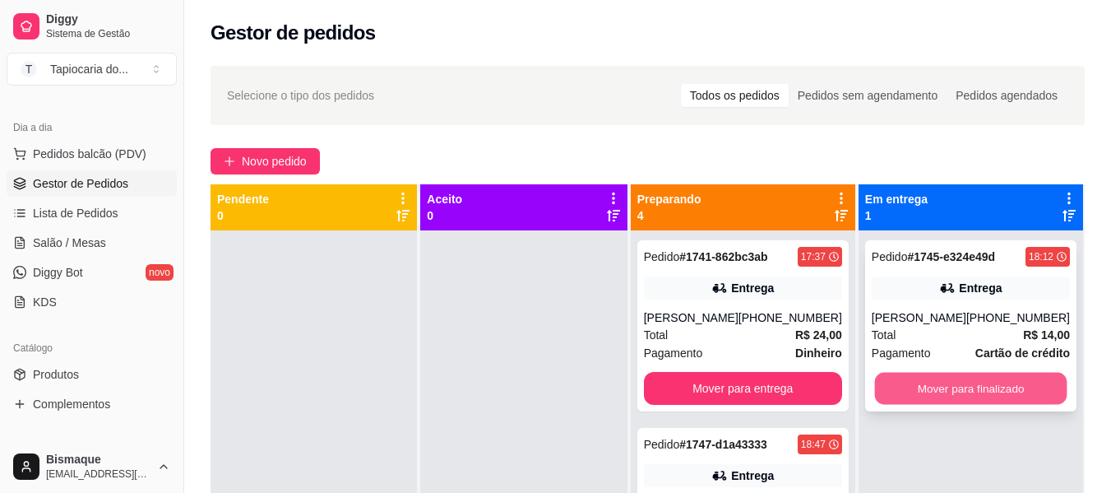
click at [979, 391] on button "Mover para finalizado" at bounding box center [970, 389] width 192 height 32
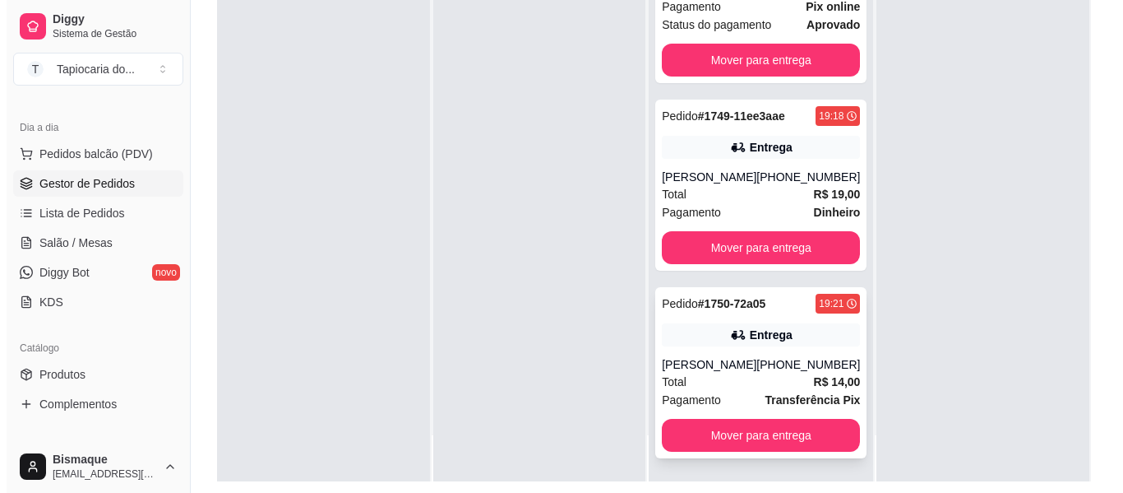
scroll to position [247, 0]
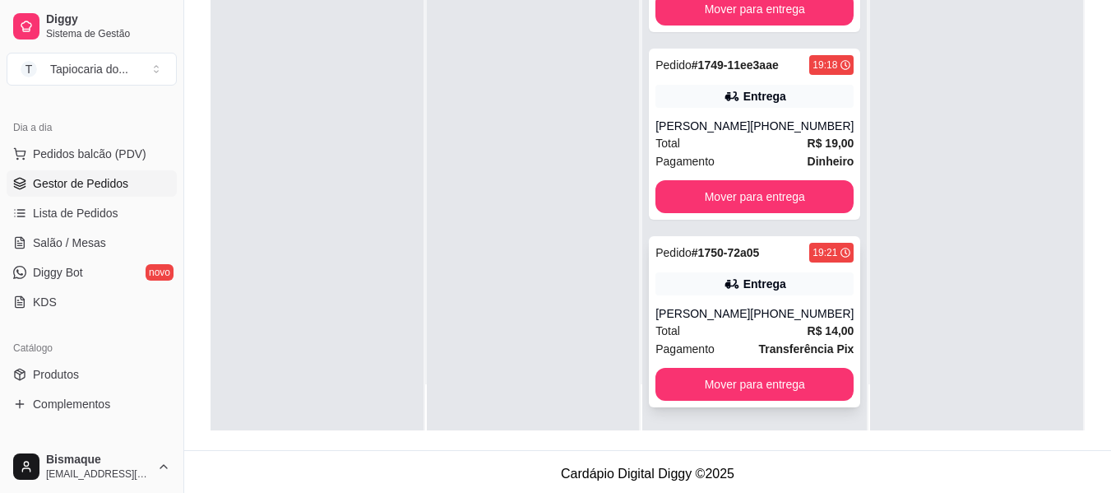
click at [747, 335] on div "Total R$ 14,00" at bounding box center [754, 331] width 198 height 18
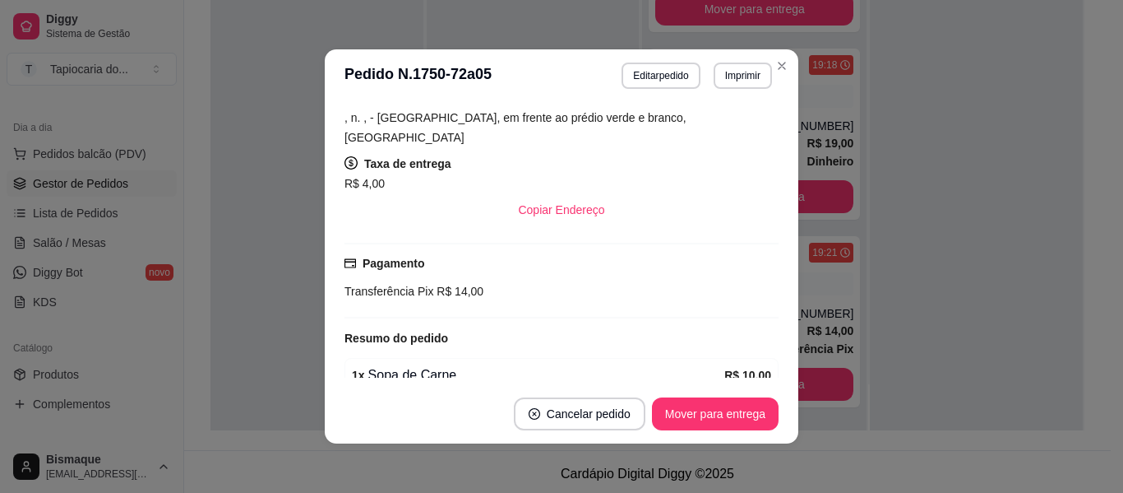
scroll to position [321, 0]
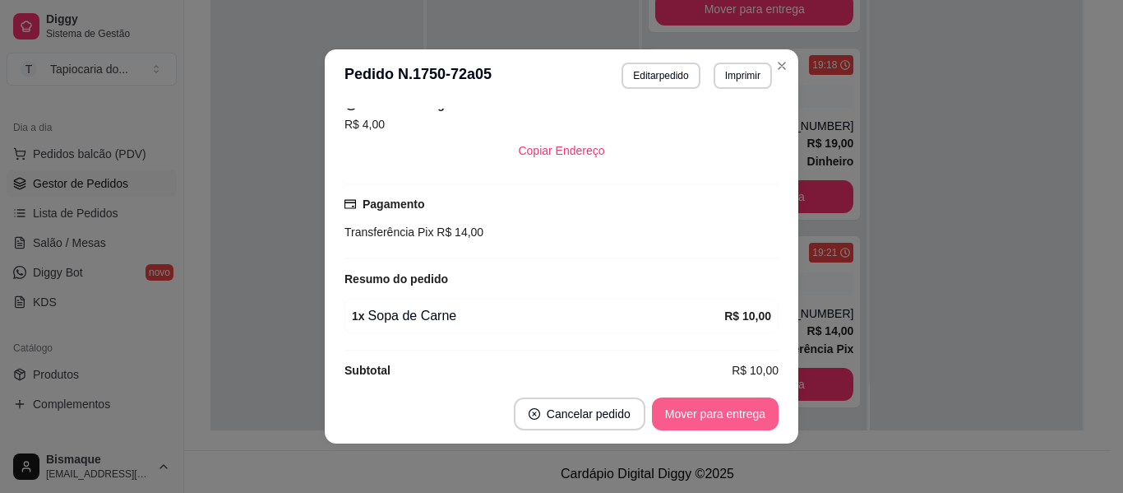
click at [701, 410] on button "Mover para entrega" at bounding box center [715, 413] width 127 height 33
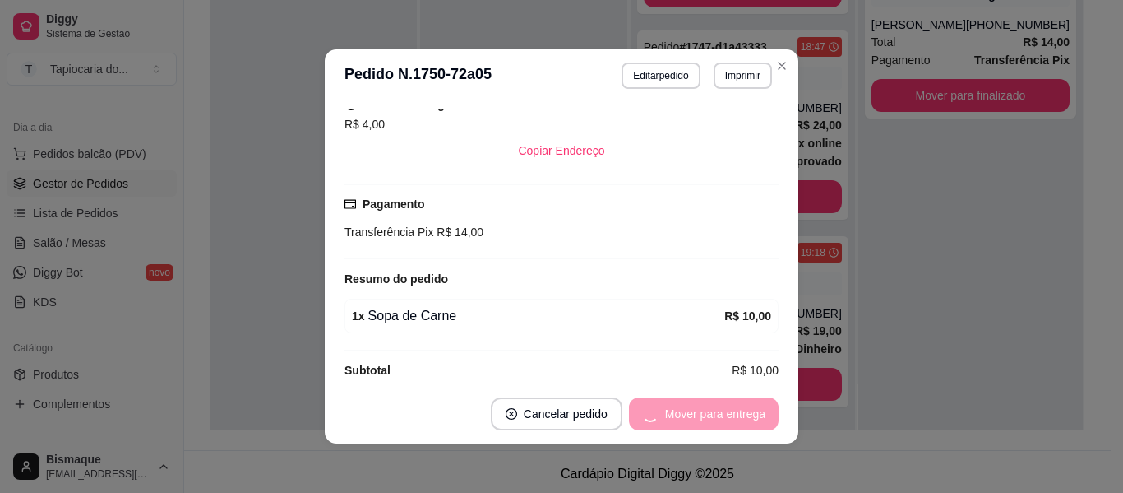
scroll to position [104, 0]
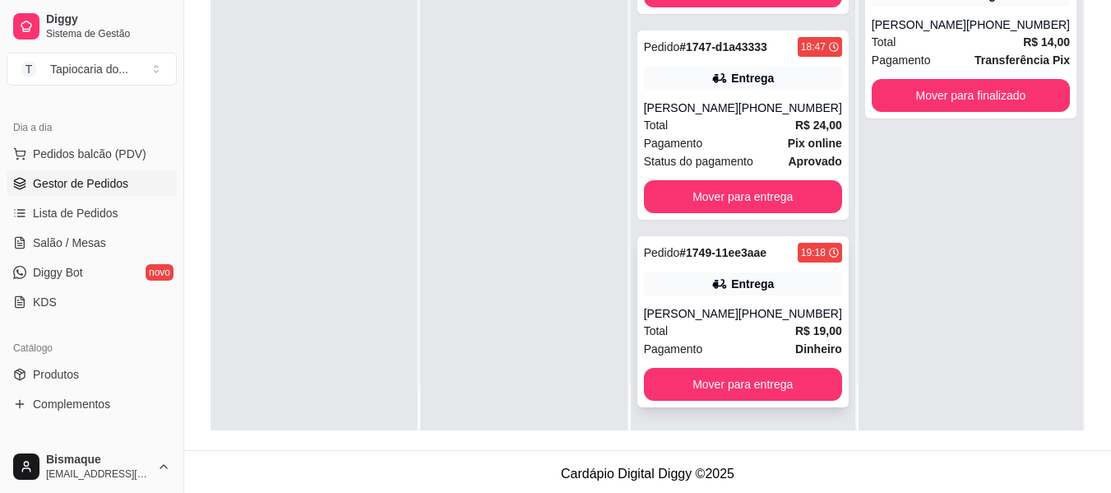
click at [735, 295] on div "Pedido # 1749-11ee3aae 19:18 Entrega Célia [PHONE_NUMBER] Total R$ 19,00 Pagame…" at bounding box center [742, 321] width 211 height 171
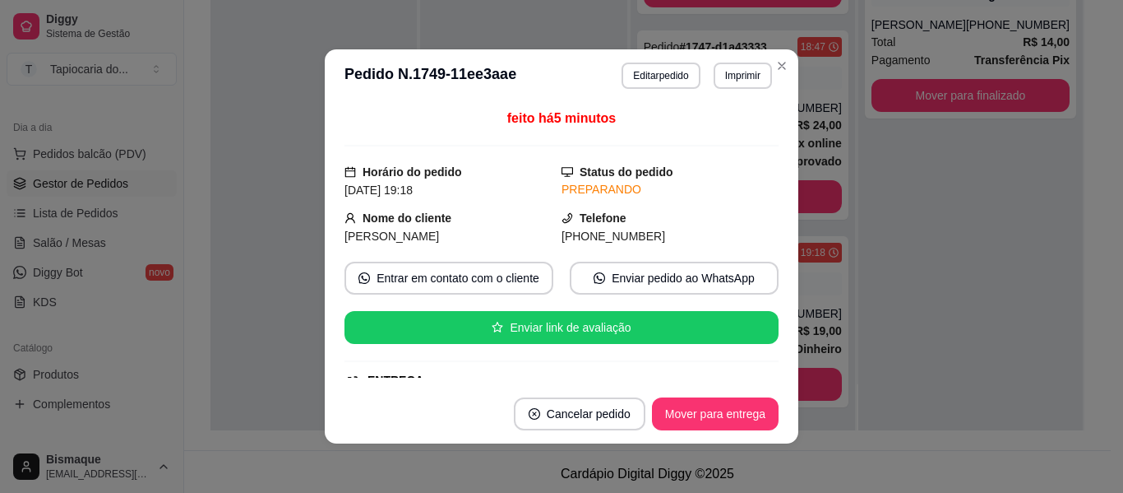
scroll to position [390, 0]
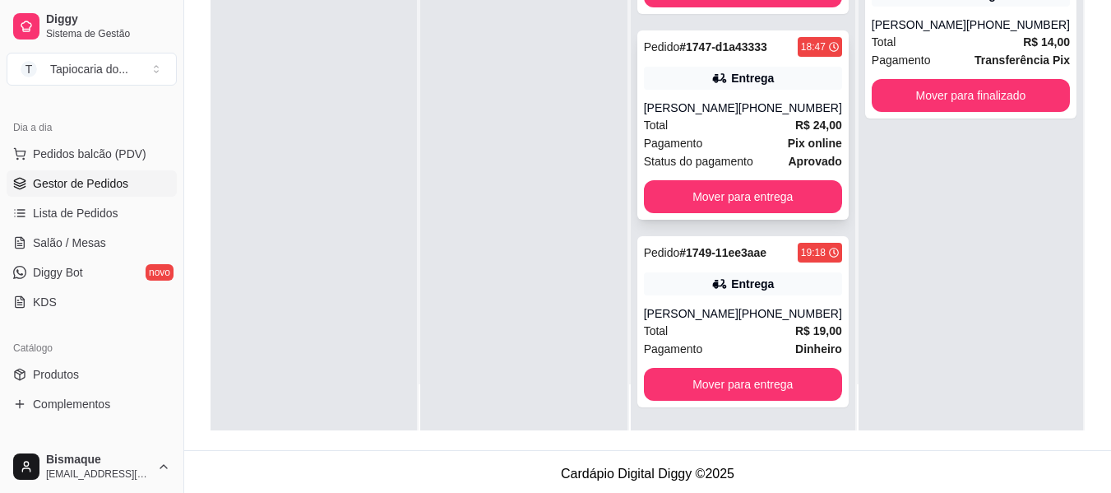
click at [780, 109] on div "[PHONE_NUMBER]" at bounding box center [790, 108] width 104 height 16
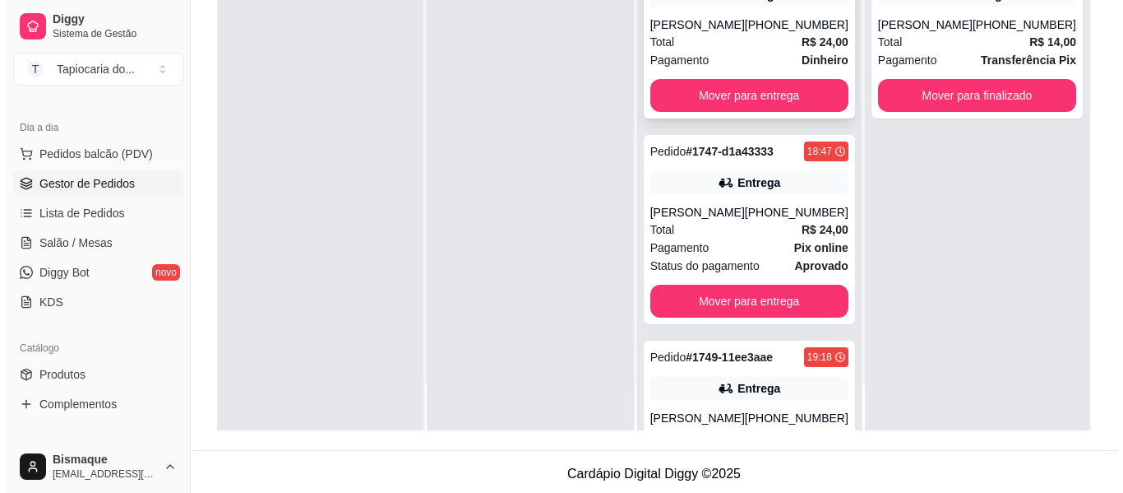
scroll to position [0, 0]
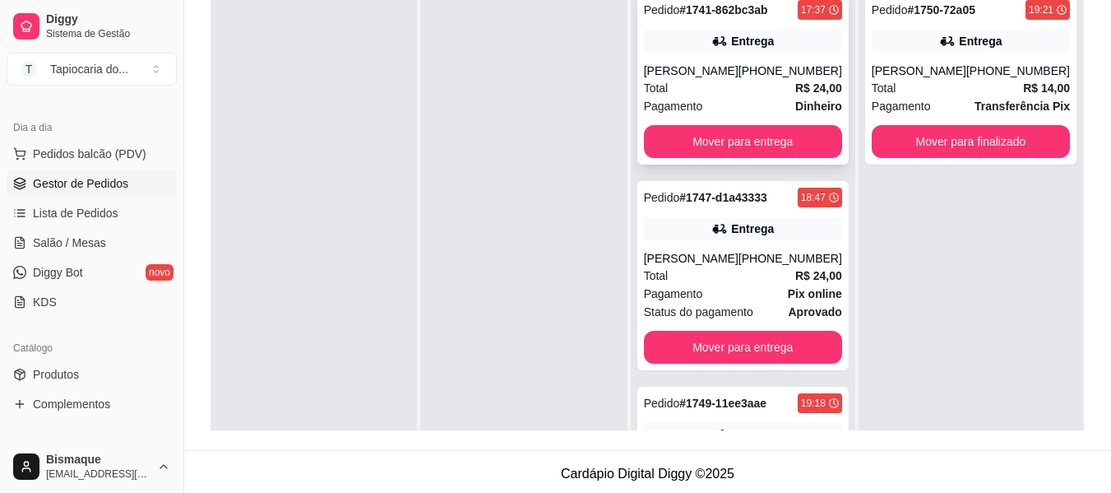
click at [725, 67] on div "[PERSON_NAME]" at bounding box center [691, 71] width 95 height 16
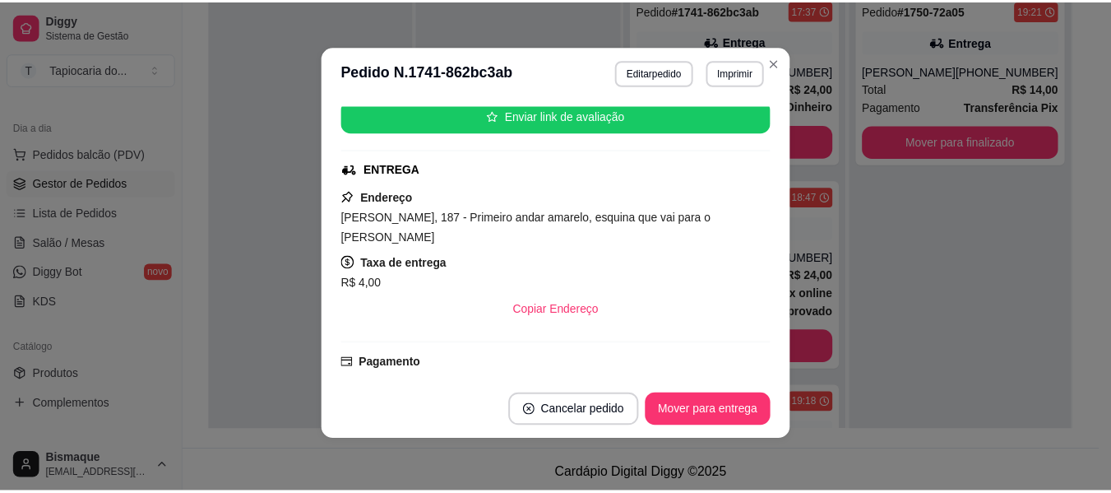
scroll to position [206, 0]
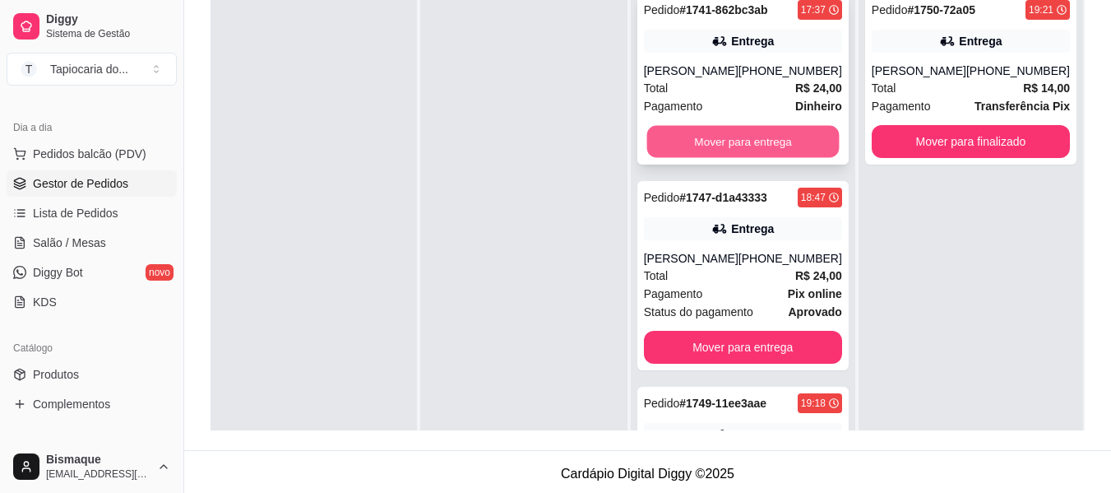
click at [720, 141] on button "Mover para entrega" at bounding box center [742, 142] width 192 height 32
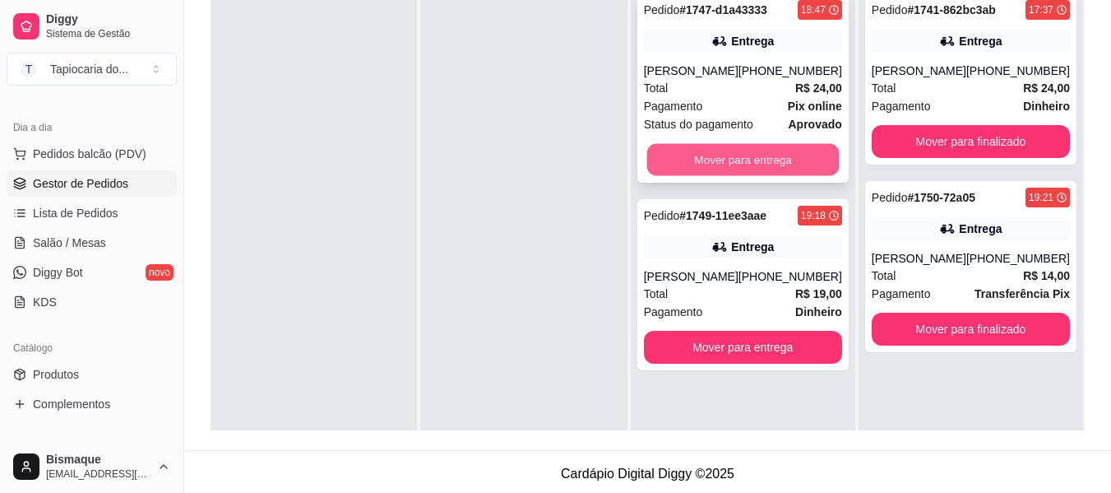
click at [768, 162] on button "Mover para entrega" at bounding box center [742, 160] width 192 height 32
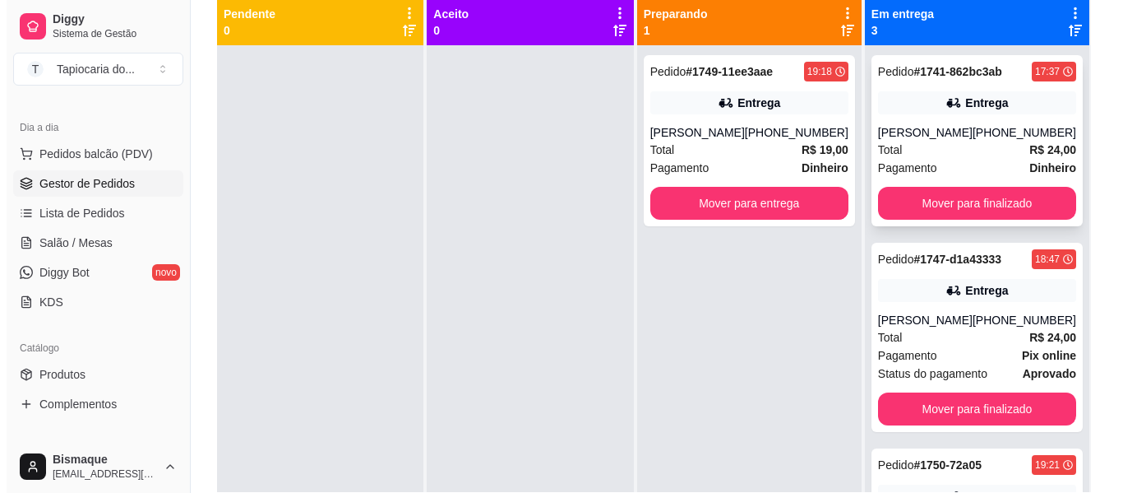
scroll to position [0, 0]
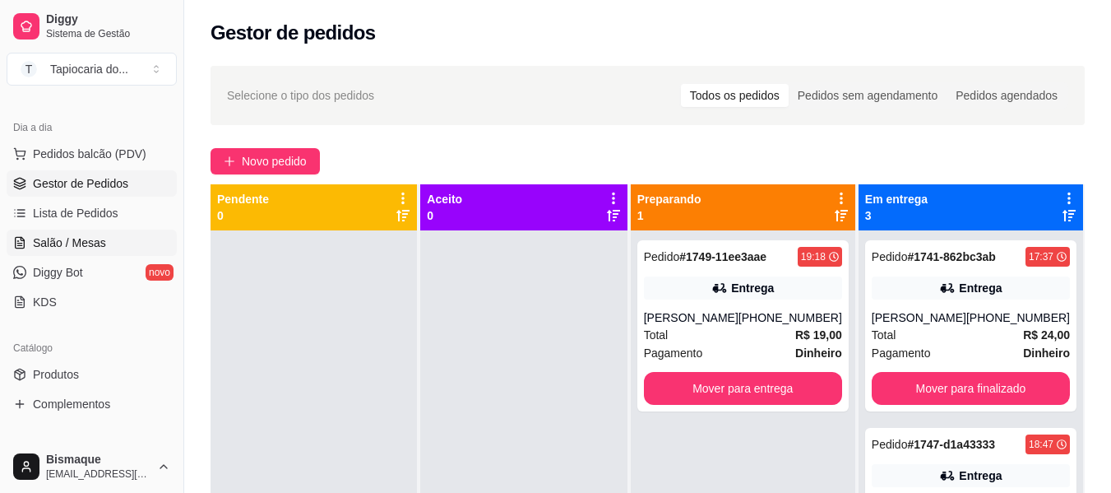
click at [75, 231] on link "Salão / Mesas" at bounding box center [92, 242] width 170 height 26
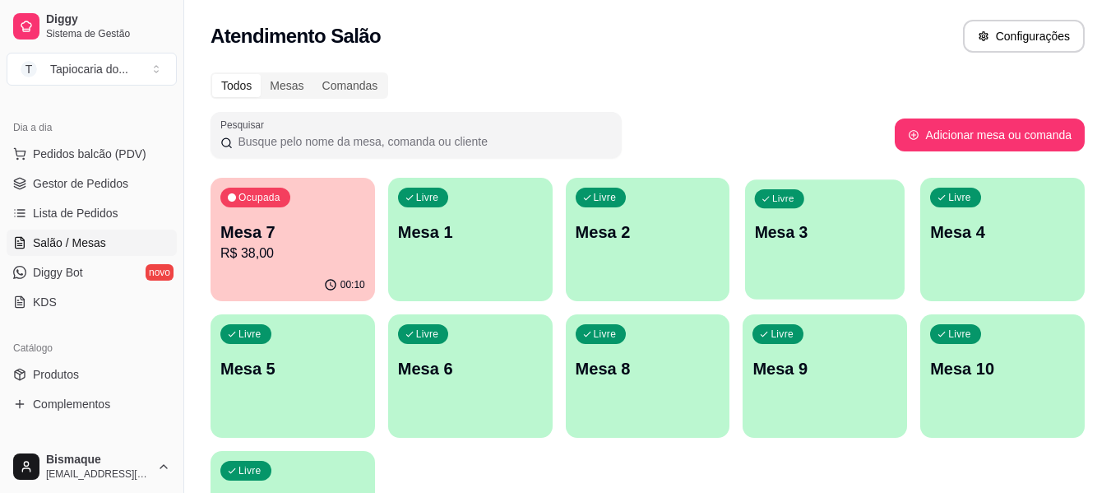
click at [847, 248] on div "Livre Mesa 3" at bounding box center [825, 229] width 160 height 100
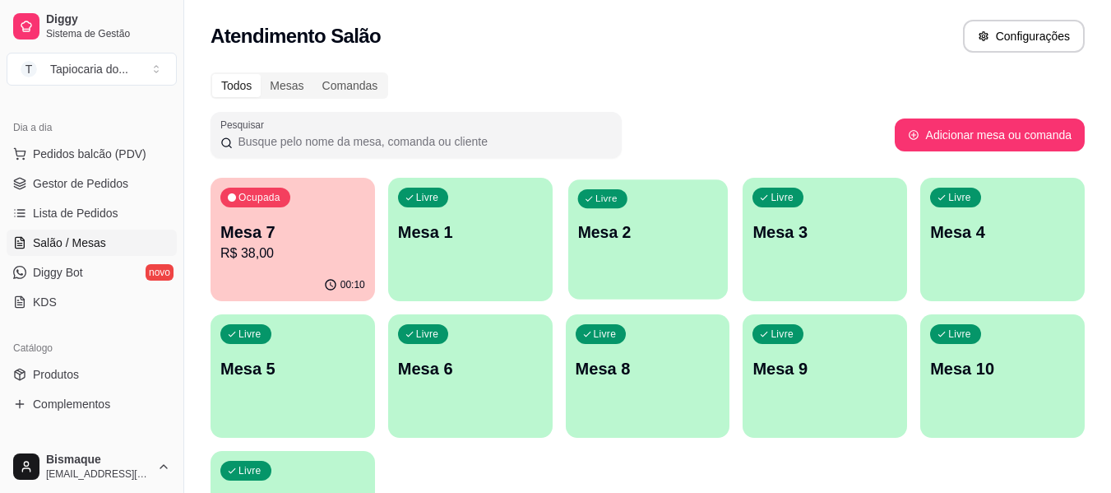
click at [652, 211] on div "Livre Mesa 2" at bounding box center [648, 229] width 160 height 100
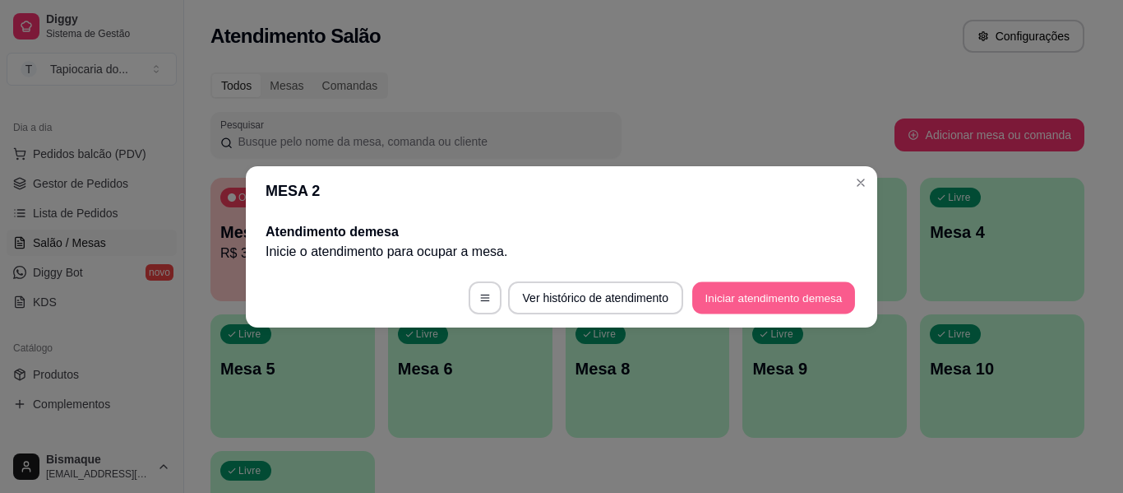
click at [726, 308] on button "Iniciar atendimento de mesa" at bounding box center [773, 297] width 163 height 32
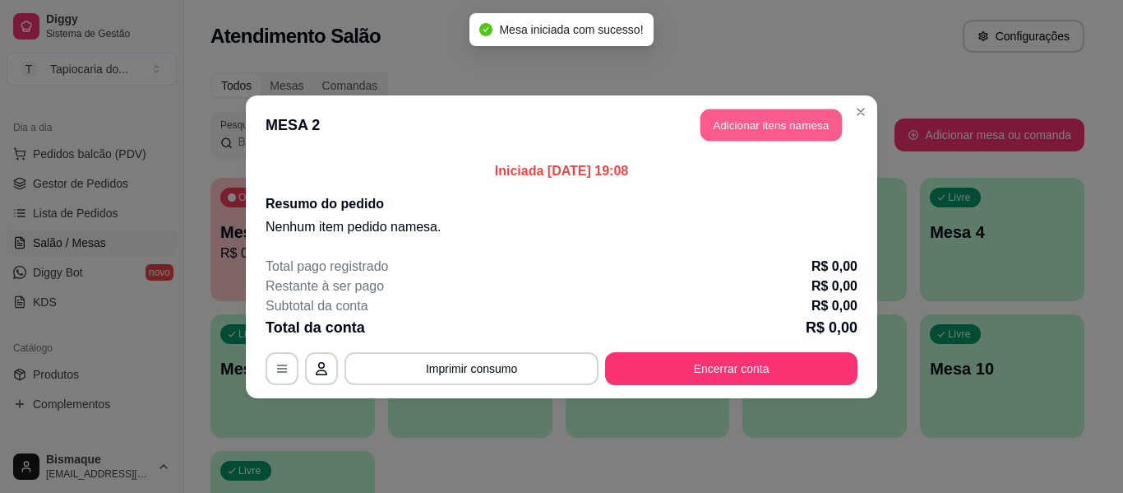
click at [751, 134] on button "Adicionar itens na mesa" at bounding box center [771, 125] width 141 height 32
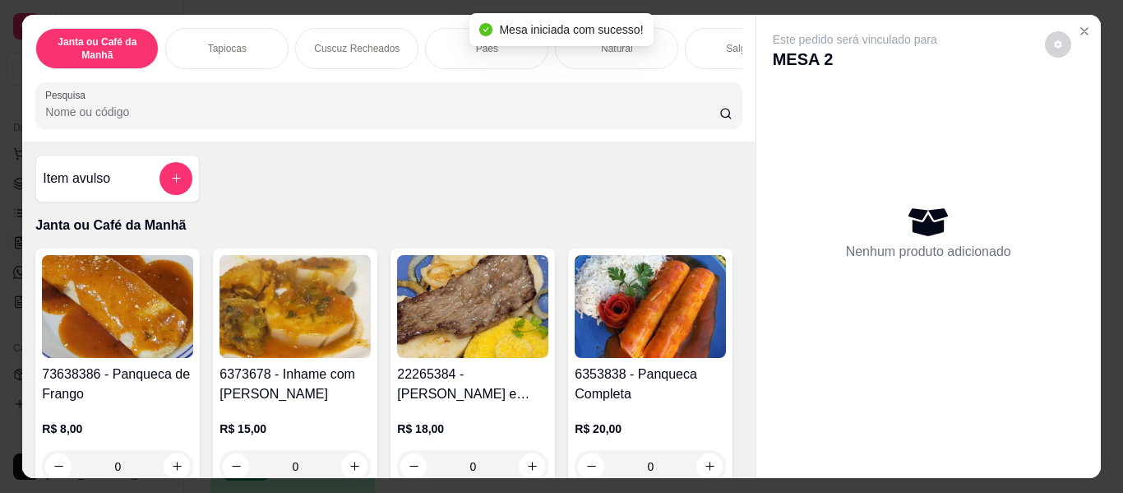
click at [665, 112] on input "Pesquisa" at bounding box center [382, 112] width 674 height 16
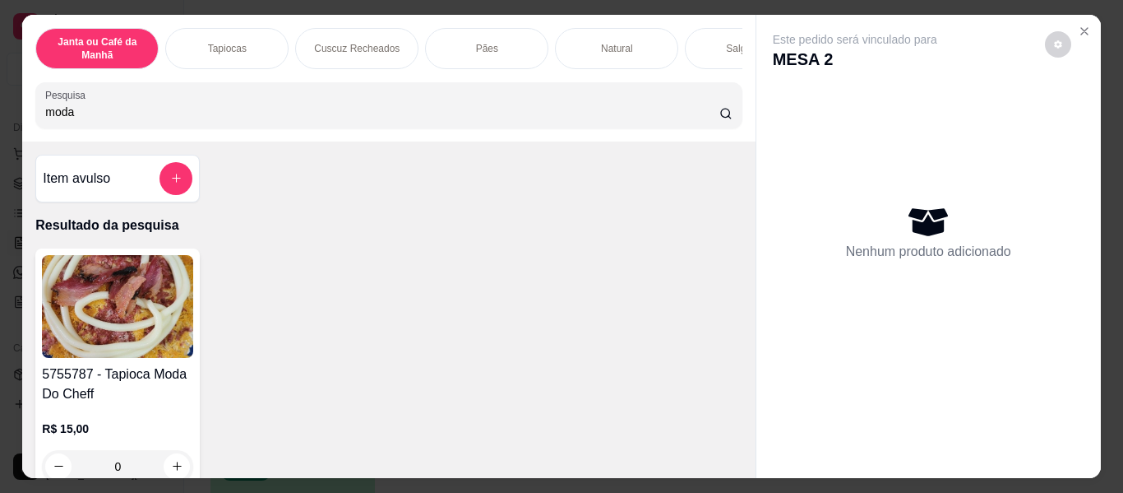
scroll to position [164, 0]
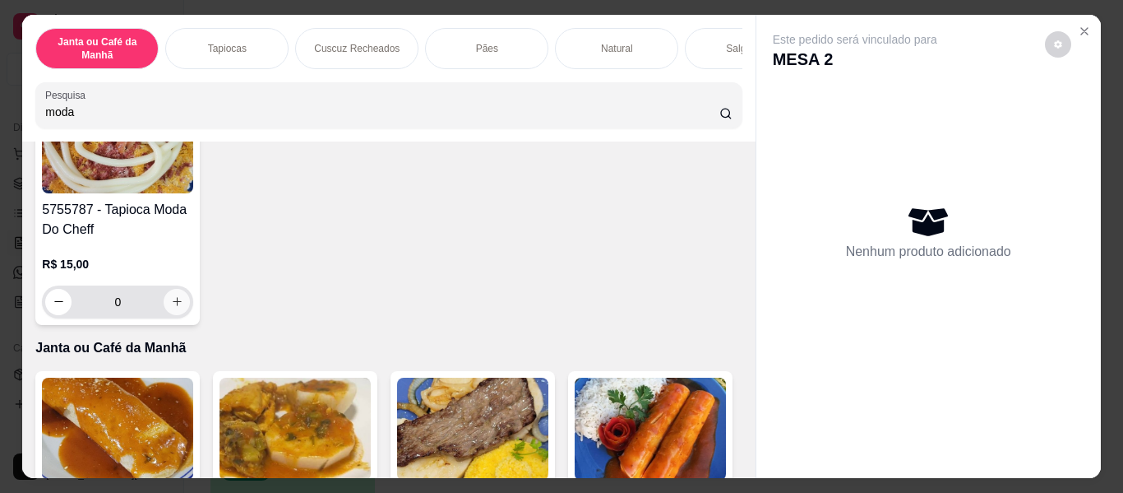
type input "moda"
click at [164, 307] on button "increase-product-quantity" at bounding box center [177, 302] width 26 height 26
type input "1"
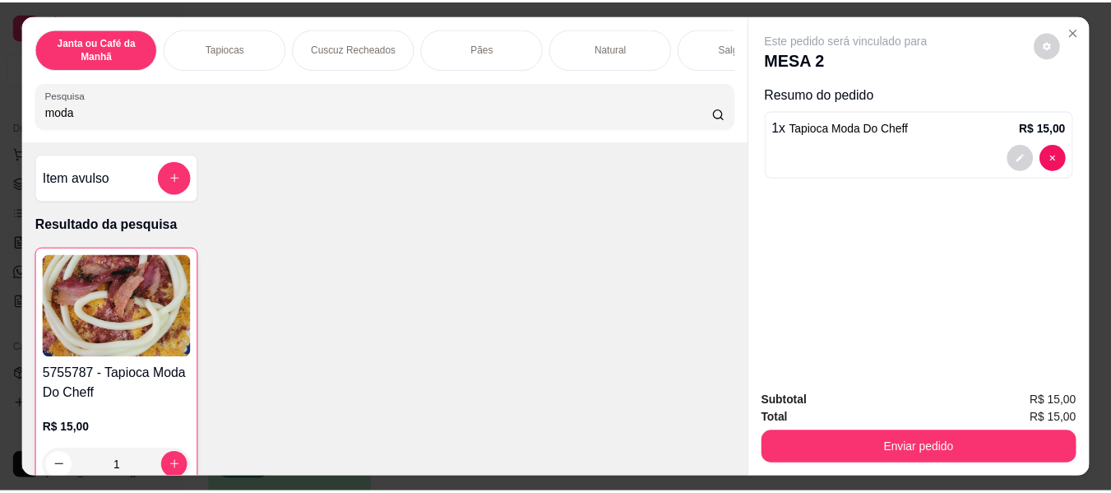
scroll to position [0, 0]
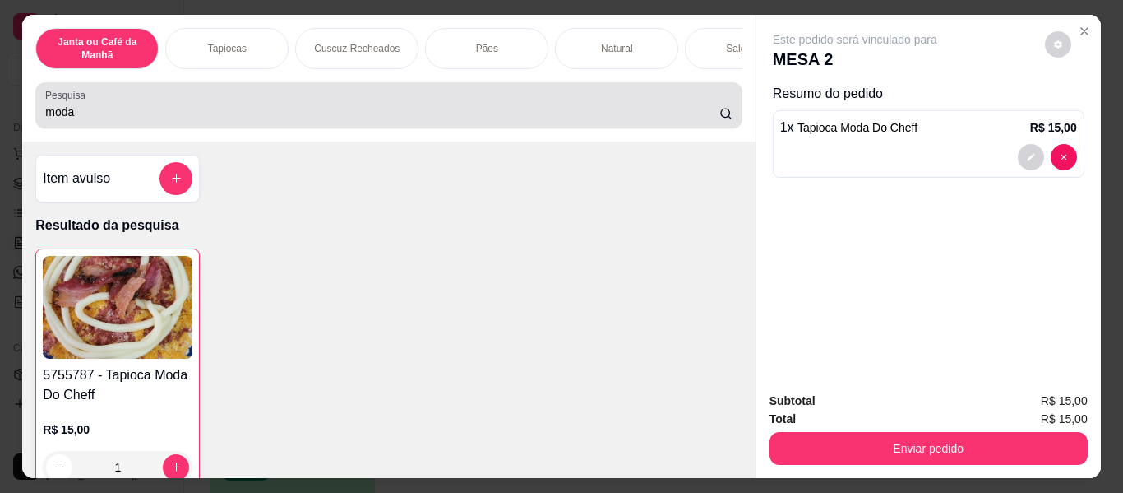
click at [214, 106] on div "moda" at bounding box center [388, 105] width 687 height 33
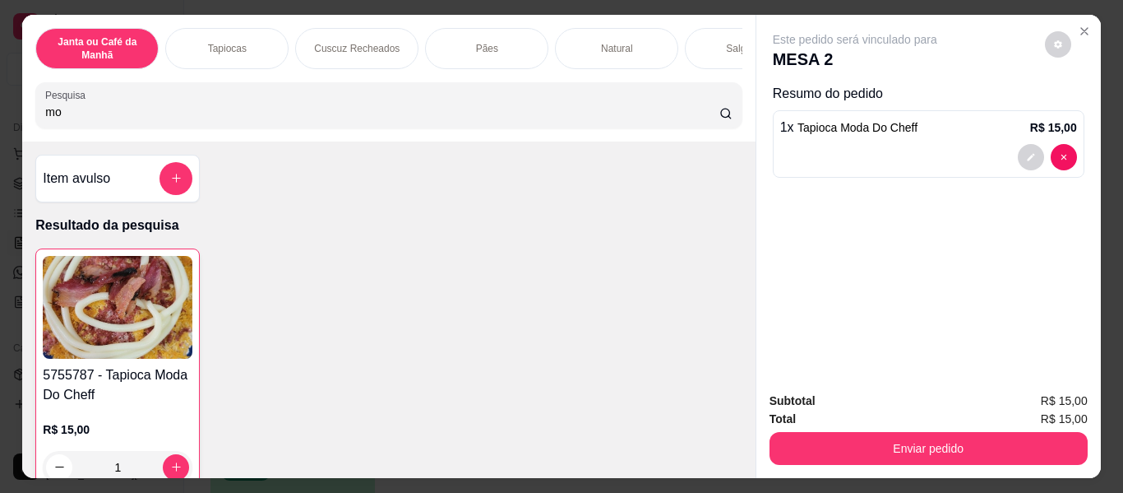
type input "m"
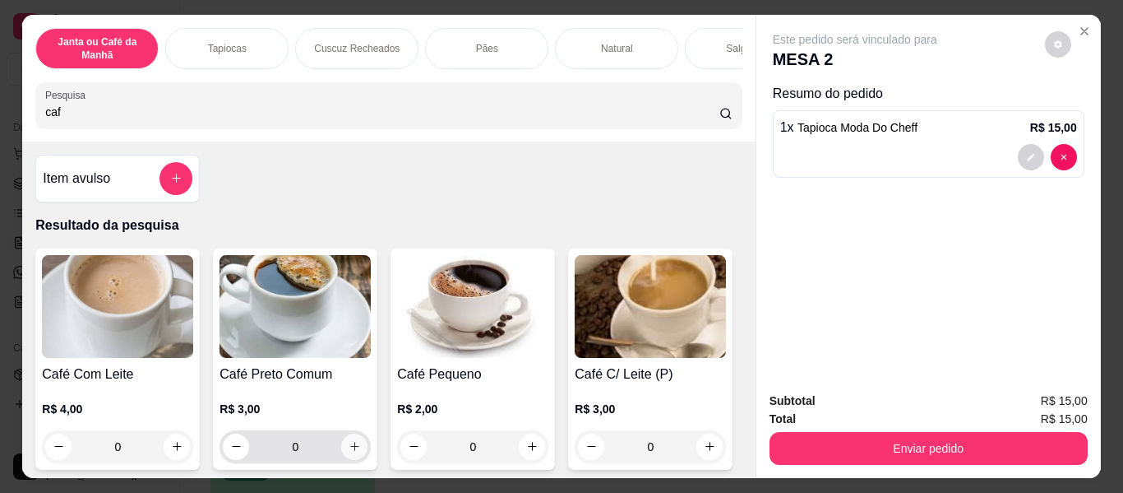
type input "caf"
click at [341, 446] on button "increase-product-quantity" at bounding box center [354, 446] width 26 height 26
type input "1"
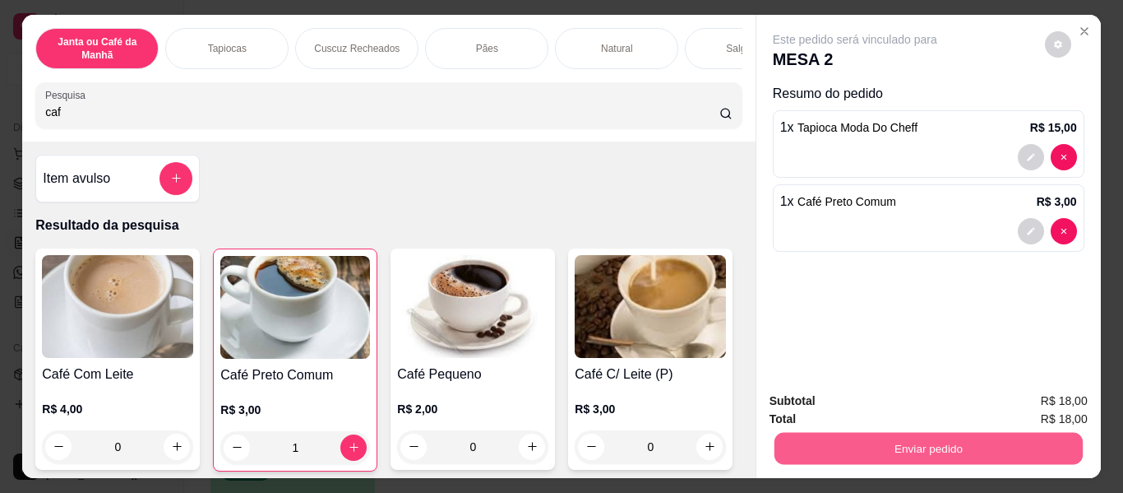
click at [829, 447] on button "Enviar pedido" at bounding box center [928, 449] width 308 height 32
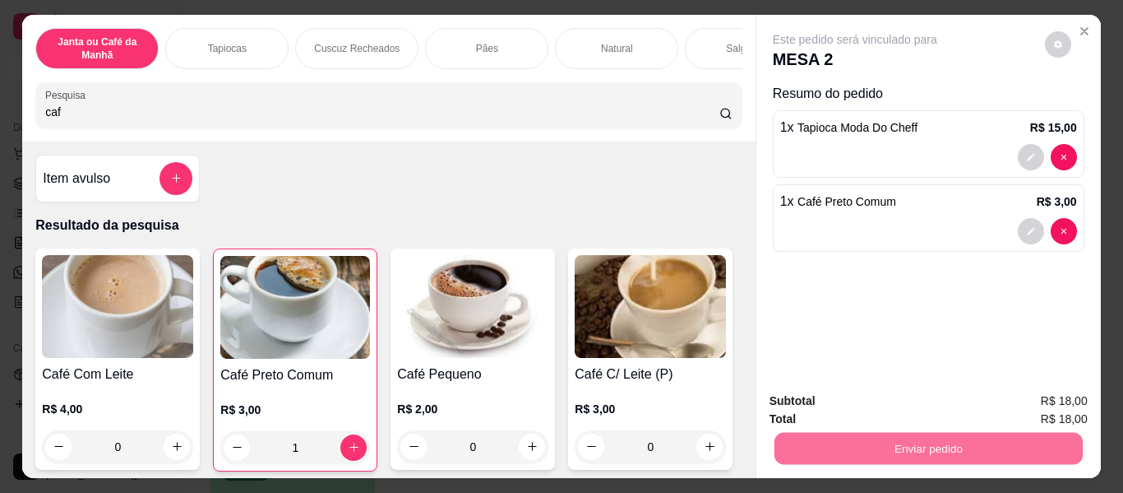
click at [837, 398] on button "Não registrar e enviar pedido" at bounding box center [874, 402] width 166 height 30
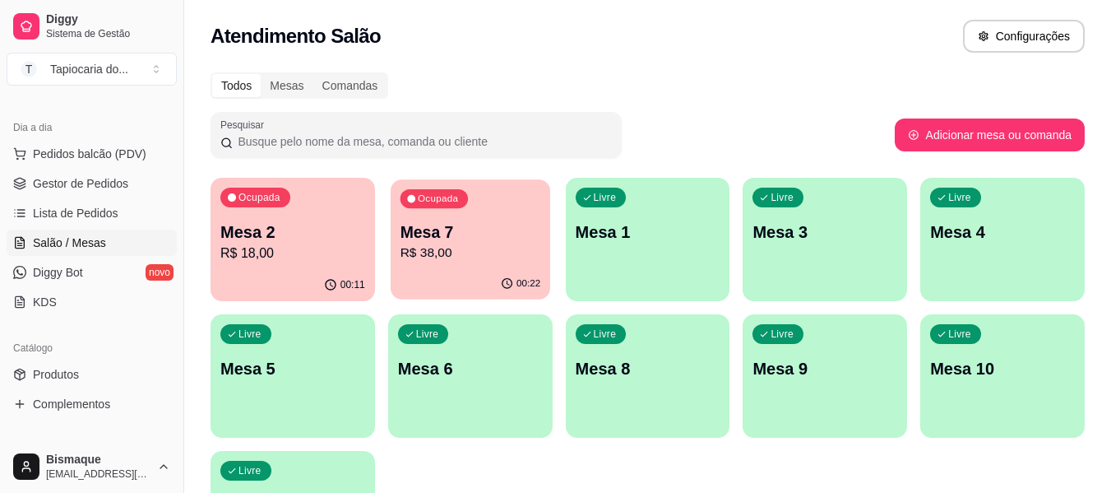
click at [428, 269] on div "00:22" at bounding box center [471, 283] width 160 height 31
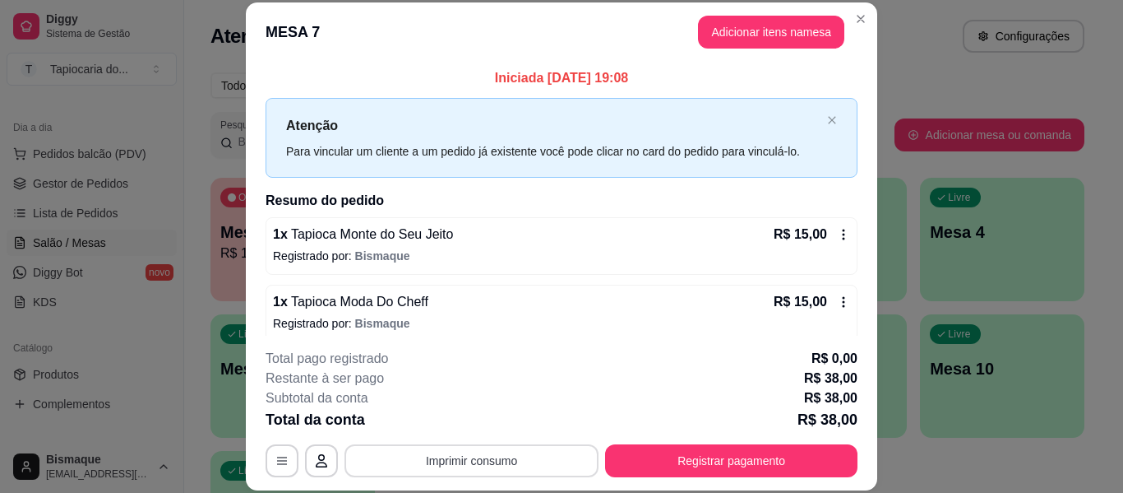
click at [463, 473] on button "Imprimir consumo" at bounding box center [472, 460] width 254 height 33
click at [455, 425] on button "Impressora" at bounding box center [470, 422] width 115 height 25
click at [715, 444] on button "Registrar pagamento" at bounding box center [731, 460] width 252 height 33
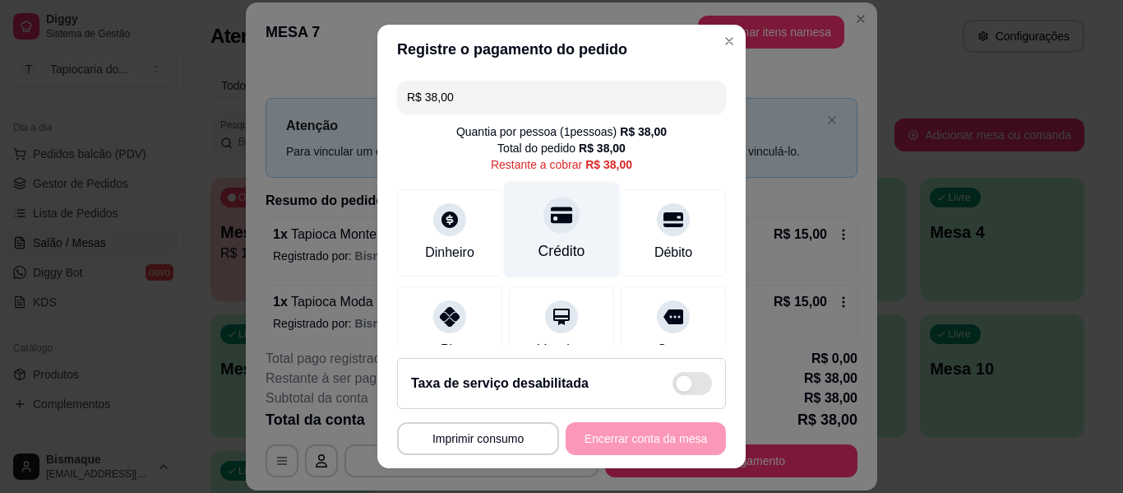
click at [545, 238] on div "Crédito" at bounding box center [562, 230] width 116 height 96
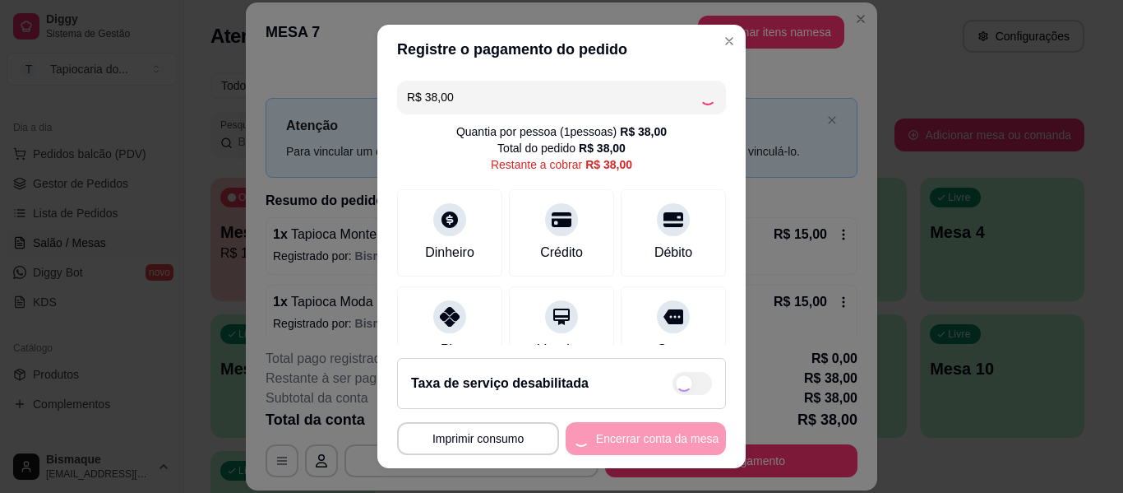
type input "R$ 0,00"
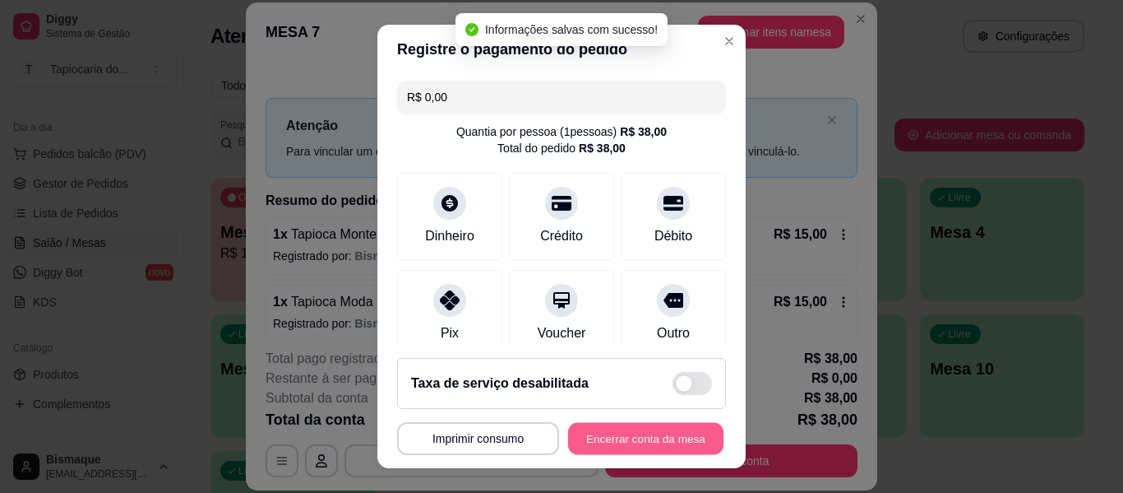
click at [648, 428] on button "Encerrar conta da mesa" at bounding box center [645, 439] width 155 height 32
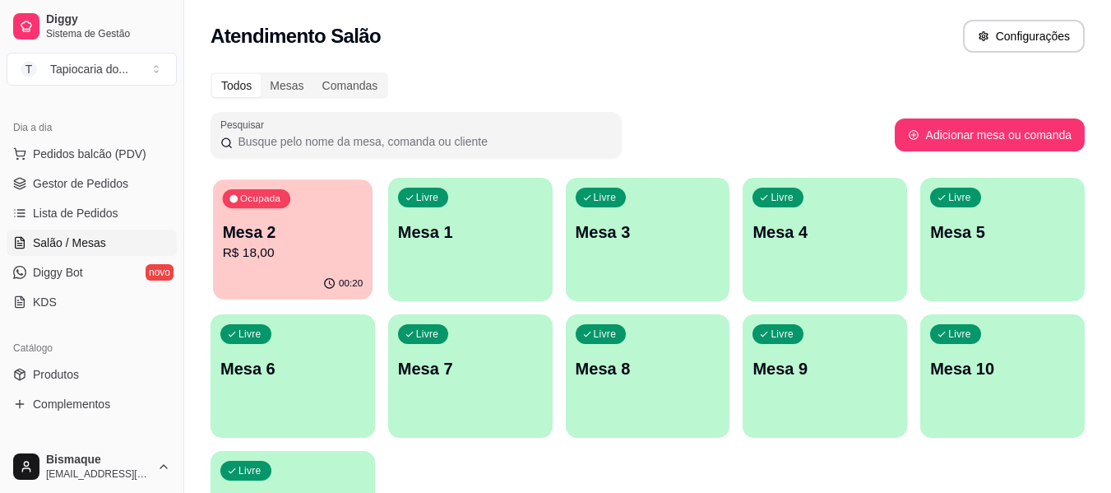
click at [225, 241] on p "Mesa 2" at bounding box center [293, 232] width 141 height 22
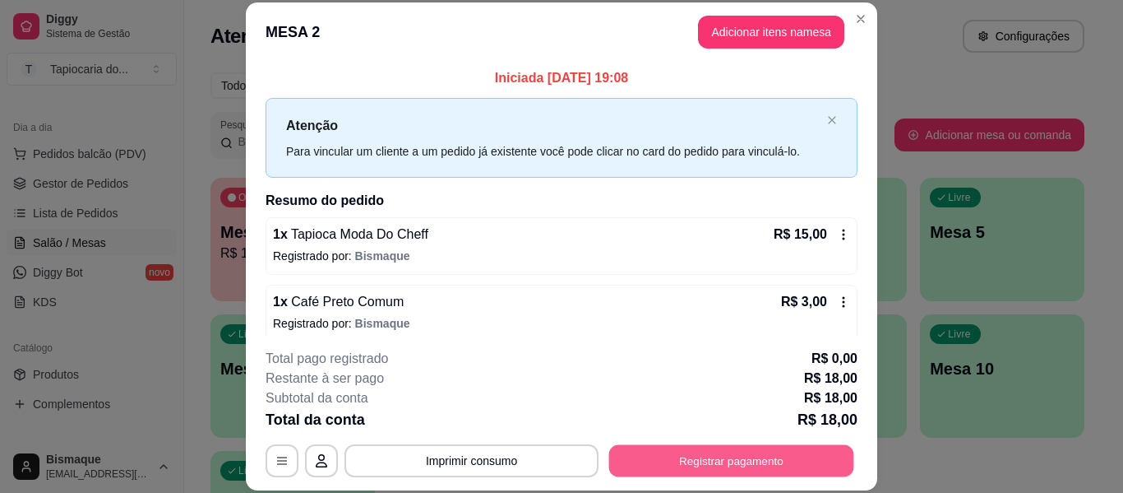
click at [683, 466] on button "Registrar pagamento" at bounding box center [731, 461] width 245 height 32
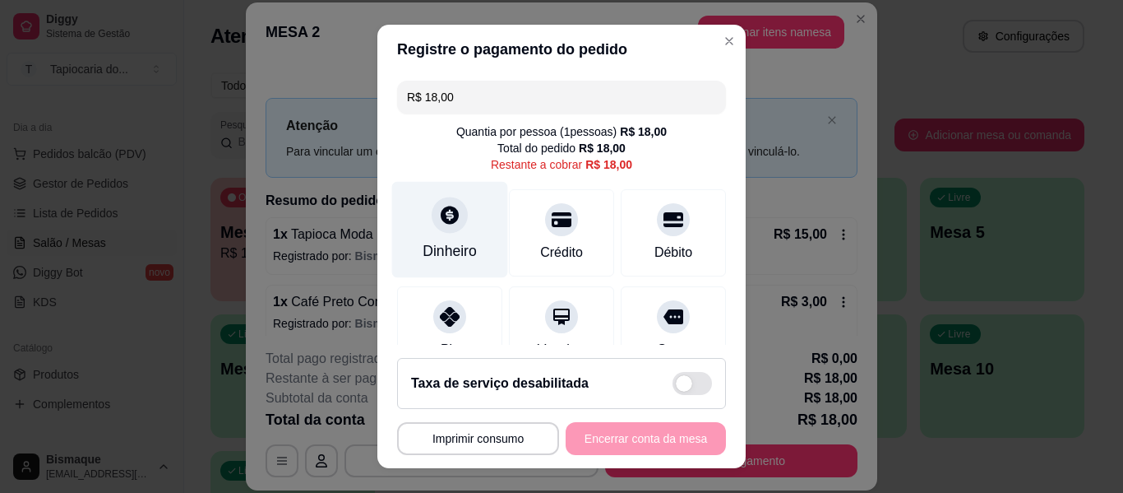
click at [441, 215] on icon at bounding box center [450, 215] width 18 height 18
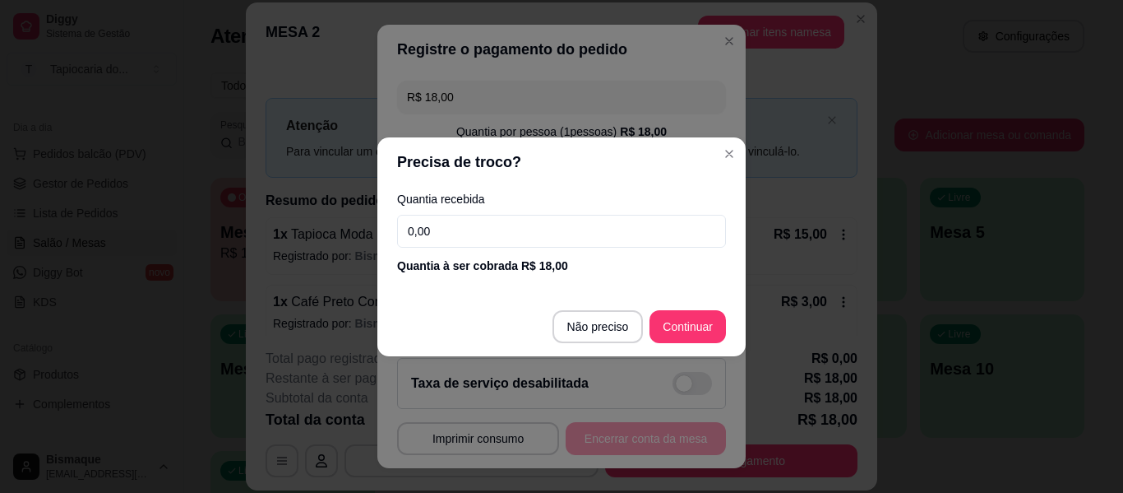
click at [451, 227] on input "0,00" at bounding box center [561, 231] width 329 height 33
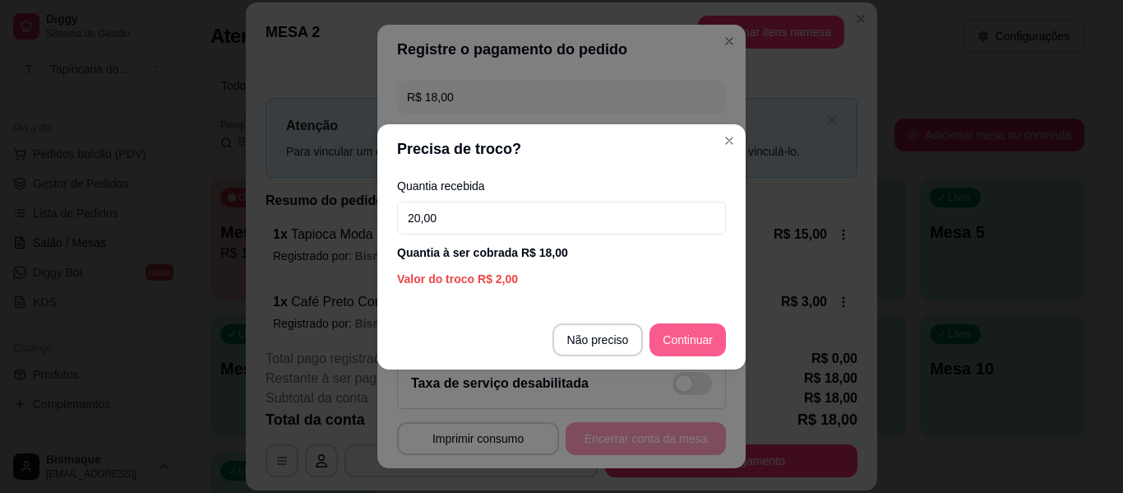
type input "20,00"
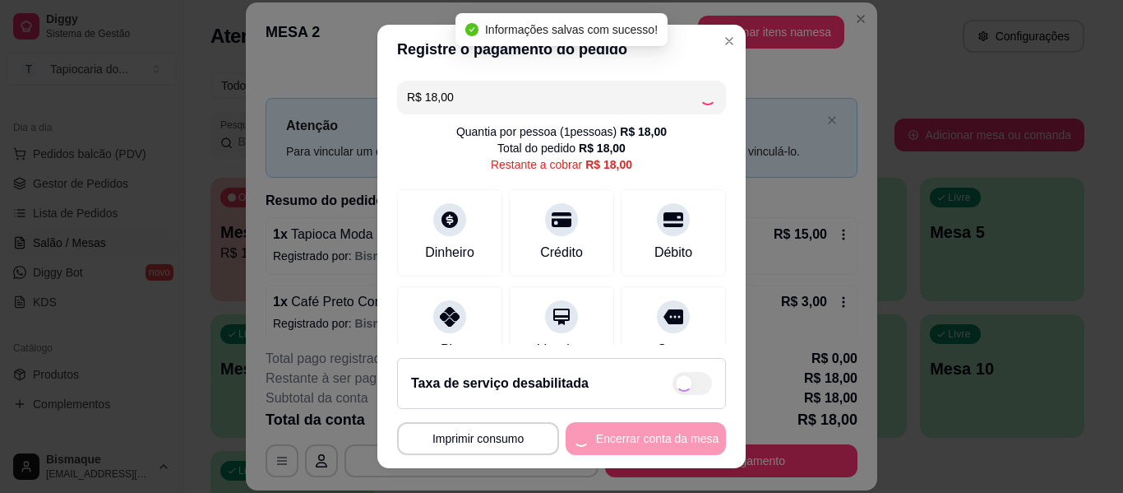
type input "R$ 0,00"
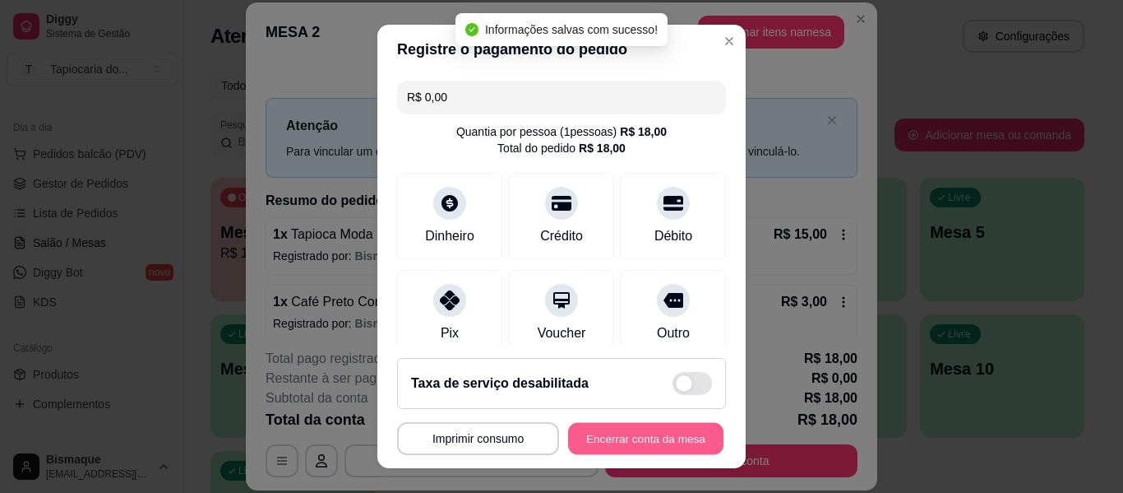
click at [637, 432] on button "Encerrar conta da mesa" at bounding box center [645, 439] width 155 height 32
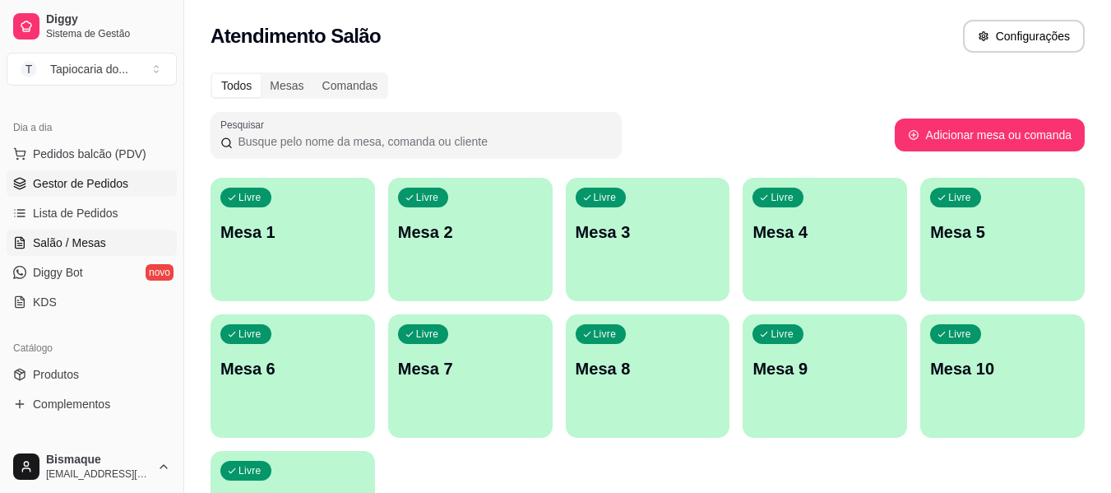
click at [72, 180] on span "Gestor de Pedidos" at bounding box center [80, 183] width 95 height 16
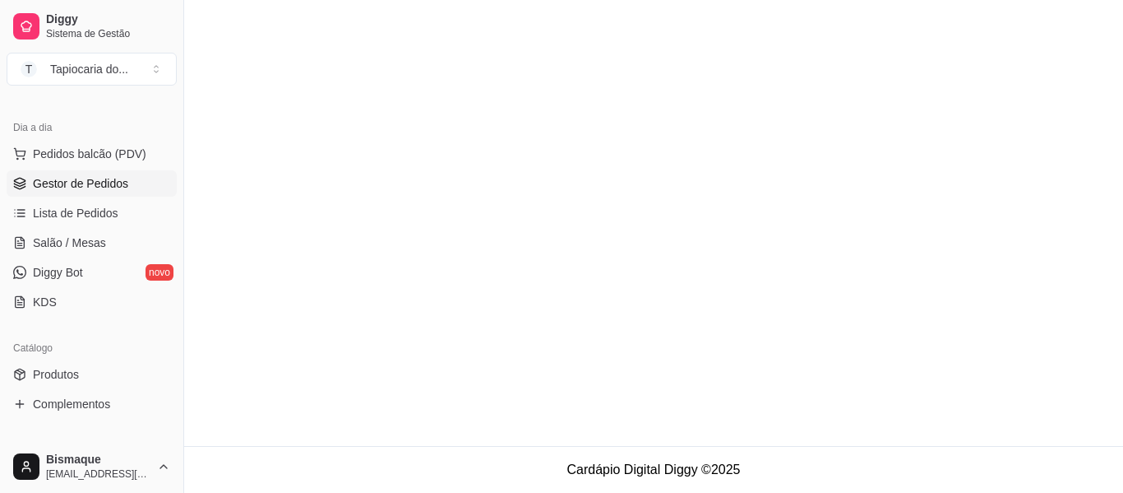
click at [88, 172] on link "Gestor de Pedidos" at bounding box center [92, 183] width 170 height 26
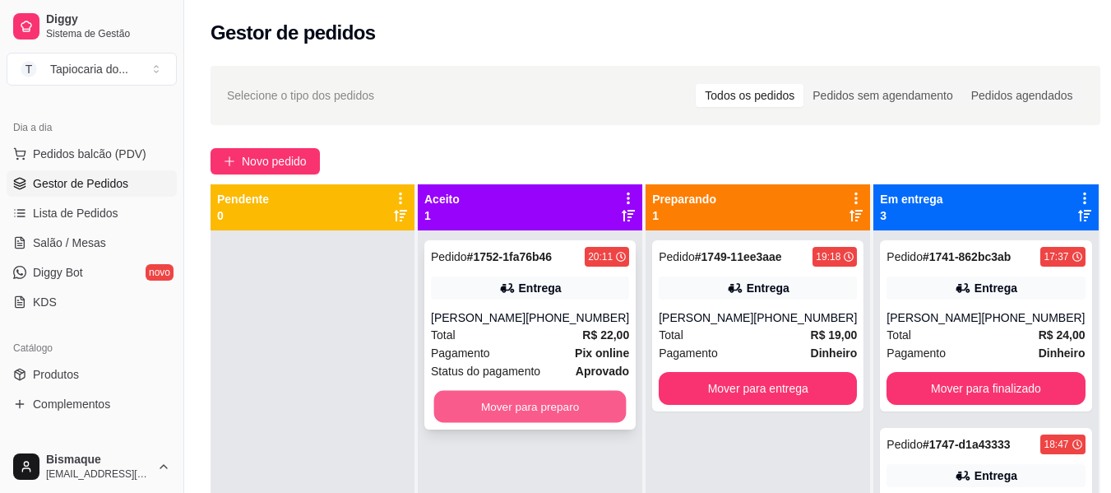
click at [550, 407] on button "Mover para preparo" at bounding box center [530, 407] width 192 height 32
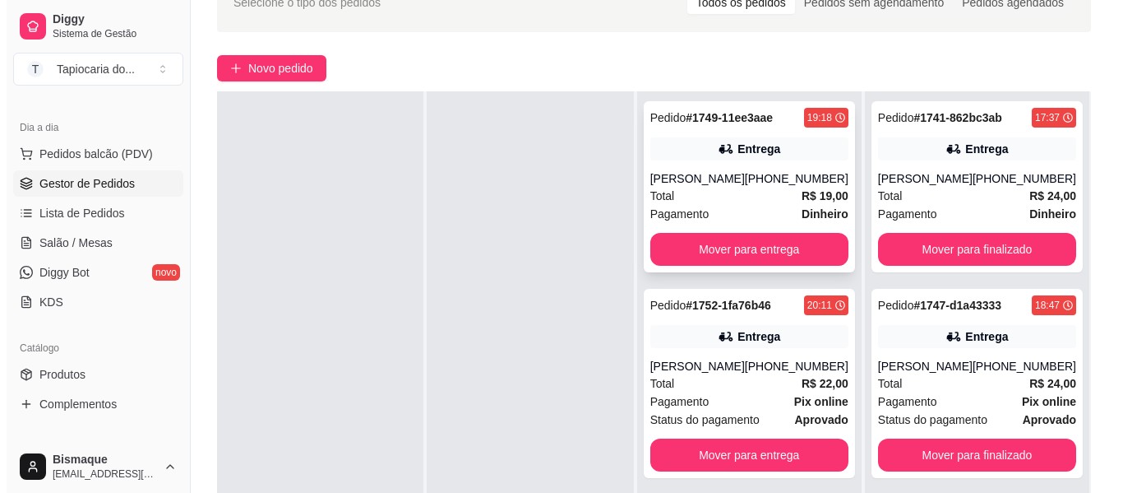
scroll to position [247, 0]
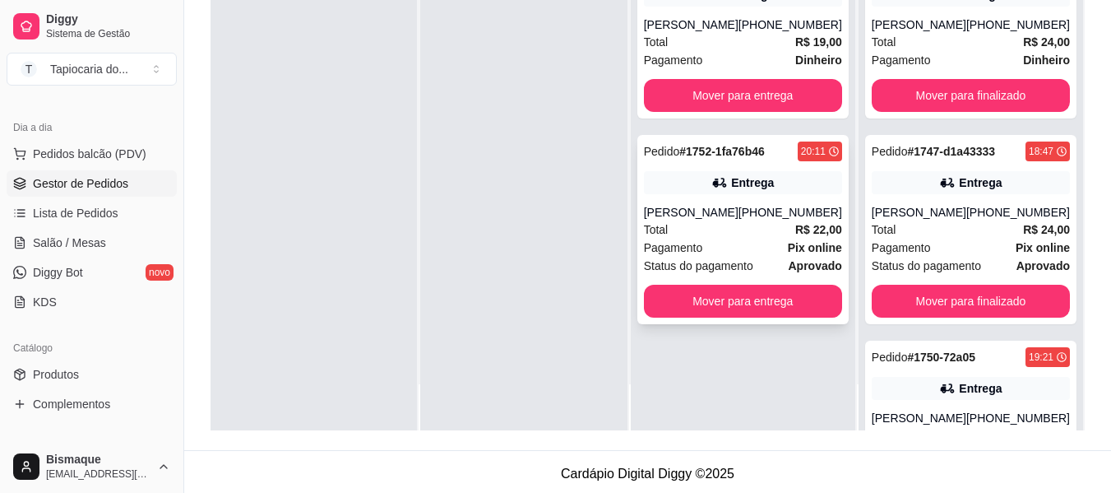
click at [731, 224] on div "Total R$ 22,00" at bounding box center [743, 229] width 198 height 18
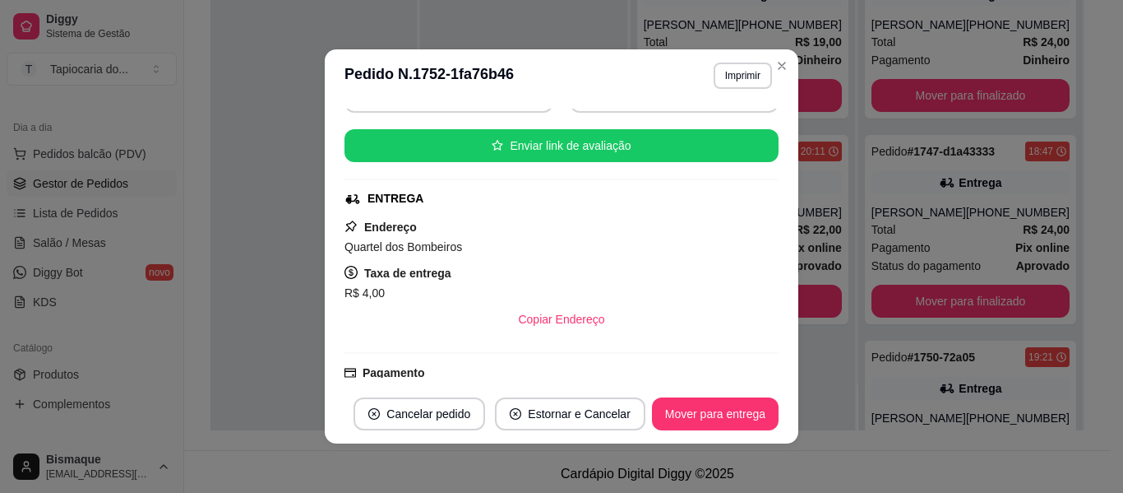
scroll to position [123, 0]
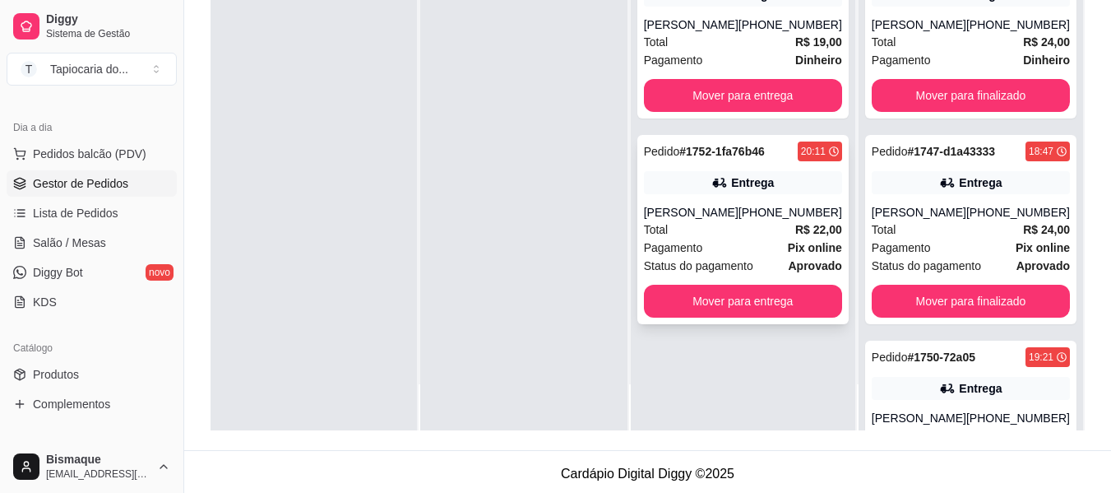
click at [753, 232] on div "Total R$ 22,00" at bounding box center [743, 229] width 198 height 18
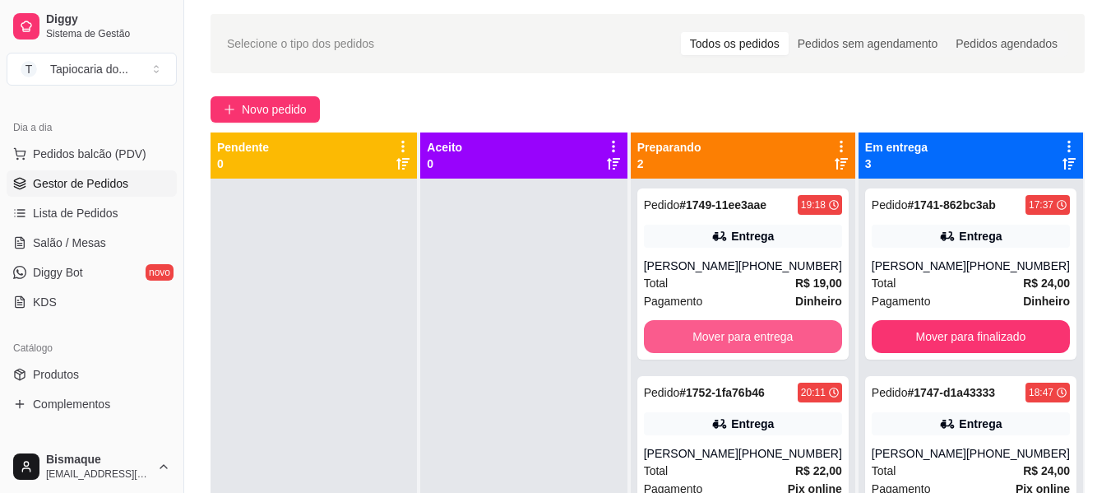
scroll to position [0, 0]
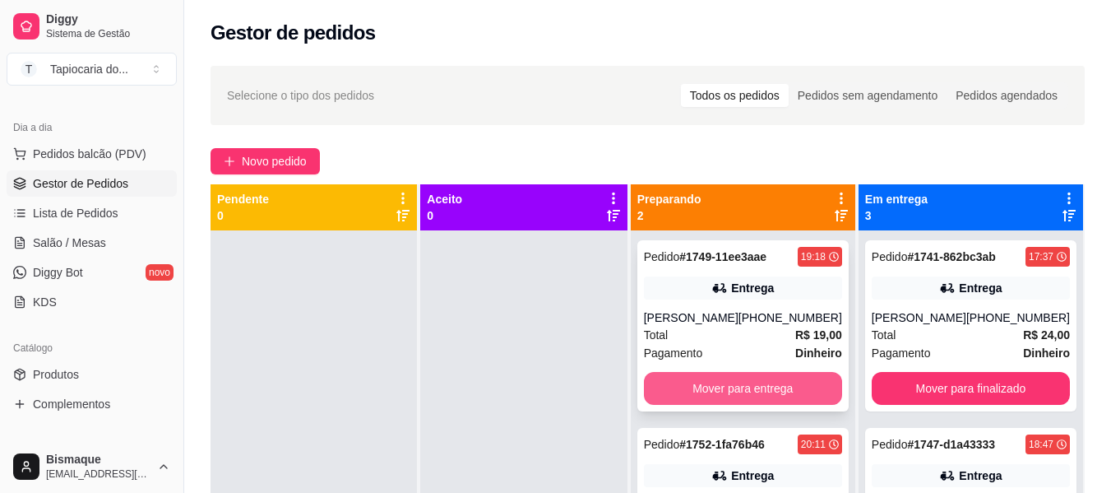
click at [784, 391] on button "Mover para entrega" at bounding box center [743, 388] width 198 height 33
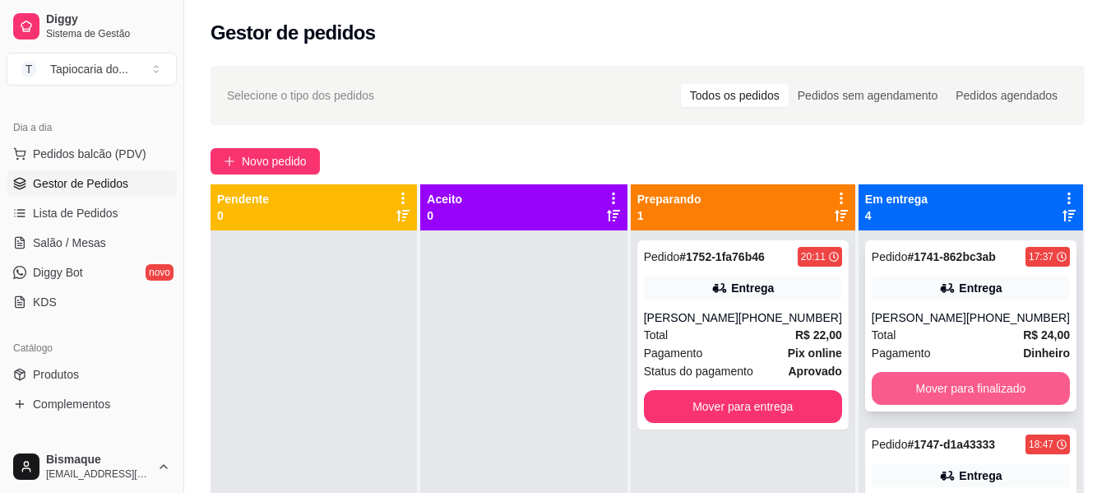
click at [1023, 384] on button "Mover para finalizado" at bounding box center [971, 388] width 198 height 33
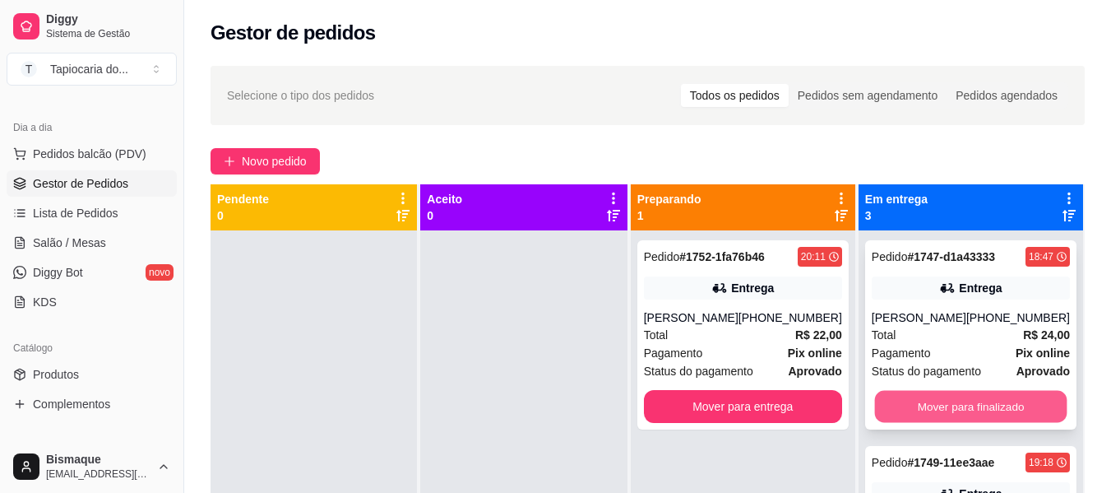
click at [1003, 400] on button "Mover para finalizado" at bounding box center [970, 407] width 192 height 32
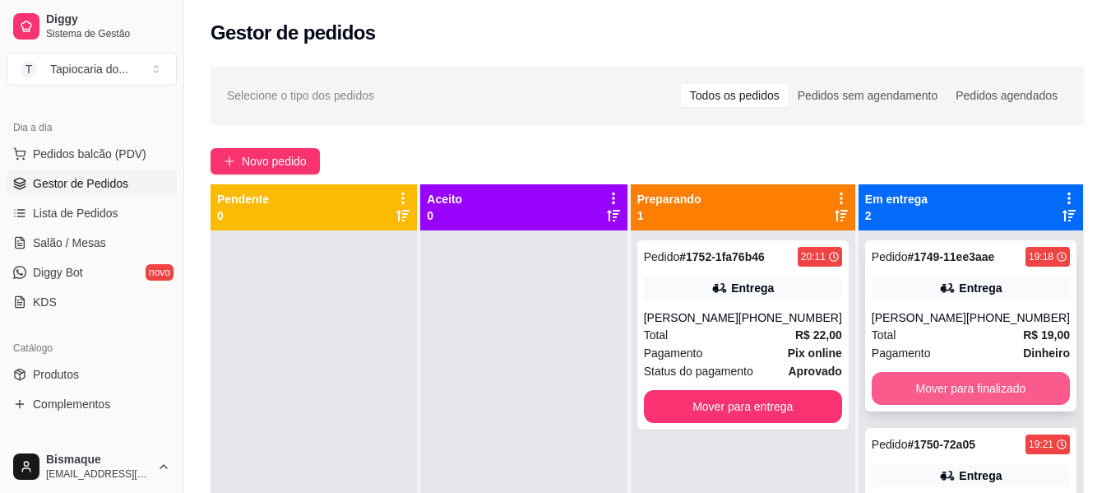
click at [993, 387] on button "Mover para finalizado" at bounding box center [971, 388] width 198 height 33
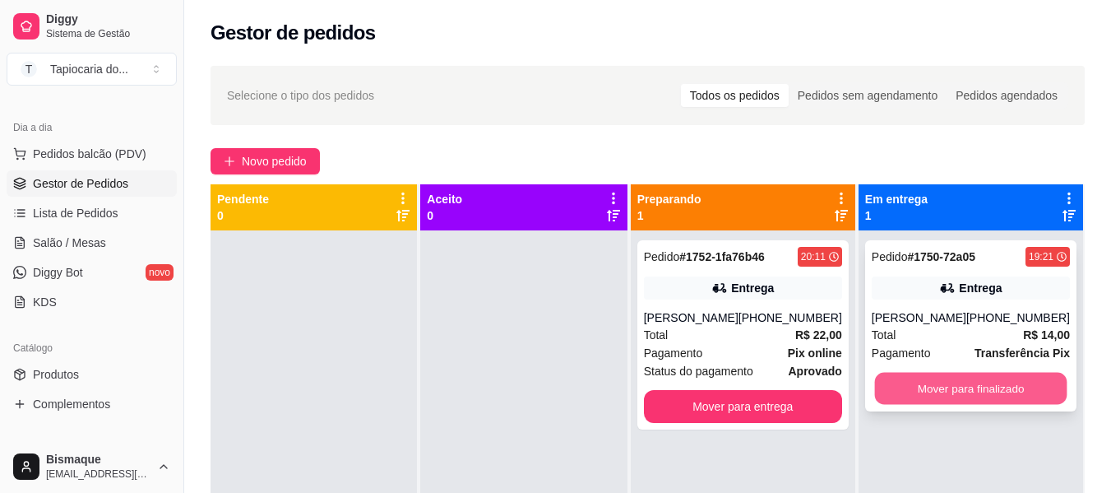
click at [983, 391] on button "Mover para finalizado" at bounding box center [970, 389] width 192 height 32
